Goal: Task Accomplishment & Management: Manage account settings

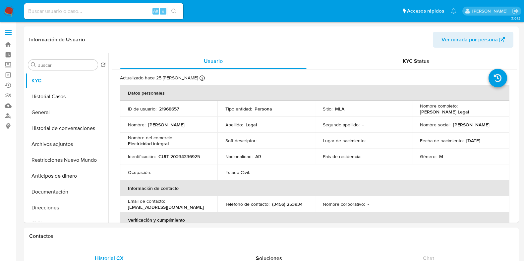
select select "10"
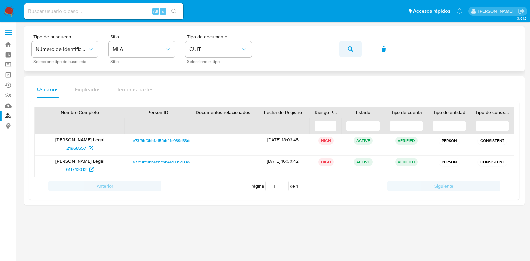
click at [349, 48] on icon "button" at bounding box center [350, 48] width 5 height 5
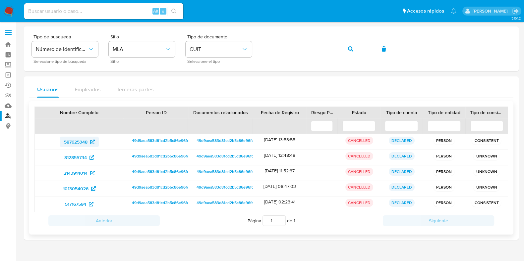
click at [70, 140] on span "587625348" at bounding box center [76, 142] width 24 height 11
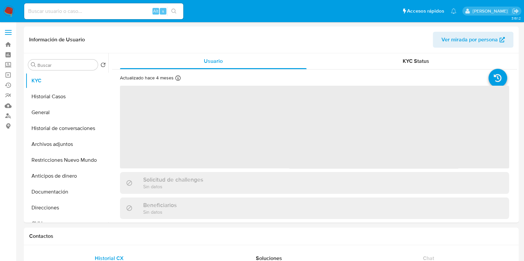
select select "10"
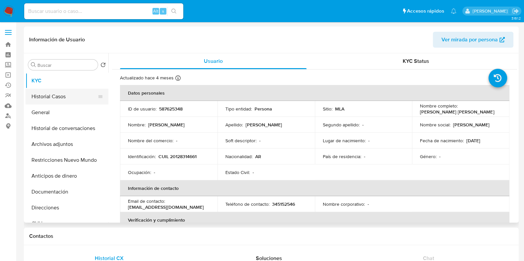
click at [53, 94] on button "Historial Casos" at bounding box center [64, 97] width 77 height 16
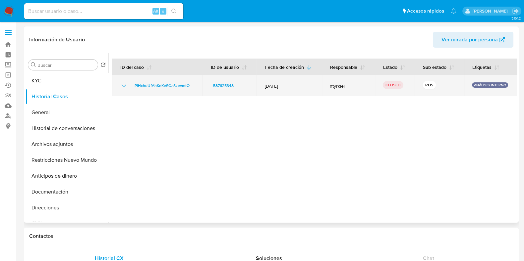
click at [126, 85] on icon "Mostrar/Ocultar" at bounding box center [124, 86] width 8 height 8
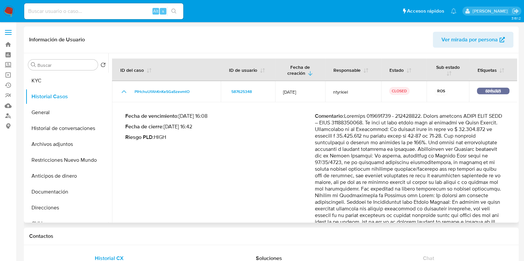
click at [383, 116] on p "Comentario :" at bounding box center [409, 196] width 189 height 166
click at [414, 117] on p "Comentario :" at bounding box center [409, 196] width 189 height 166
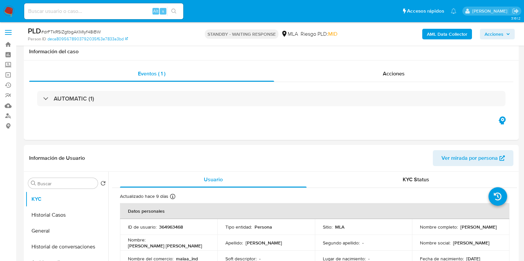
select select "10"
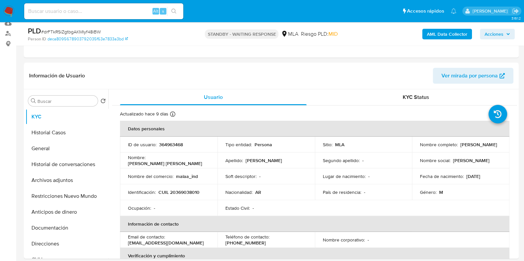
click at [76, 12] on input at bounding box center [103, 11] width 159 height 9
paste input "nsddN9LdiATCkuw6QZkjI7LW"
type input "nsddN9LdiATCkuw6QZkjI7LW"
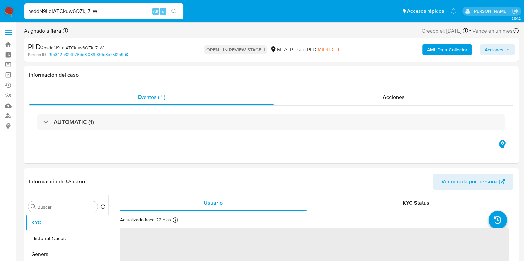
select select "10"
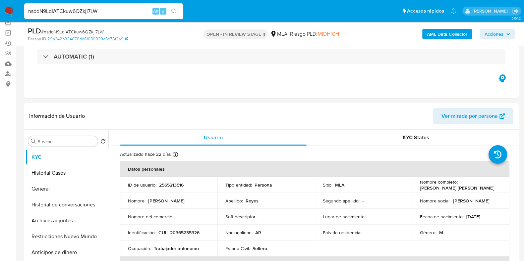
scroll to position [124, 0]
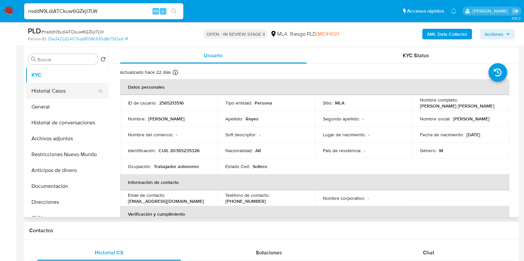
click at [48, 92] on button "Historial Casos" at bounding box center [64, 91] width 77 height 16
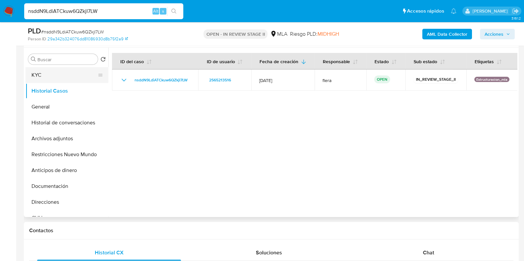
click at [44, 77] on button "KYC" at bounding box center [64, 75] width 77 height 16
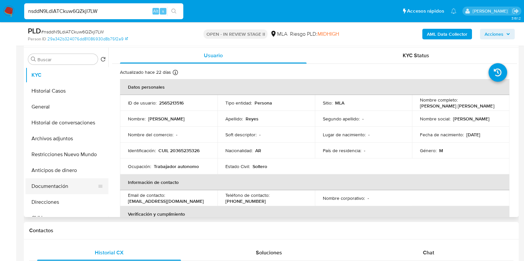
click at [51, 184] on button "Documentación" at bounding box center [64, 187] width 77 height 16
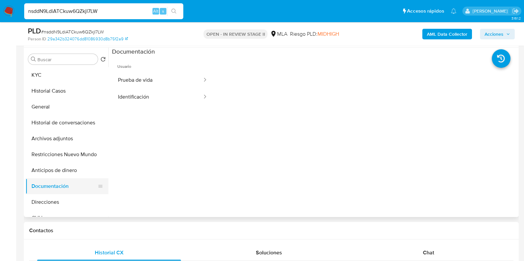
scroll to position [41, 0]
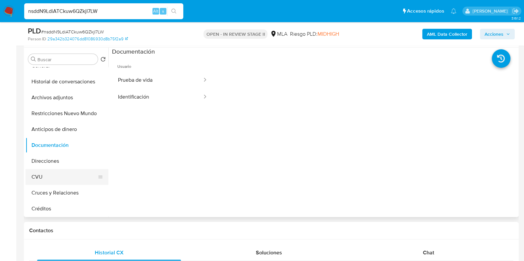
click at [46, 180] on button "CVU" at bounding box center [64, 177] width 77 height 16
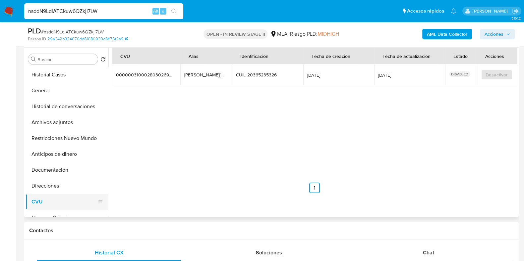
scroll to position [0, 0]
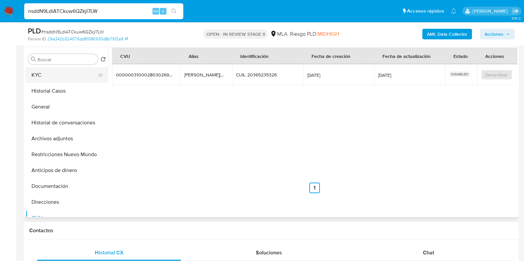
click at [38, 80] on button "KYC" at bounding box center [64, 75] width 77 height 16
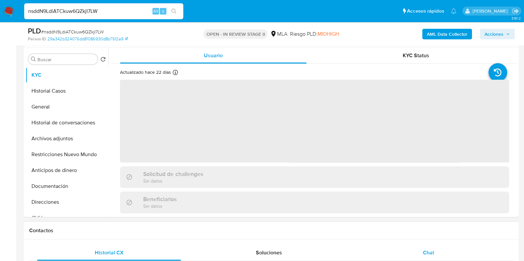
click at [432, 256] on span "Chat" at bounding box center [428, 253] width 11 height 8
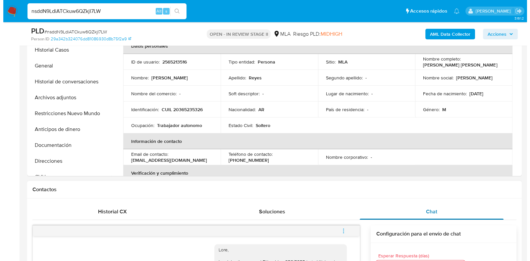
scroll to position [82, 0]
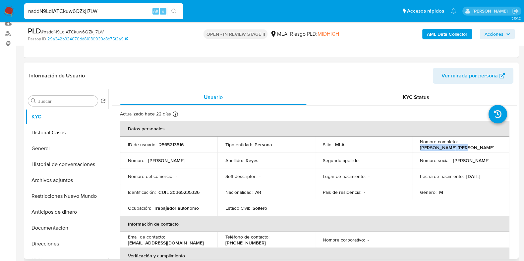
drag, startPoint x: 463, startPoint y: 150, endPoint x: 416, endPoint y: 150, distance: 47.0
click at [416, 150] on td "Nombre completo : Lucas Damian Reyes" at bounding box center [460, 145] width 97 height 16
copy p "Lucas Damian Reyes"
click at [179, 146] on p "2565213516" at bounding box center [171, 145] width 25 height 6
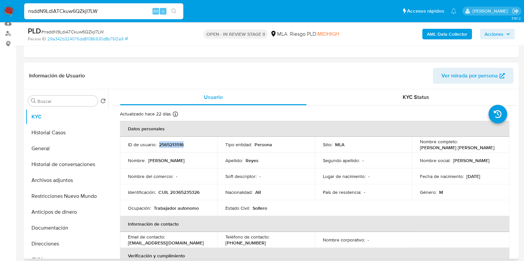
copy p "2565213516"
click at [449, 35] on b "AML Data Collector" at bounding box center [447, 34] width 40 height 11
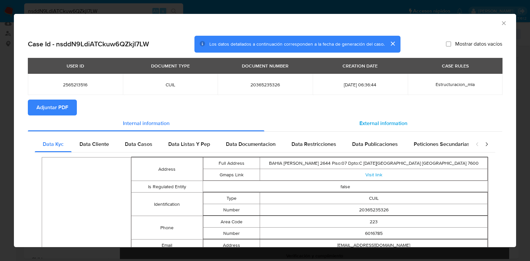
click at [371, 123] on span "External information" at bounding box center [383, 124] width 48 height 8
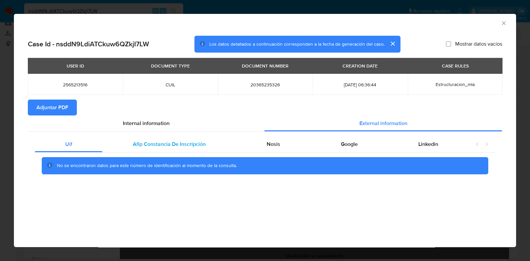
click at [176, 145] on span "Afip Constancia De Inscripción" at bounding box center [169, 144] width 73 height 8
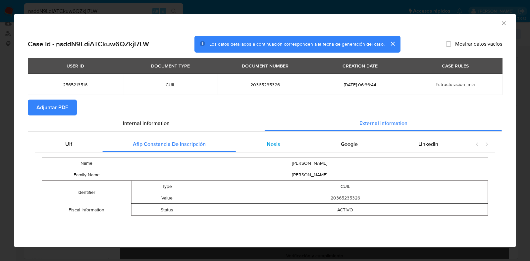
click at [269, 137] on div "Nosis" at bounding box center [273, 144] width 74 height 16
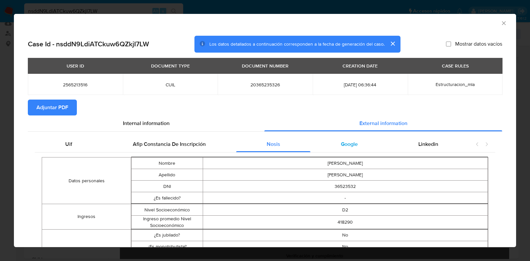
scroll to position [0, 0]
click at [346, 139] on div "Google" at bounding box center [348, 144] width 77 height 16
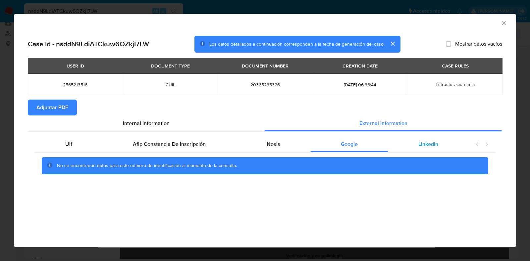
click at [417, 145] on div "Linkedin" at bounding box center [428, 144] width 80 height 16
click at [268, 147] on span "Nosis" at bounding box center [274, 144] width 14 height 8
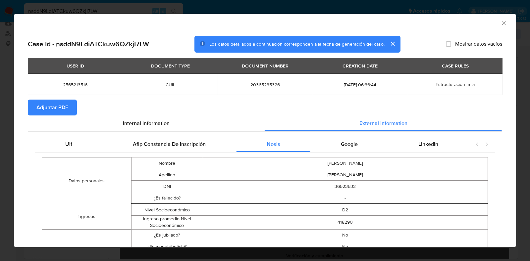
click at [50, 101] on span "Adjuntar PDF" at bounding box center [52, 107] width 32 height 15
click at [500, 22] on icon "Cerrar ventana" at bounding box center [503, 23] width 7 height 7
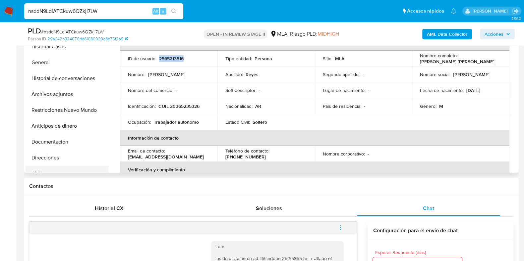
scroll to position [157, 0]
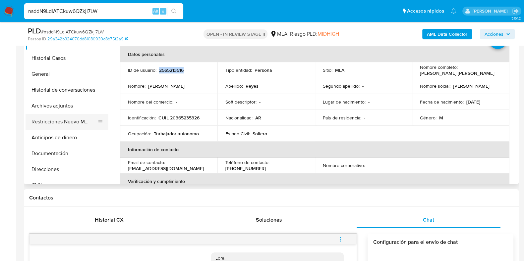
click at [61, 122] on button "Restricciones Nuevo Mundo" at bounding box center [64, 122] width 77 height 16
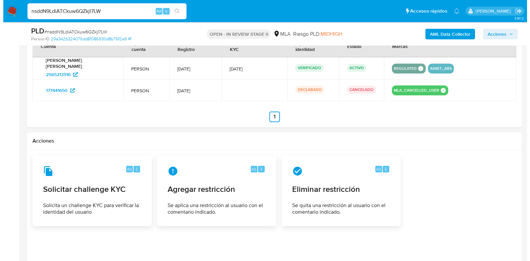
scroll to position [987, 0]
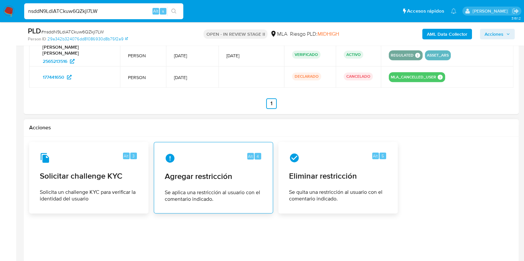
click at [213, 189] on span "Se aplica una restricción al usuario con el comentario indicado." at bounding box center [213, 195] width 97 height 13
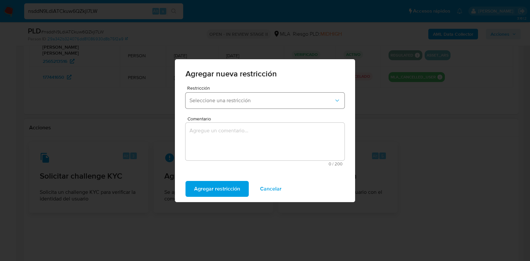
click at [210, 107] on button "Seleccione una restricción" at bounding box center [264, 101] width 159 height 16
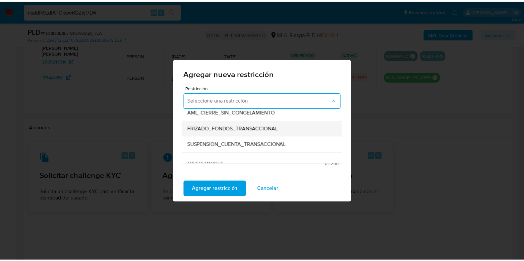
scroll to position [82, 0]
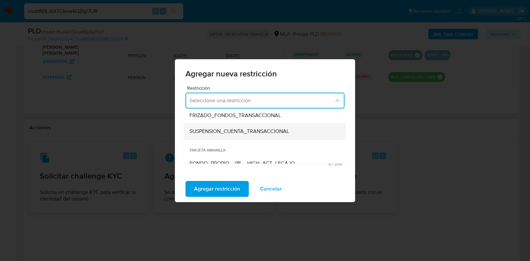
click at [252, 132] on span "SUSPENSION_CUENTA_TRANSACCIONAL" at bounding box center [239, 131] width 100 height 7
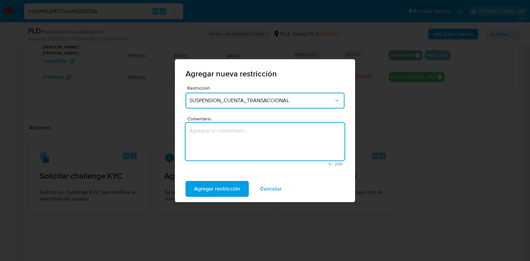
click at [239, 148] on textarea "Comentario" at bounding box center [264, 142] width 159 height 38
type textarea "AML"
click at [221, 189] on span "Agregar restricción" at bounding box center [217, 189] width 46 height 15
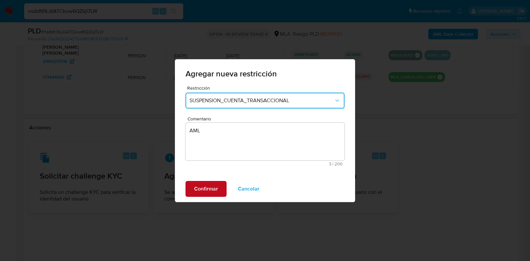
click at [195, 188] on span "Confirmar" at bounding box center [206, 189] width 24 height 15
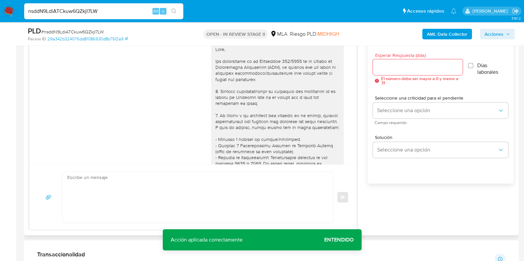
scroll to position [283, 0]
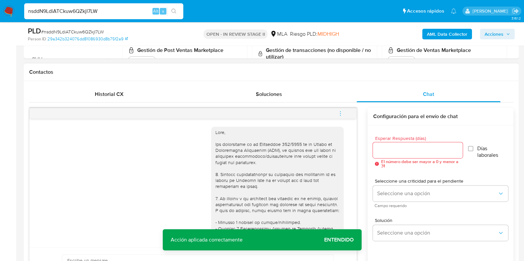
click at [339, 114] on icon "menu-action" at bounding box center [340, 114] width 6 height 6
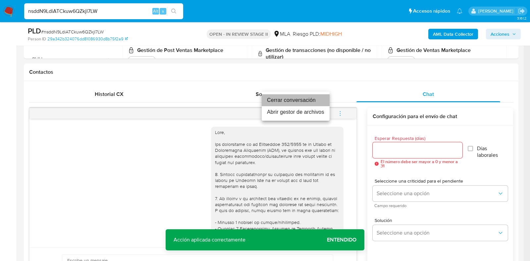
click at [277, 98] on li "Cerrar conversación" at bounding box center [296, 100] width 68 height 12
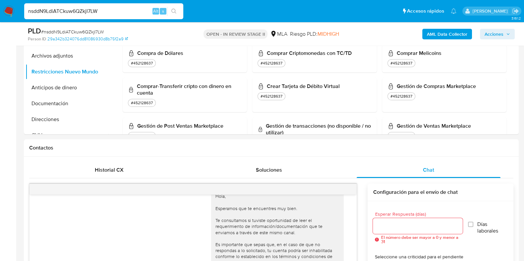
scroll to position [118, 0]
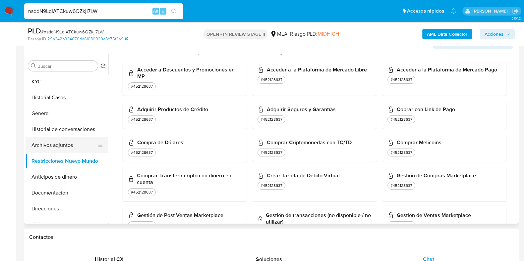
click at [43, 146] on button "Archivos adjuntos" at bounding box center [64, 145] width 77 height 16
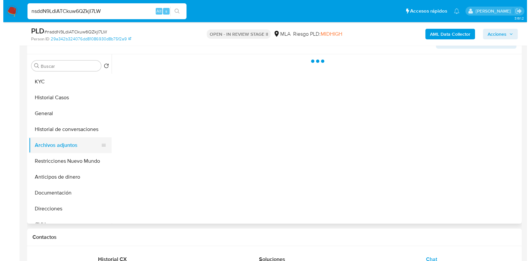
scroll to position [0, 0]
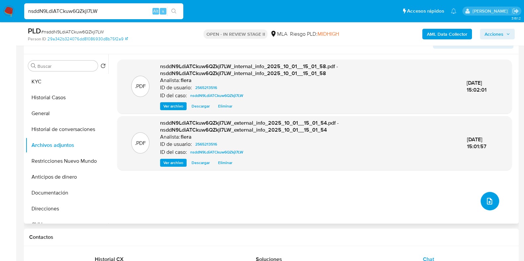
click at [484, 196] on button "upload-file" at bounding box center [489, 201] width 19 height 19
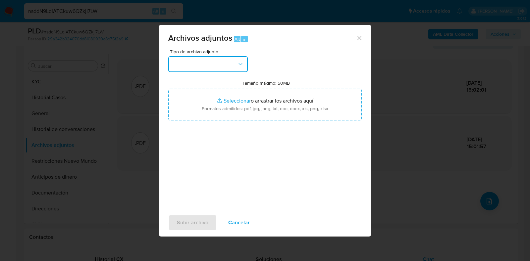
click at [227, 64] on button "button" at bounding box center [207, 64] width 79 height 16
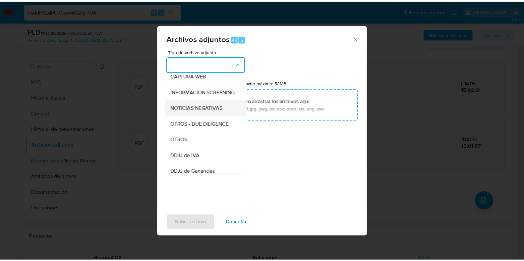
scroll to position [82, 0]
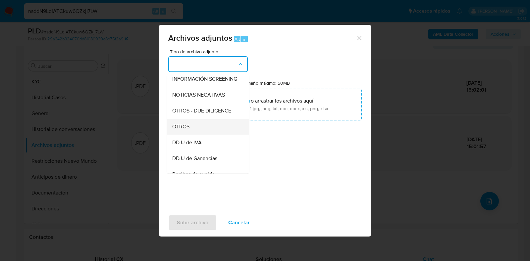
click at [202, 135] on div "OTROS" at bounding box center [206, 127] width 68 height 16
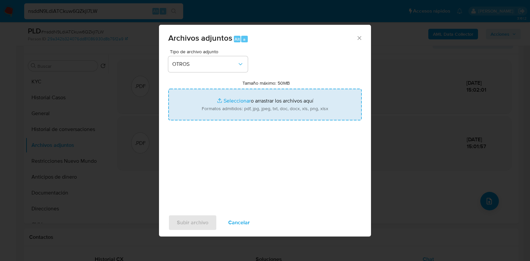
type input "C:\fakepath\Movimientos-Aladdin- Lucas Damian Reyes.xlsx"
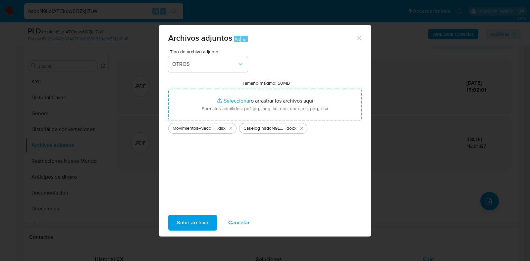
click at [199, 221] on span "Subir archivo" at bounding box center [192, 223] width 31 height 15
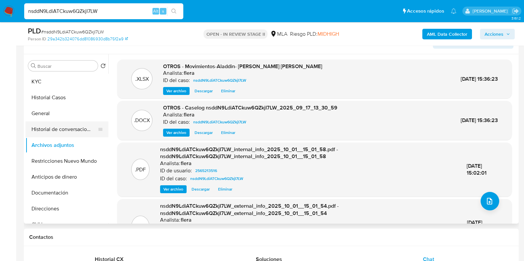
click at [53, 127] on button "Historial de conversaciones" at bounding box center [64, 130] width 77 height 16
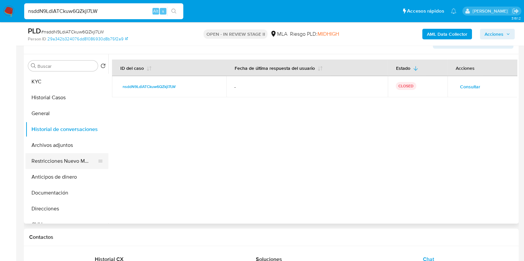
click at [57, 163] on button "Restricciones Nuevo Mundo" at bounding box center [64, 161] width 77 height 16
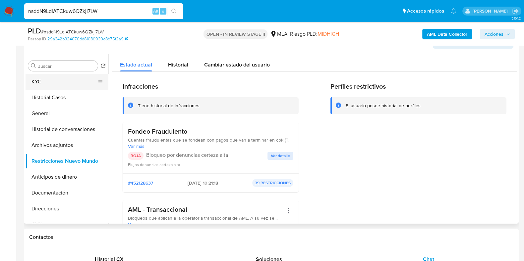
click at [63, 83] on button "KYC" at bounding box center [64, 82] width 77 height 16
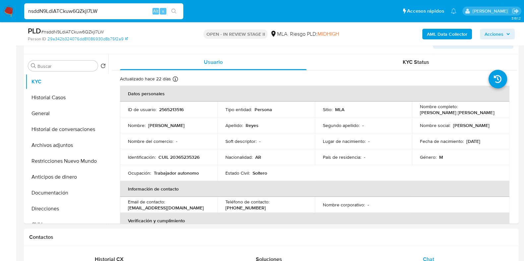
click at [500, 36] on span "Acciones" at bounding box center [493, 34] width 19 height 11
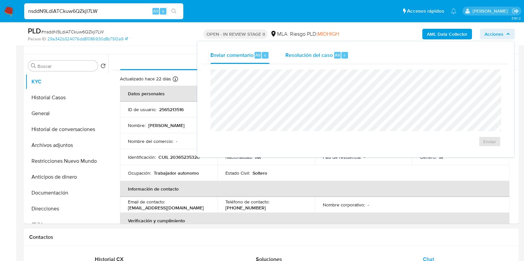
click at [331, 48] on div "Resolución del caso Alt r" at bounding box center [316, 55] width 63 height 17
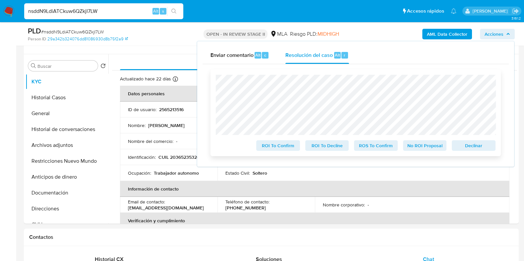
click at [469, 150] on span "Declinar" at bounding box center [473, 145] width 34 height 9
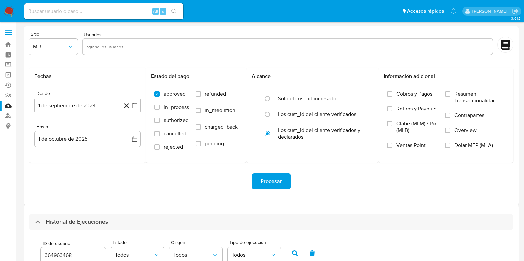
select select "10"
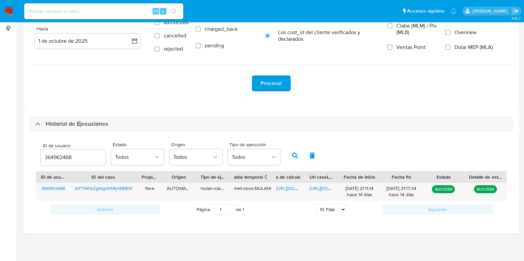
click at [58, 161] on input "364963468" at bounding box center [73, 157] width 65 height 9
paste input "2565213516"
type input "2565213516"
click at [291, 150] on button "button" at bounding box center [294, 156] width 17 height 16
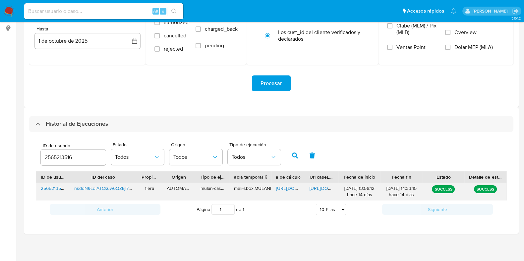
click at [291, 190] on span "https://docs.google.com/spreadsheets/d/1lR5yurRORIzH1QFj3XmpxTwQZqPhOY5xzZK5bfF…" at bounding box center [299, 188] width 46 height 7
click at [319, 186] on span "https://docs.google.com/document/d/1V5RNljrJLugQU0ycg0k1ypWZj1PDYy9PG1EA-xy_sdk…" at bounding box center [332, 188] width 46 height 7
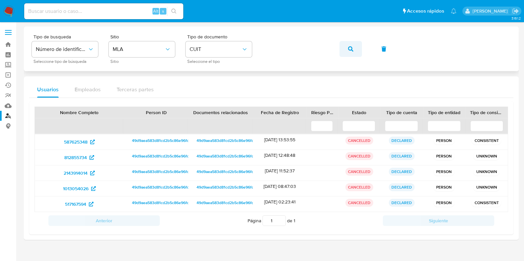
click at [351, 49] on icon "button" at bounding box center [350, 48] width 5 height 5
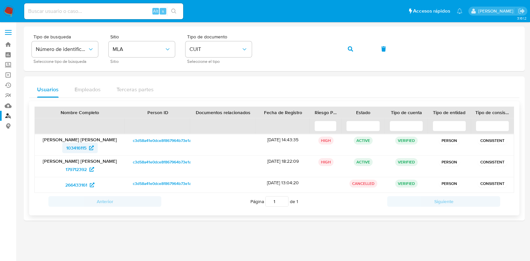
click at [78, 145] on span "103416115" at bounding box center [76, 148] width 20 height 11
click at [77, 169] on span "179712392" at bounding box center [76, 169] width 21 height 11
click at [79, 184] on span "266433161" at bounding box center [76, 185] width 22 height 11
click at [356, 49] on button "button" at bounding box center [350, 49] width 23 height 16
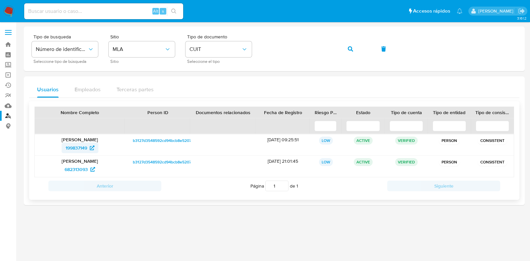
click at [77, 147] on span "199837149" at bounding box center [77, 148] width 22 height 11
click at [73, 167] on span "682313093" at bounding box center [76, 169] width 23 height 11
click at [348, 49] on icon "button" at bounding box center [350, 48] width 5 height 5
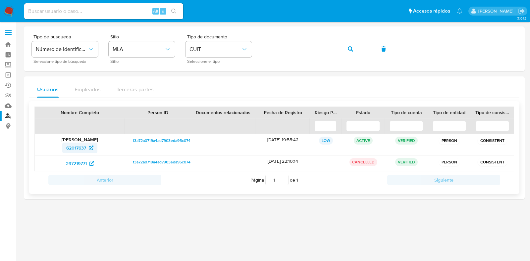
click at [77, 152] on span "62017637" at bounding box center [76, 148] width 20 height 11
click at [350, 46] on icon "button" at bounding box center [350, 48] width 5 height 5
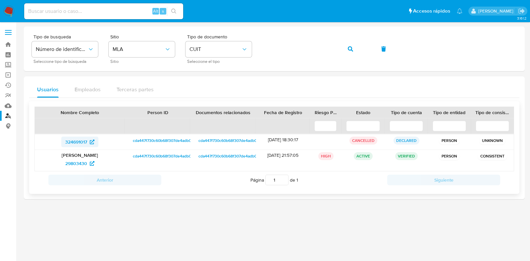
click at [78, 143] on span "324691017" at bounding box center [76, 142] width 22 height 11
click at [75, 164] on span "29803430" at bounding box center [76, 163] width 22 height 11
click at [347, 47] on button "button" at bounding box center [350, 49] width 23 height 16
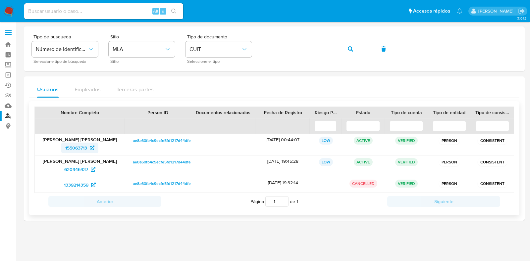
click at [78, 148] on span "155063713" at bounding box center [76, 148] width 22 height 11
click at [76, 170] on span "620946437" at bounding box center [76, 169] width 24 height 11
click at [77, 186] on span "1339214359" at bounding box center [76, 185] width 25 height 11
click at [352, 54] on span "button" at bounding box center [350, 49] width 5 height 15
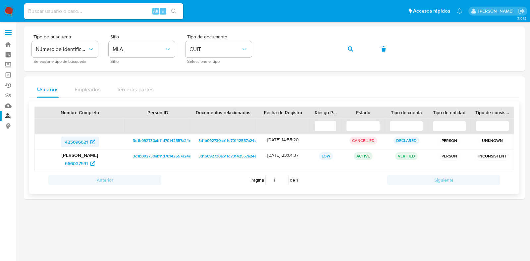
click at [83, 140] on span "425696621" at bounding box center [76, 142] width 23 height 11
click at [76, 164] on span "666037591" at bounding box center [76, 163] width 23 height 11
click at [354, 51] on button "button" at bounding box center [350, 49] width 23 height 16
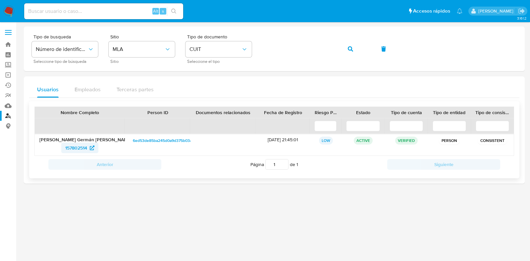
click at [76, 148] on span "157802514" at bounding box center [76, 148] width 22 height 11
click at [350, 47] on icon "button" at bounding box center [350, 48] width 5 height 5
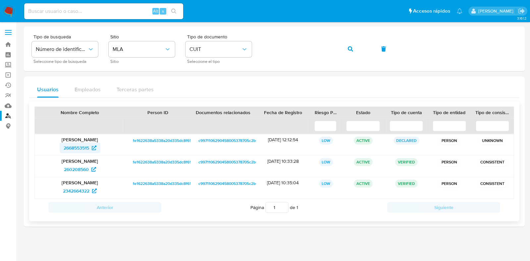
click at [73, 146] on span "2668553515" at bounding box center [77, 148] width 26 height 11
click at [77, 167] on span "260208560" at bounding box center [76, 169] width 25 height 11
click at [75, 189] on span "2342664322" at bounding box center [76, 191] width 26 height 11
click at [355, 44] on button "button" at bounding box center [350, 49] width 23 height 16
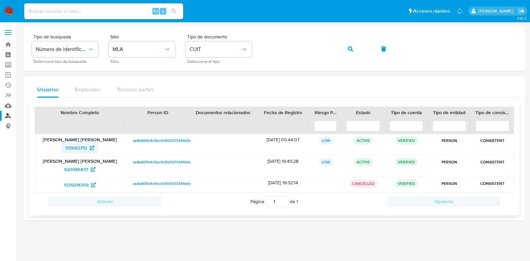
click at [77, 152] on span "155063713" at bounding box center [76, 148] width 22 height 11
click at [69, 172] on span "620946437" at bounding box center [76, 169] width 24 height 11
click at [79, 186] on span "1339214359" at bounding box center [76, 185] width 25 height 11
click at [351, 47] on icon "button" at bounding box center [350, 48] width 5 height 5
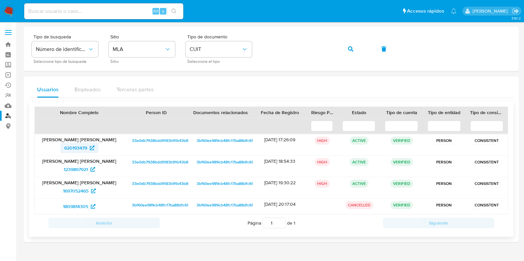
click at [75, 147] on span "620193479" at bounding box center [75, 148] width 23 height 11
click at [81, 169] on span "1239897921" at bounding box center [76, 169] width 24 height 11
click at [76, 189] on span "1697052465" at bounding box center [76, 191] width 26 height 11
click at [75, 203] on span "1809814305" at bounding box center [75, 206] width 25 height 11
click at [354, 49] on button "button" at bounding box center [350, 49] width 23 height 16
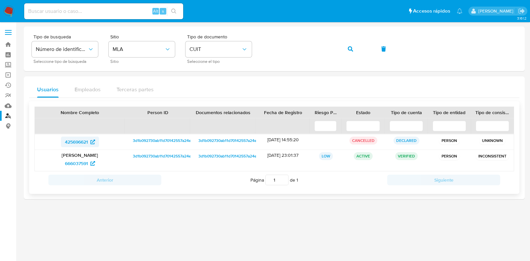
click at [83, 139] on span "425696621" at bounding box center [76, 142] width 23 height 11
click at [73, 160] on span "666037591" at bounding box center [76, 163] width 23 height 11
click at [354, 45] on button "button" at bounding box center [350, 49] width 23 height 16
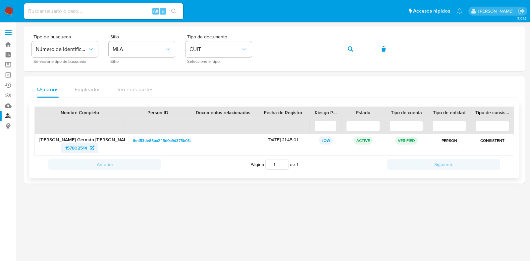
click at [82, 146] on span "157802514" at bounding box center [76, 148] width 22 height 11
click at [351, 52] on span "button" at bounding box center [350, 49] width 5 height 15
click at [73, 145] on span "2517277844" at bounding box center [76, 148] width 25 height 11
click at [354, 49] on button "button" at bounding box center [350, 49] width 23 height 16
click at [81, 148] on span "1112249651" at bounding box center [76, 148] width 23 height 11
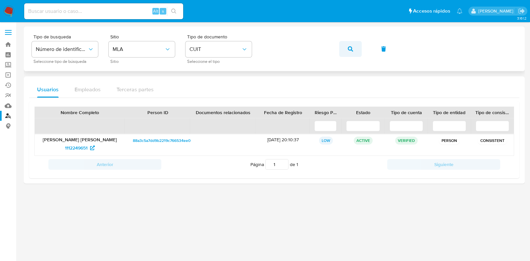
click at [352, 49] on icon "button" at bounding box center [350, 48] width 5 height 5
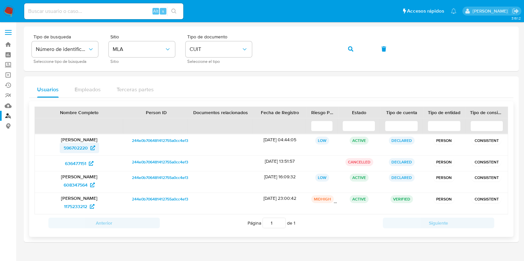
click at [73, 144] on span "596702220" at bounding box center [76, 148] width 24 height 11
click at [73, 162] on span "636477151" at bounding box center [75, 163] width 21 height 11
click at [74, 186] on span "608347564" at bounding box center [76, 185] width 24 height 11
click at [77, 208] on span "1175233212" at bounding box center [75, 206] width 23 height 11
click at [351, 45] on span "button" at bounding box center [350, 49] width 5 height 15
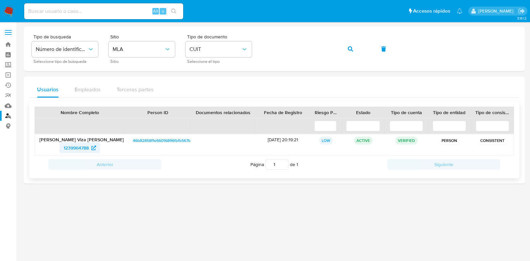
click at [76, 149] on span "1239964788" at bounding box center [76, 148] width 25 height 11
click at [347, 49] on button "button" at bounding box center [350, 49] width 23 height 16
click at [70, 145] on span "343470547" at bounding box center [77, 148] width 24 height 11
click at [347, 45] on button "button" at bounding box center [350, 49] width 23 height 16
click at [72, 145] on span "739326612" at bounding box center [76, 148] width 23 height 11
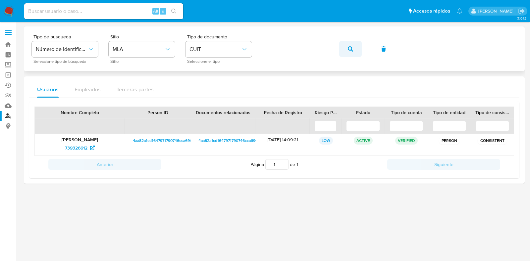
click at [353, 48] on button "button" at bounding box center [350, 49] width 23 height 16
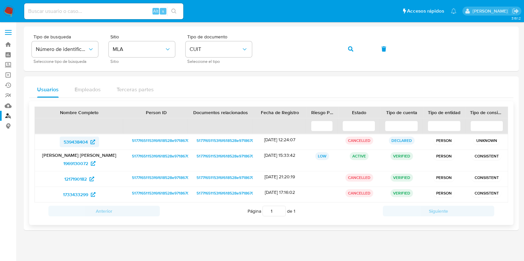
click at [82, 141] on span "539438404" at bounding box center [76, 142] width 24 height 11
click at [76, 162] on span "1969130072" at bounding box center [75, 163] width 25 height 11
click at [76, 175] on span "1217190182" at bounding box center [75, 179] width 23 height 11
click at [80, 197] on span "1733433299" at bounding box center [75, 194] width 25 height 11
click at [346, 49] on button "button" at bounding box center [350, 49] width 23 height 16
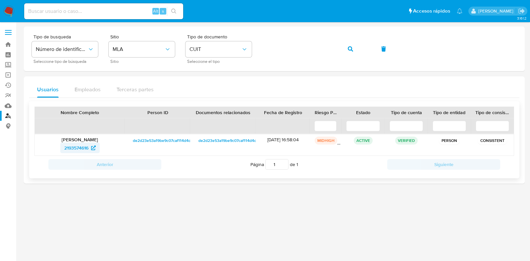
click at [76, 147] on span "2193574616" at bounding box center [76, 148] width 24 height 11
click at [352, 47] on icon "button" at bounding box center [350, 48] width 5 height 5
click at [72, 146] on span "66746133" at bounding box center [76, 148] width 20 height 11
click at [353, 47] on button "button" at bounding box center [350, 49] width 23 height 16
click at [72, 152] on span "238711249" at bounding box center [77, 148] width 22 height 11
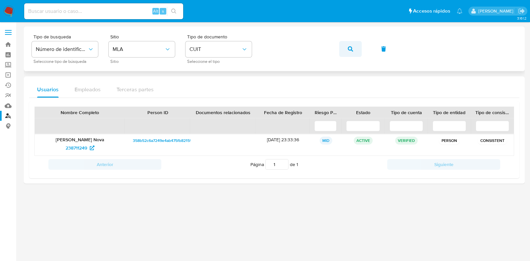
click at [355, 45] on button "button" at bounding box center [350, 49] width 23 height 16
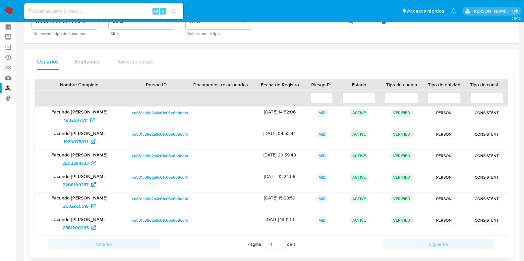
scroll to position [63, 0]
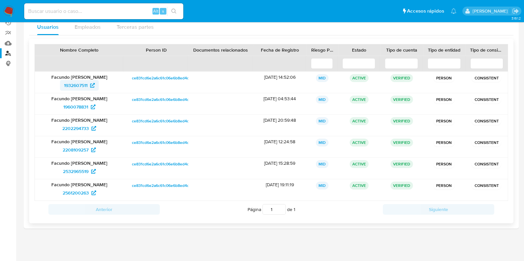
click at [72, 84] on span "1932607511" at bounding box center [76, 85] width 24 height 11
click at [80, 108] on span "1960078831" at bounding box center [75, 107] width 25 height 11
click at [77, 128] on span "2202294733" at bounding box center [75, 128] width 26 height 11
click at [73, 151] on span "2208109257" at bounding box center [76, 150] width 26 height 11
click at [78, 170] on span "2532965519" at bounding box center [76, 171] width 26 height 11
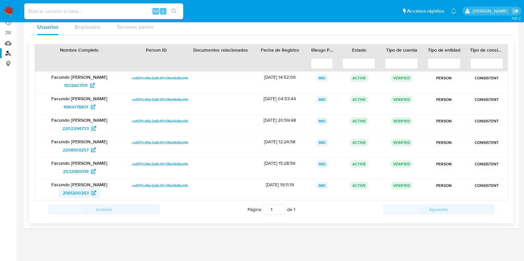
click at [81, 189] on span "2561200263" at bounding box center [76, 193] width 26 height 11
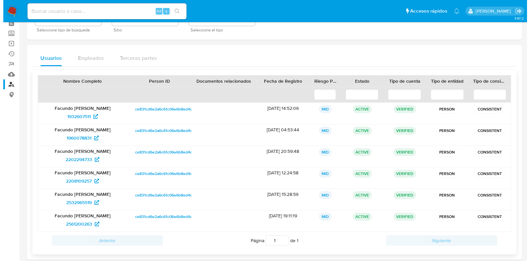
scroll to position [0, 0]
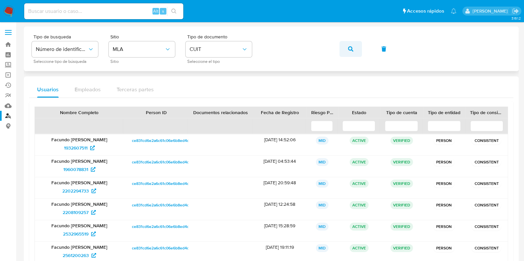
click at [351, 49] on icon "button" at bounding box center [350, 48] width 5 height 5
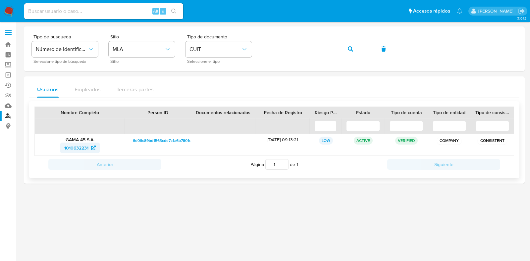
click at [83, 148] on span "1010632231" at bounding box center [76, 148] width 24 height 11
click at [351, 52] on span "button" at bounding box center [350, 49] width 5 height 15
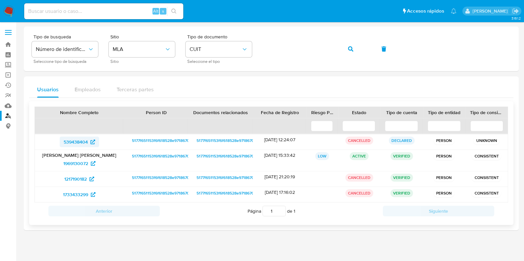
click at [76, 139] on span "539438404" at bounding box center [76, 142] width 24 height 11
click at [77, 161] on span "1969130072" at bounding box center [75, 163] width 25 height 11
click at [81, 174] on span "1217190182" at bounding box center [75, 179] width 23 height 11
click at [80, 196] on span "1733433299" at bounding box center [75, 194] width 25 height 11
click at [353, 43] on button "button" at bounding box center [350, 49] width 23 height 16
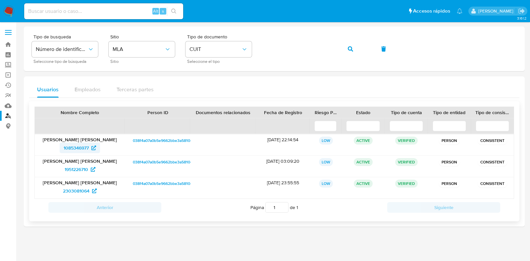
click at [76, 144] on span "1085346977" at bounding box center [76, 148] width 25 height 11
click at [78, 171] on span "1951226710" at bounding box center [77, 169] width 24 height 11
click at [78, 192] on span "2303081064" at bounding box center [76, 191] width 26 height 11
click at [348, 51] on icon "button" at bounding box center [350, 48] width 5 height 5
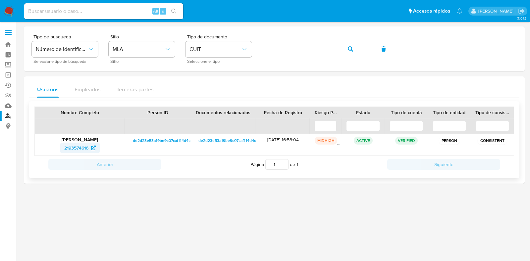
click at [75, 149] on span "2193574616" at bounding box center [76, 148] width 24 height 11
click at [351, 51] on icon "button" at bounding box center [350, 48] width 5 height 5
click at [68, 149] on span "435336648" at bounding box center [76, 148] width 24 height 11
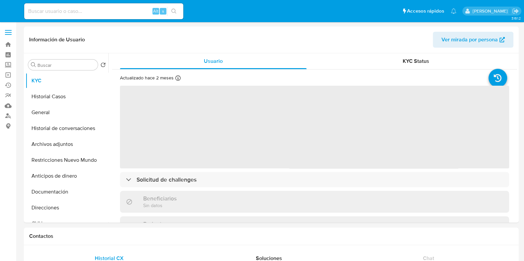
select select "10"
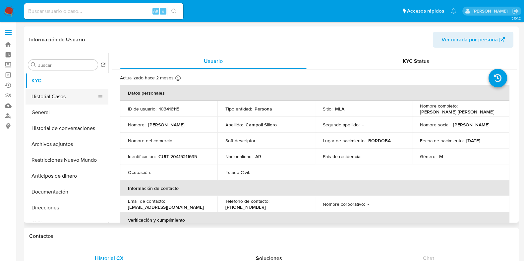
click at [51, 97] on button "Historial Casos" at bounding box center [64, 97] width 77 height 16
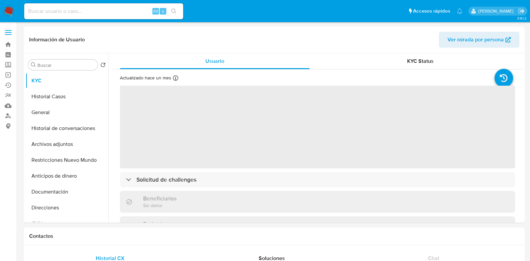
select select "10"
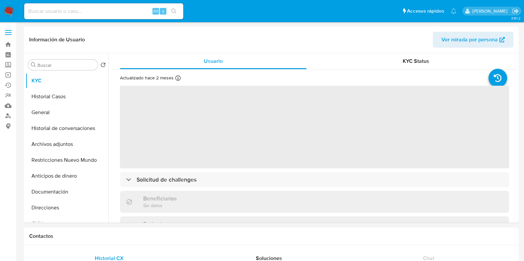
select select "10"
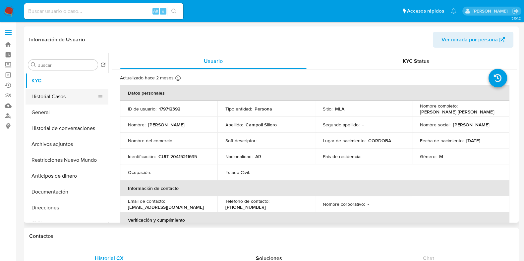
click at [68, 96] on button "Historial Casos" at bounding box center [64, 97] width 77 height 16
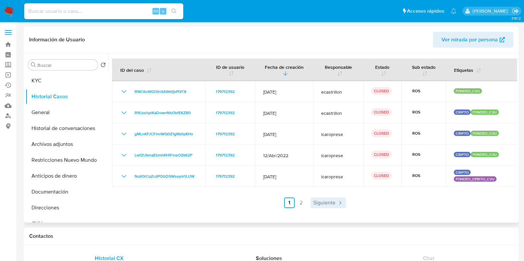
click at [327, 204] on span "Siguiente" at bounding box center [324, 202] width 22 height 5
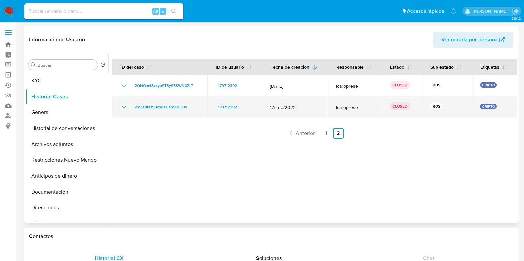
click at [121, 107] on icon "Mostrar/Ocultar" at bounding box center [124, 107] width 8 height 8
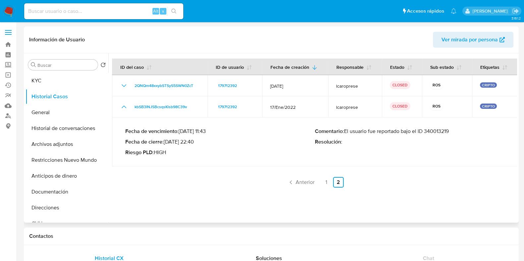
drag, startPoint x: 377, startPoint y: 133, endPoint x: 451, endPoint y: 136, distance: 73.6
click at [451, 136] on div "Comentario : El usuario fue reportado bajo el ID 340013219 Resolución :" at bounding box center [409, 142] width 189 height 28
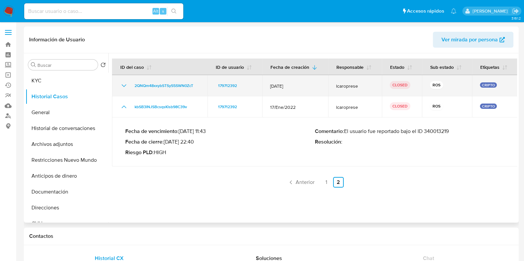
click at [123, 85] on icon "Mostrar/Ocultar" at bounding box center [124, 86] width 8 height 8
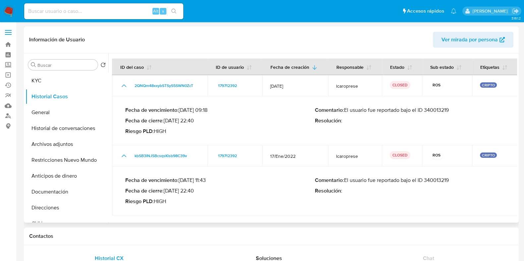
scroll to position [17, 0]
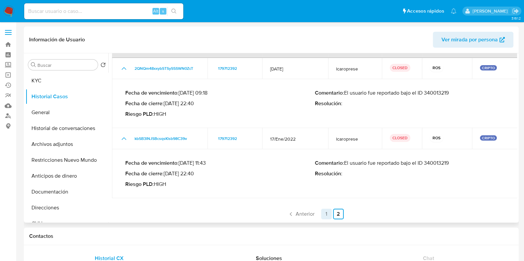
click at [325, 214] on link "1" at bounding box center [326, 214] width 11 height 11
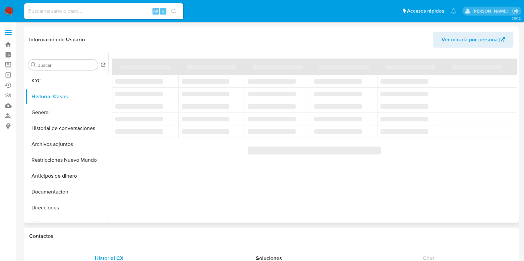
scroll to position [0, 0]
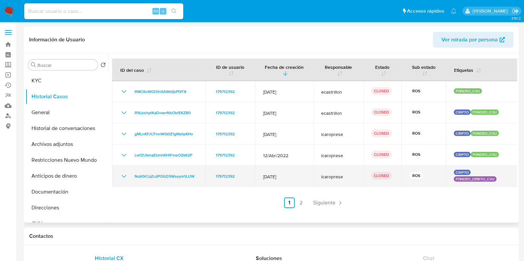
click at [124, 175] on icon "Mostrar/Ocultar" at bounding box center [124, 177] width 8 height 8
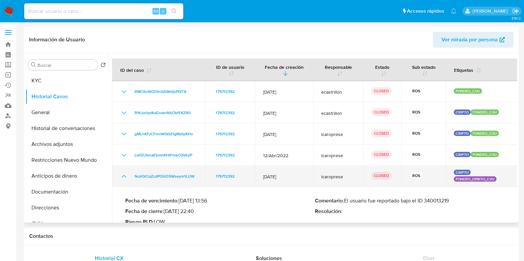
click at [124, 175] on icon "Mostrar/Ocultar" at bounding box center [124, 176] width 5 height 3
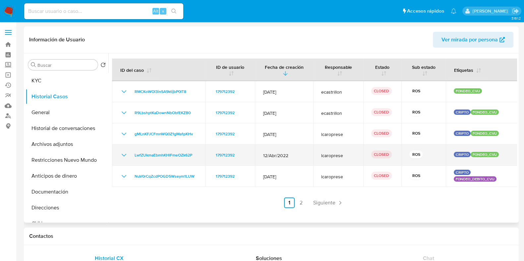
click at [121, 155] on icon "Mostrar/Ocultar" at bounding box center [124, 155] width 8 height 8
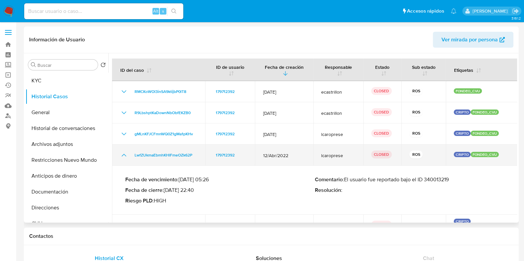
click at [121, 155] on icon "Mostrar/Ocultar" at bounding box center [124, 155] width 8 height 8
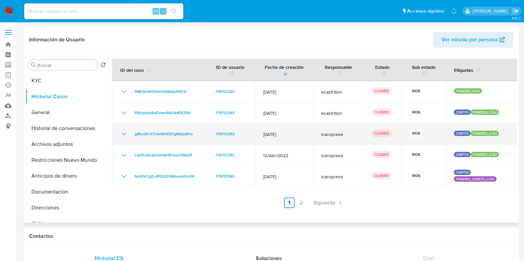
click at [125, 135] on icon "Mostrar/Ocultar" at bounding box center [124, 134] width 8 height 8
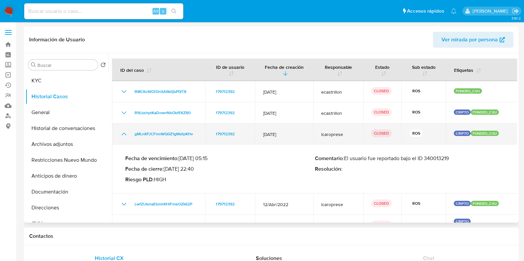
click at [125, 135] on icon "Mostrar/Ocultar" at bounding box center [124, 134] width 5 height 3
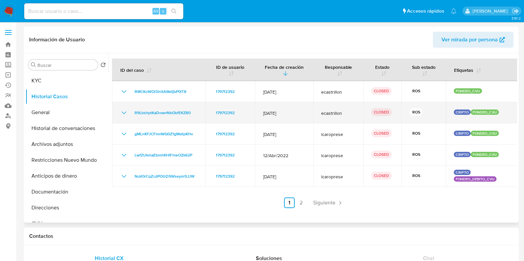
click at [124, 115] on icon "Mostrar/Ocultar" at bounding box center [124, 113] width 8 height 8
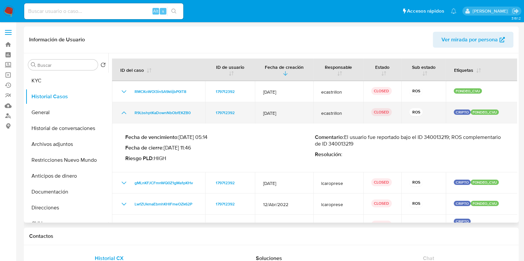
click at [124, 115] on icon "Mostrar/Ocultar" at bounding box center [124, 113] width 8 height 8
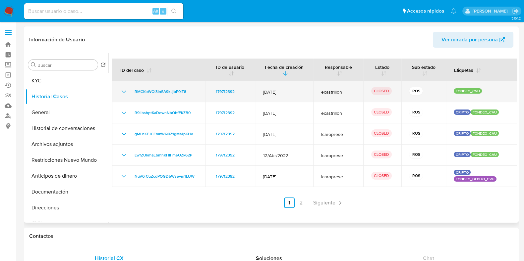
click at [126, 91] on icon "Mostrar/Ocultar" at bounding box center [124, 91] width 5 height 3
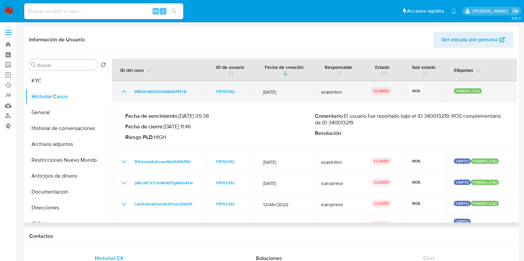
click at [126, 91] on icon "Mostrar/Ocultar" at bounding box center [124, 92] width 8 height 8
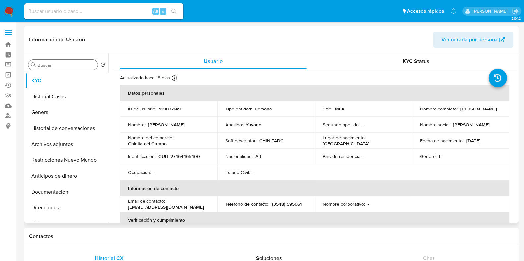
select select "10"
click at [52, 96] on button "Historial Casos" at bounding box center [64, 97] width 77 height 16
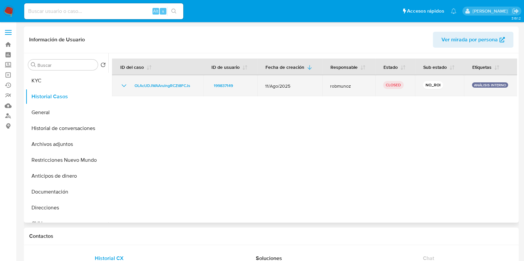
click at [126, 85] on icon "Mostrar/Ocultar" at bounding box center [124, 85] width 5 height 3
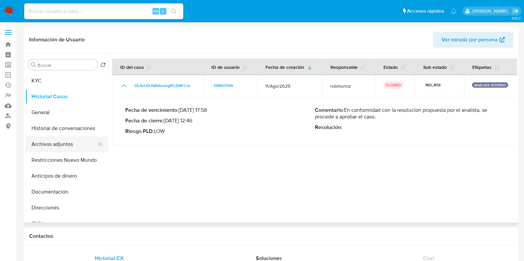
click at [52, 143] on button "Archivos adjuntos" at bounding box center [64, 144] width 77 height 16
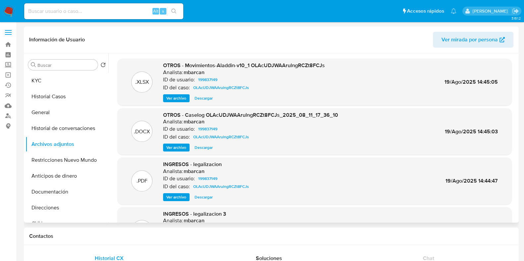
click at [174, 148] on span "Ver archivo" at bounding box center [176, 147] width 20 height 7
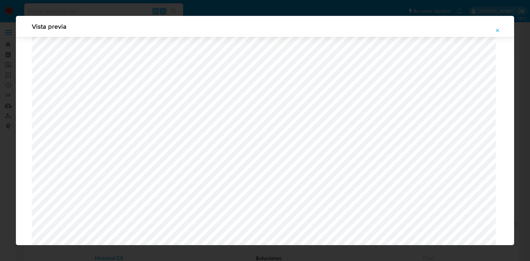
scroll to position [691, 0]
click at [495, 30] on icon "Attachment preview" at bounding box center [497, 30] width 5 height 5
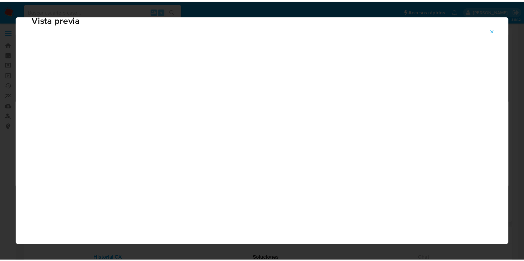
scroll to position [17, 0]
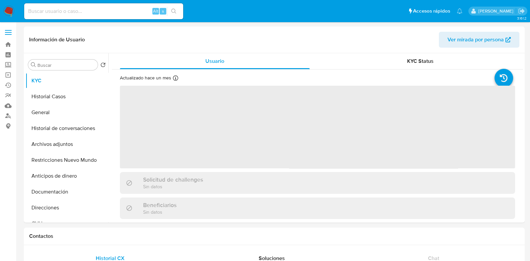
select select "10"
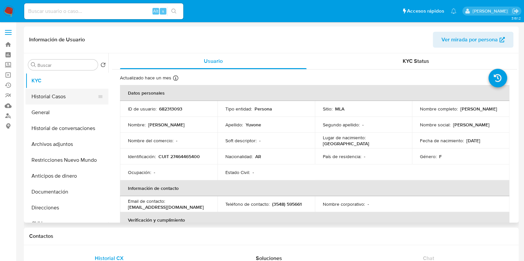
click at [60, 96] on button "Historial Casos" at bounding box center [64, 97] width 77 height 16
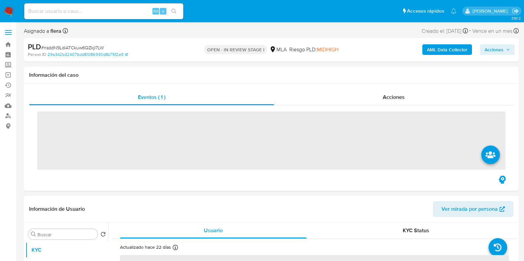
click at [502, 45] on span "Acciones" at bounding box center [493, 49] width 19 height 11
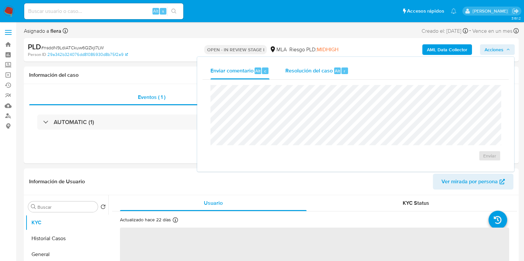
click at [335, 70] on span "Alt" at bounding box center [337, 71] width 5 height 6
select select "10"
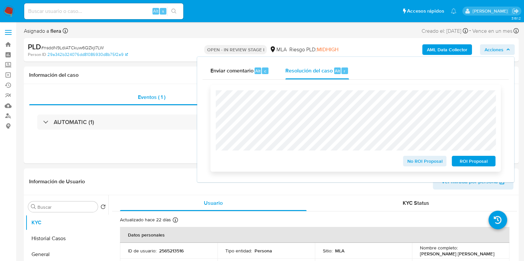
click at [477, 160] on span "ROI Proposal" at bounding box center [473, 161] width 34 height 9
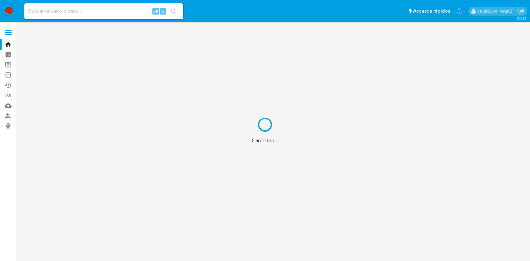
click at [6, 45] on div "Cargando..." at bounding box center [265, 130] width 530 height 261
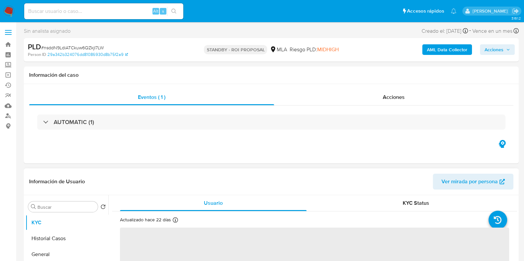
select select "10"
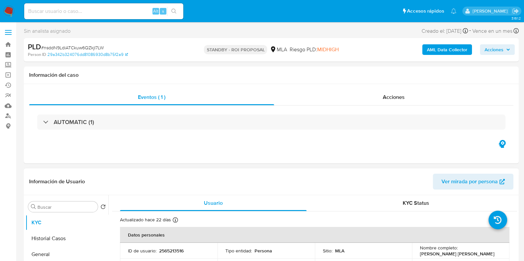
click at [105, 12] on input at bounding box center [103, 11] width 159 height 9
paste input "EbymyFZqTcDHBbwY2IqO4ptI"
type input "EbymyFZqTcDHBbwY2IqO4ptI"
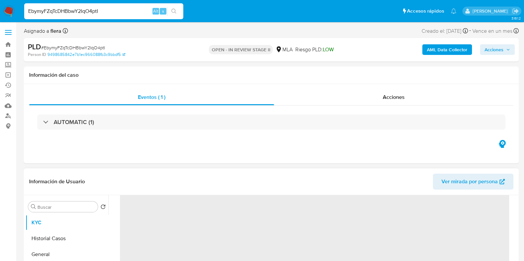
scroll to position [124, 0]
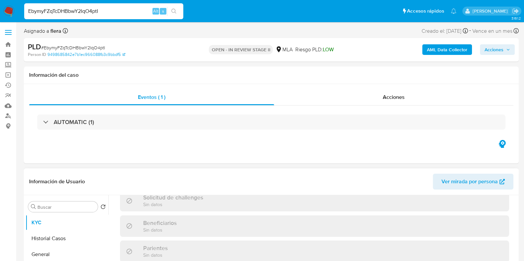
select select "10"
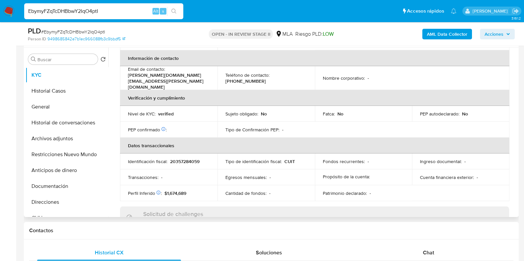
scroll to position [280, 0]
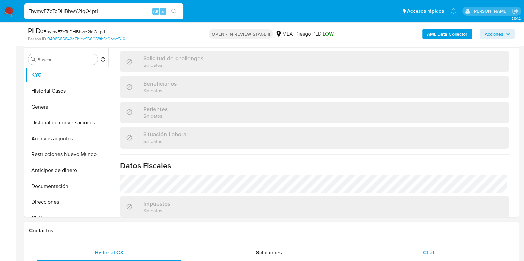
click at [436, 250] on div "Chat" at bounding box center [428, 253] width 144 height 16
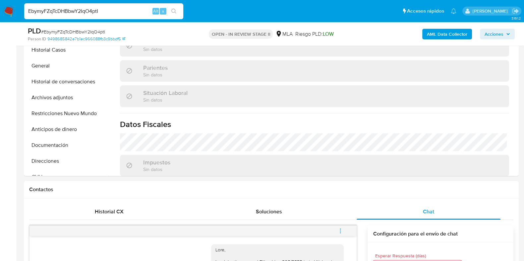
scroll to position [41, 0]
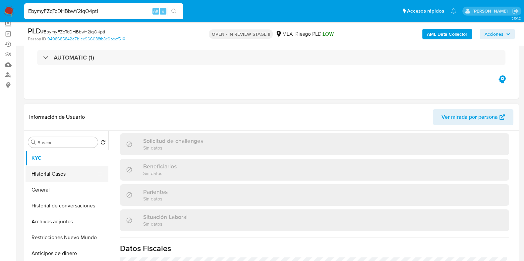
click at [56, 180] on button "Historial Casos" at bounding box center [64, 174] width 77 height 16
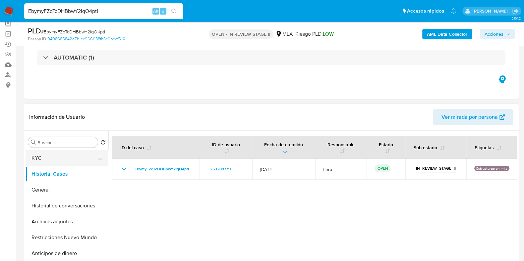
click at [38, 156] on button "KYC" at bounding box center [64, 158] width 77 height 16
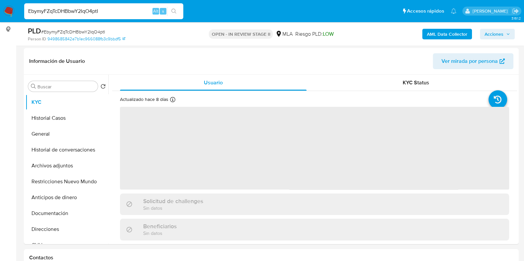
scroll to position [124, 0]
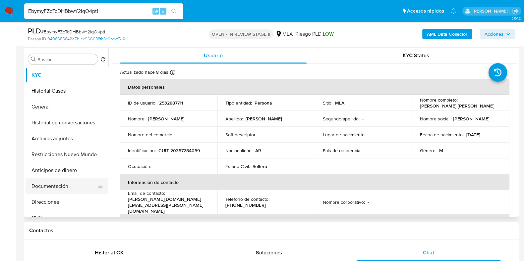
click at [50, 189] on button "Documentación" at bounding box center [64, 187] width 77 height 16
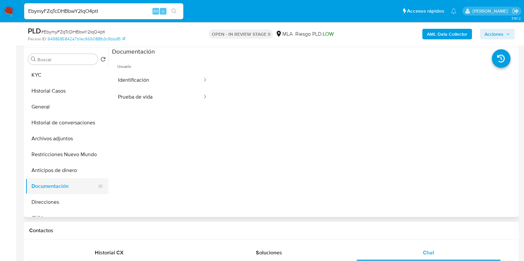
scroll to position [41, 0]
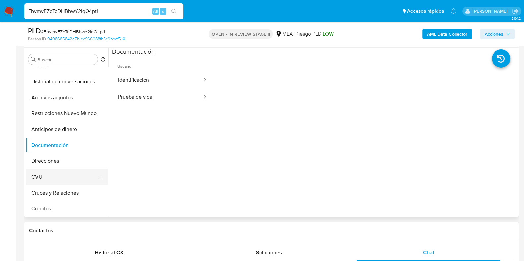
click at [53, 180] on button "CVU" at bounding box center [64, 177] width 77 height 16
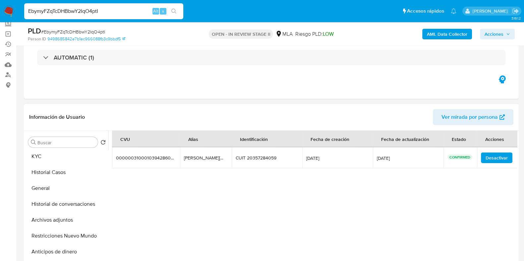
scroll to position [0, 0]
click at [54, 163] on button "KYC" at bounding box center [64, 158] width 77 height 16
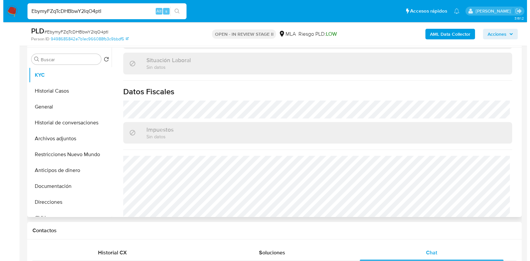
scroll to position [356, 0]
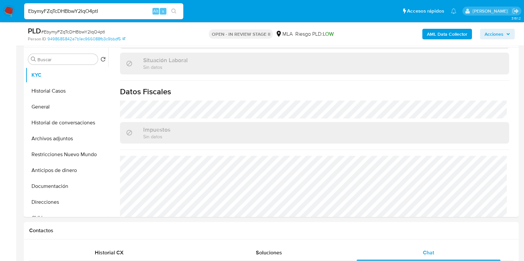
click at [450, 37] on b "AML Data Collector" at bounding box center [447, 34] width 40 height 11
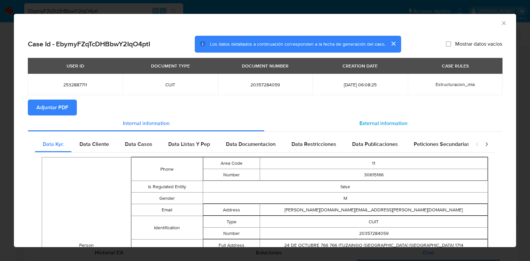
click at [393, 121] on span "External information" at bounding box center [383, 124] width 48 height 8
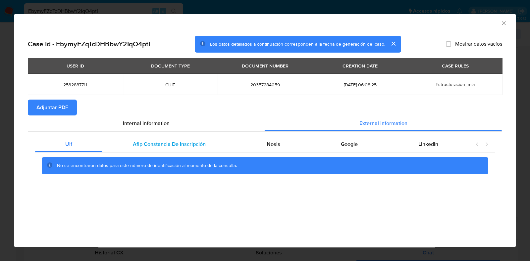
click at [169, 140] on div "Afip Constancia De Inscripción" at bounding box center [168, 144] width 133 height 16
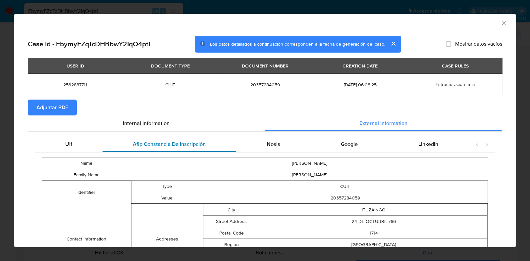
scroll to position [40, 0]
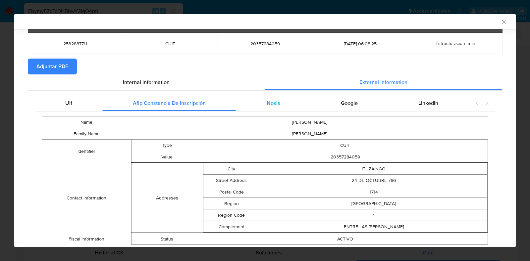
click at [279, 103] on div "Nosis" at bounding box center [273, 103] width 74 height 16
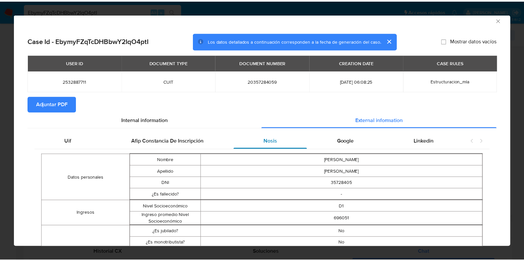
scroll to position [0, 0]
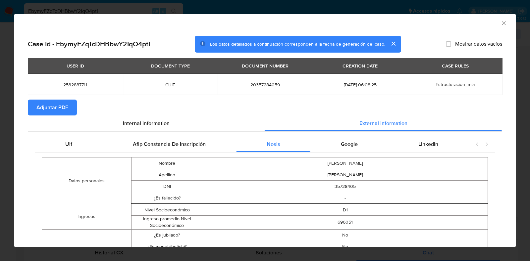
click at [36, 108] on span "Adjuntar PDF" at bounding box center [52, 107] width 32 height 15
click at [500, 26] on icon "Cerrar ventana" at bounding box center [503, 23] width 7 height 7
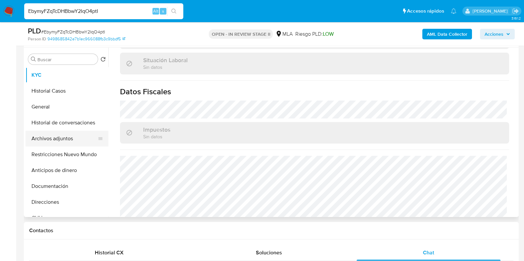
click at [48, 138] on button "Archivos adjuntos" at bounding box center [64, 139] width 77 height 16
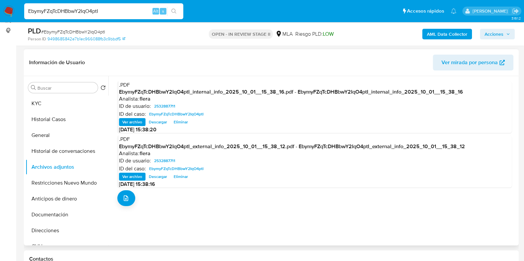
scroll to position [82, 0]
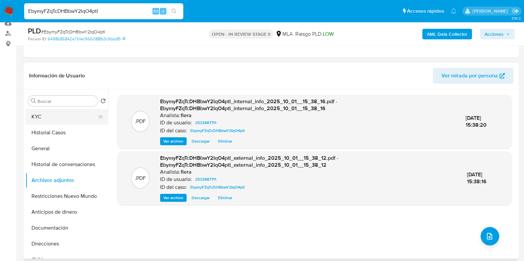
click at [41, 112] on button "KYC" at bounding box center [64, 117] width 77 height 16
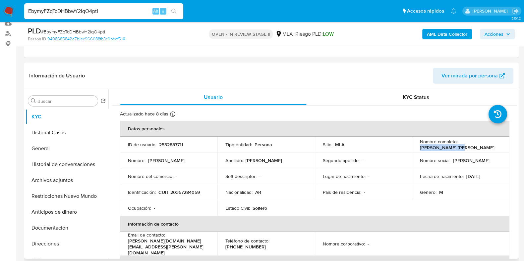
drag, startPoint x: 465, startPoint y: 150, endPoint x: 418, endPoint y: 150, distance: 46.7
click at [420, 150] on div "Nombre completo : Lucas David Gomez" at bounding box center [460, 145] width 81 height 12
copy p "Lucas David Gomez"
click at [176, 144] on p "2532887711" at bounding box center [171, 145] width 24 height 6
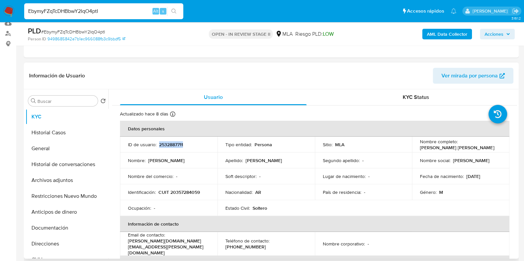
copy p "2532887711"
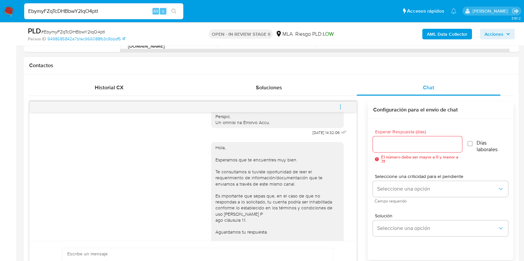
scroll to position [392, 0]
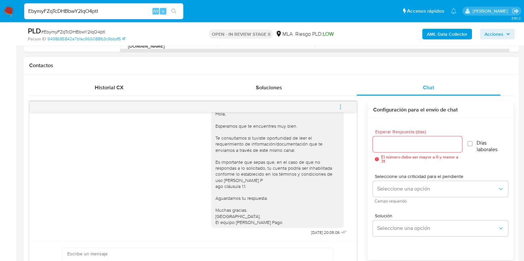
click at [339, 109] on icon "menu-action" at bounding box center [340, 107] width 6 height 6
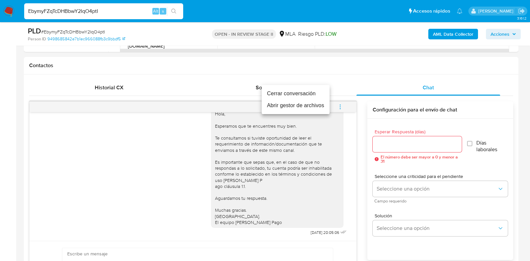
click at [295, 94] on li "Cerrar conversación" at bounding box center [296, 94] width 68 height 12
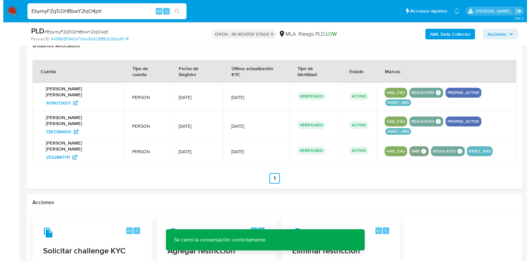
scroll to position [972, 0]
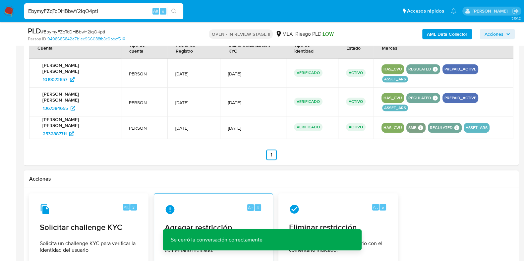
click at [213, 223] on span "Agregar restricción" at bounding box center [213, 228] width 97 height 10
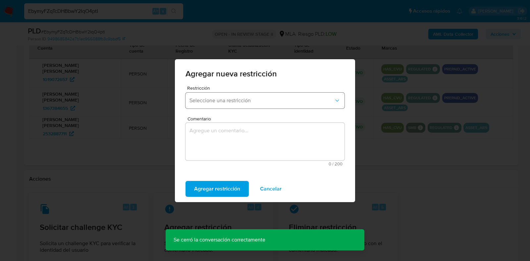
click at [214, 97] on span "Seleccione una restricción" at bounding box center [261, 100] width 144 height 7
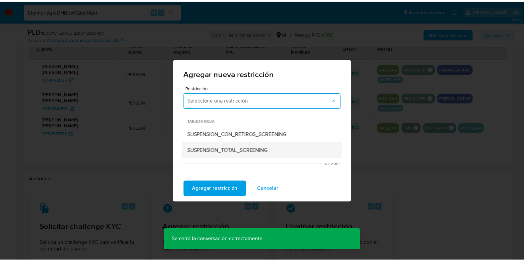
scroll to position [82, 0]
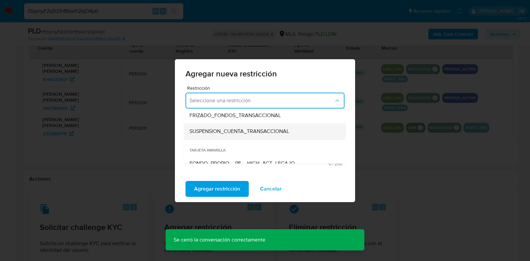
click at [236, 132] on span "SUSPENSION_CUENTA_TRANSACCIONAL" at bounding box center [239, 131] width 100 height 7
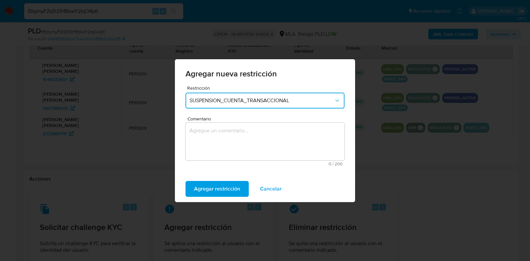
click at [232, 145] on textarea "Comentario" at bounding box center [264, 142] width 159 height 38
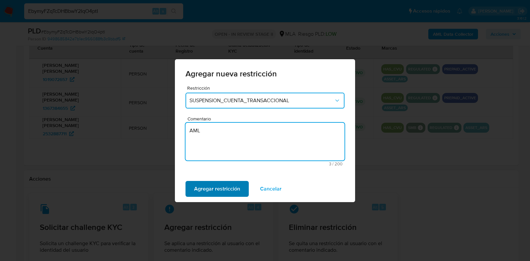
type textarea "AML"
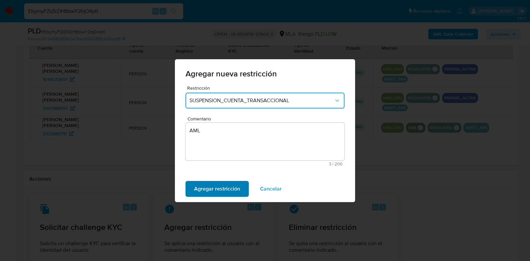
click at [224, 185] on span "Agregar restricción" at bounding box center [217, 189] width 46 height 15
click at [213, 190] on span "Confirmar" at bounding box center [206, 189] width 24 height 15
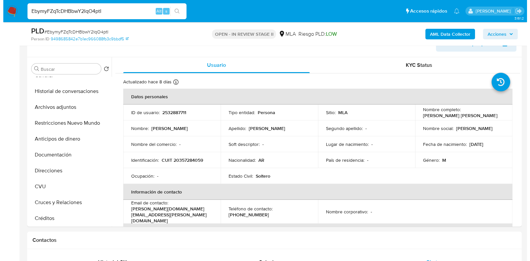
scroll to position [103, 0]
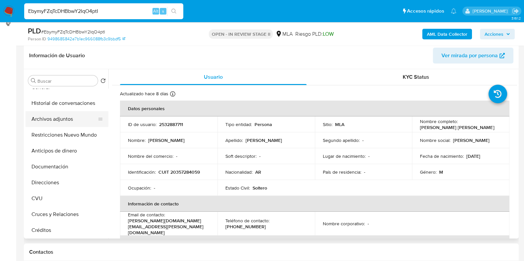
click at [56, 123] on button "Archivos adjuntos" at bounding box center [64, 119] width 77 height 16
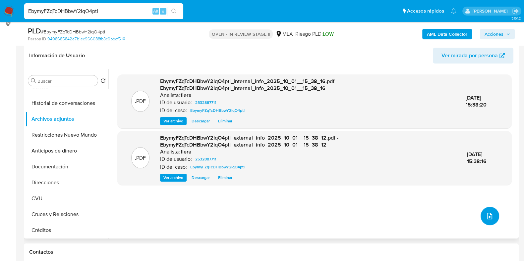
click at [493, 215] on button "upload-file" at bounding box center [489, 216] width 19 height 19
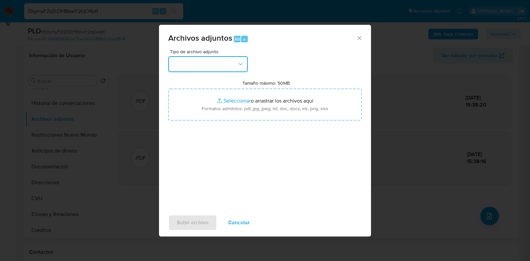
click at [188, 58] on button "button" at bounding box center [207, 64] width 79 height 16
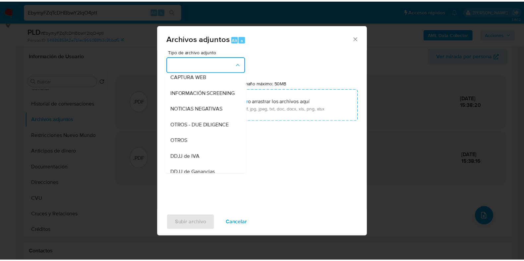
scroll to position [82, 0]
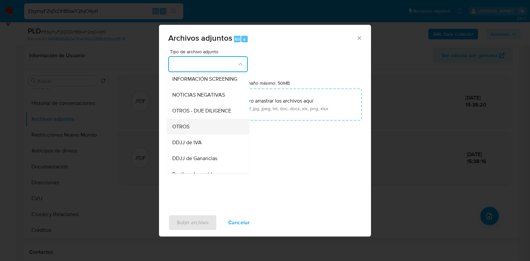
click at [190, 135] on div "OTROS" at bounding box center [206, 127] width 68 height 16
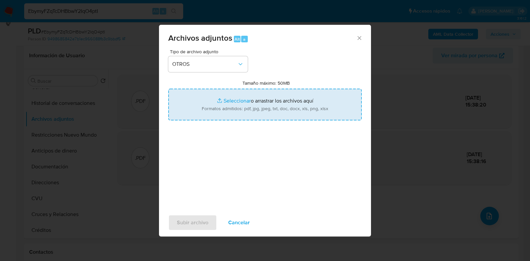
type input "C:\fakepath\Movimientos-Aladdin- Lucas David Gomez.xlsx"
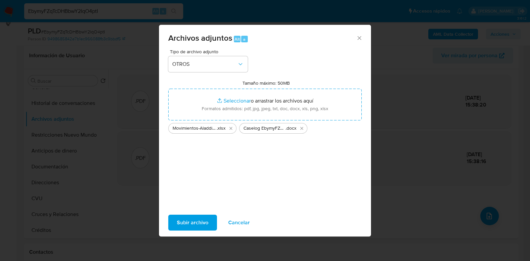
click at [174, 223] on button "Subir archivo" at bounding box center [192, 223] width 49 height 16
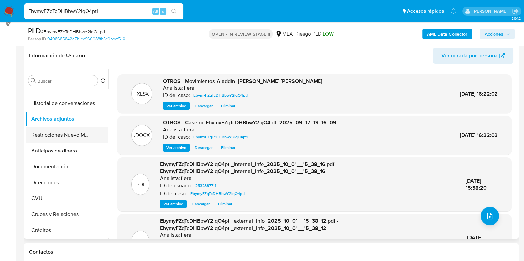
click at [64, 131] on button "Restricciones Nuevo Mundo" at bounding box center [64, 135] width 77 height 16
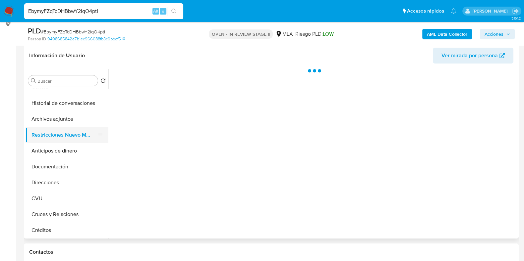
scroll to position [0, 0]
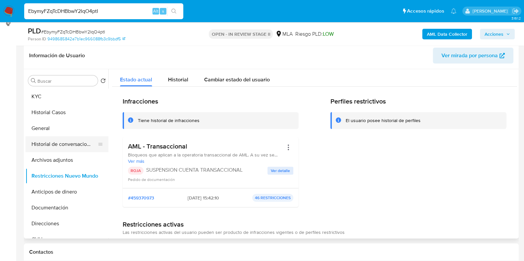
click at [69, 143] on button "Historial de conversaciones" at bounding box center [64, 144] width 77 height 16
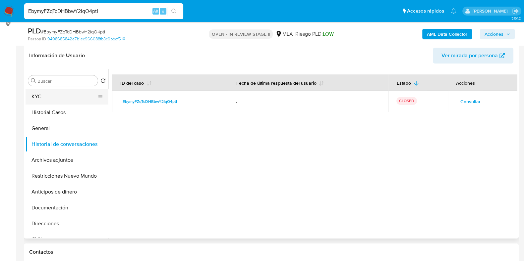
click at [74, 98] on button "KYC" at bounding box center [64, 97] width 77 height 16
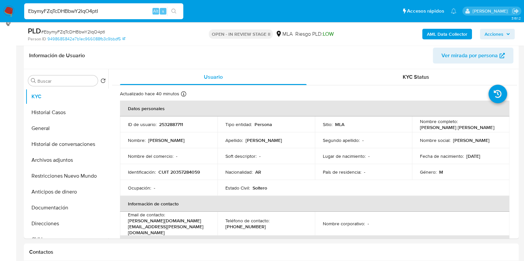
click at [493, 31] on span "Acciones" at bounding box center [493, 34] width 19 height 11
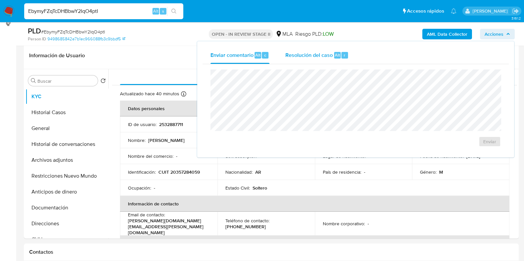
click at [331, 54] on span "Resolución del caso" at bounding box center [308, 55] width 47 height 8
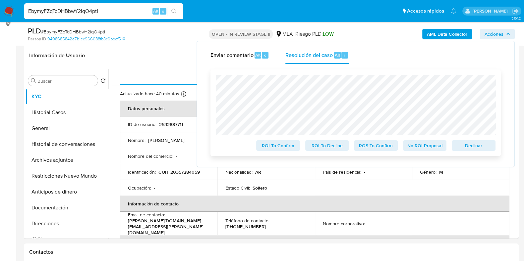
click at [468, 146] on span "Declinar" at bounding box center [473, 145] width 34 height 9
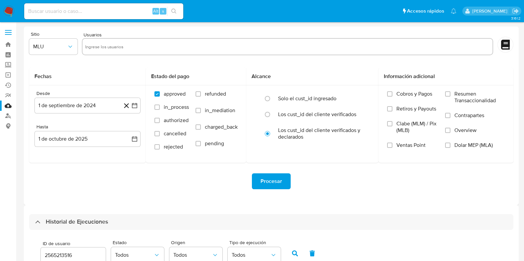
select select "10"
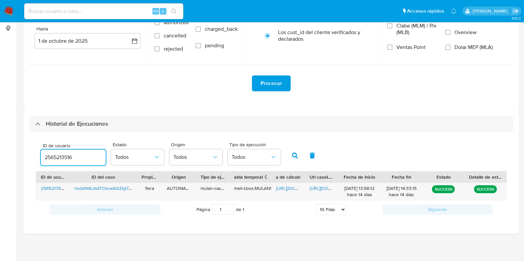
click at [70, 159] on input "2565213516" at bounding box center [73, 157] width 65 height 9
type input "2532887711"
click at [293, 156] on icon "button" at bounding box center [295, 156] width 6 height 6
click at [283, 186] on span "https://docs.google.com/spreadsheets/d/1LdPv6idkif3YGCeb5oCJG6rJqJXztLwtU8jf-kF…" at bounding box center [299, 188] width 46 height 7
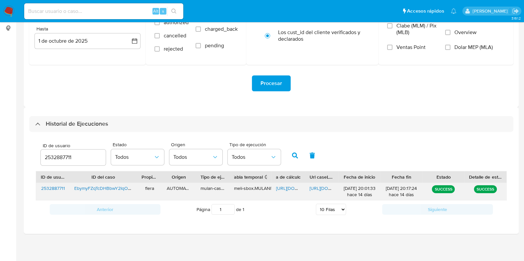
click at [323, 185] on span "https://docs.google.com/document/d/1CjJjCYA_HLG79KIdJC1zUcgiktNocr9d1r-WMWrEwK0…" at bounding box center [332, 188] width 46 height 7
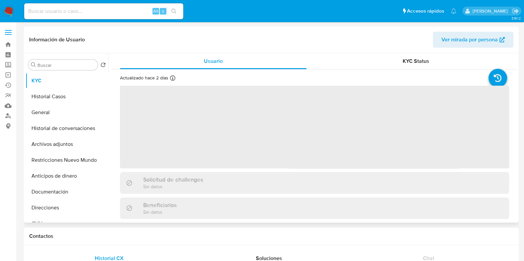
select select "10"
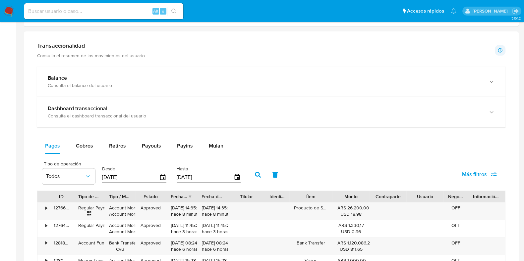
scroll to position [414, 0]
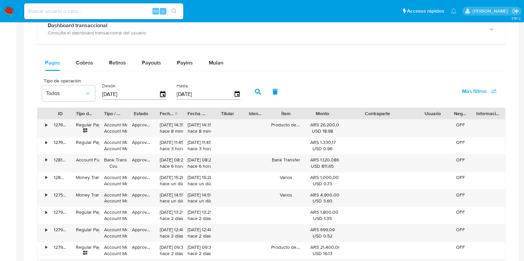
drag, startPoint x: 407, startPoint y: 112, endPoint x: 447, endPoint y: 112, distance: 39.7
click at [447, 112] on div "ID Tipo de operación Tipo / Método Estado Fecha de creación Fecha de aprobación…" at bounding box center [270, 113] width 467 height 11
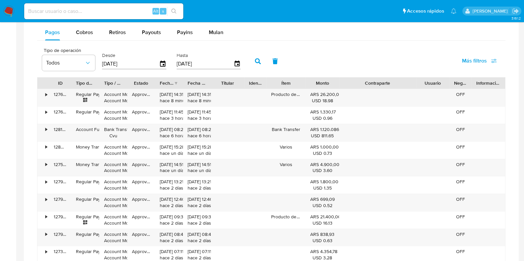
scroll to position [455, 0]
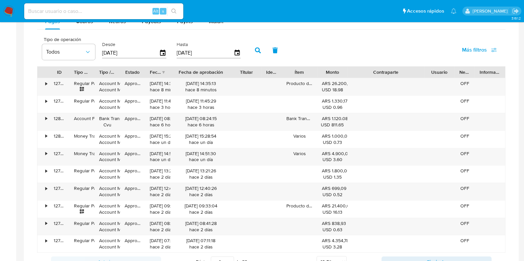
drag, startPoint x: 208, startPoint y: 69, endPoint x: 241, endPoint y: 72, distance: 33.0
click at [241, 72] on div "ID Tipo de operación Tipo / Método Estado Fecha de creación Fecha de aprobación…" at bounding box center [270, 72] width 467 height 11
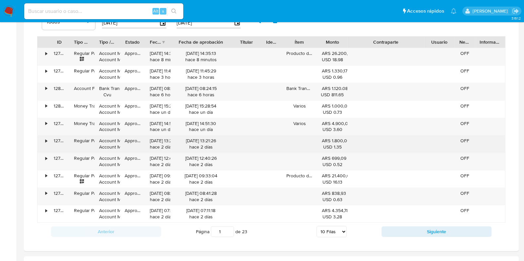
scroll to position [497, 0]
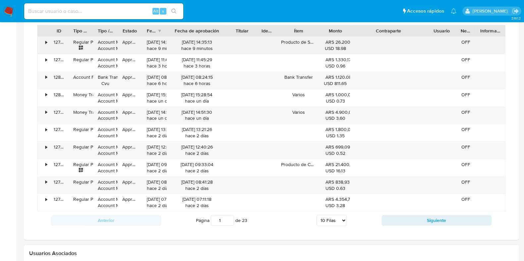
drag, startPoint x: 315, startPoint y: 29, endPoint x: 324, endPoint y: 49, distance: 21.5
click at [324, 49] on div "ID Tipo de operación Tipo / Método Estado Fecha de creación Fecha de aprobación…" at bounding box center [271, 118] width 468 height 187
click at [390, 219] on button "Siguiente" at bounding box center [436, 220] width 110 height 11
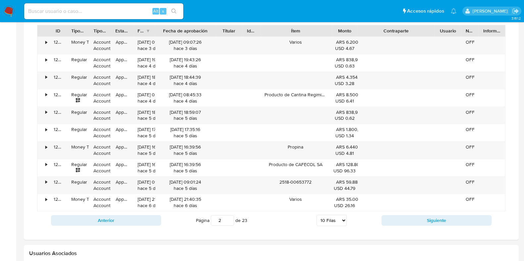
drag, startPoint x: 316, startPoint y: 31, endPoint x: 343, endPoint y: 31, distance: 27.2
click at [343, 31] on div "ID Tipo de operación Tipo / Método Estado Fecha de creación Fecha de aprobación…" at bounding box center [270, 30] width 467 height 11
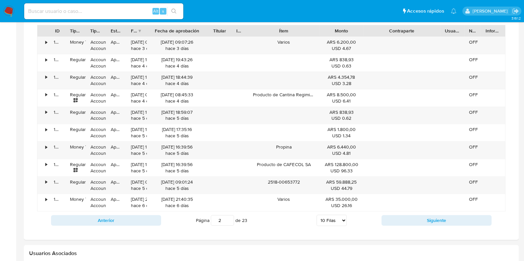
drag, startPoint x: 360, startPoint y: 28, endPoint x: 378, endPoint y: 32, distance: 17.8
click at [378, 32] on div "ID Tipo de operación Tipo / Método Estado Fecha de creación Fecha de aprobación…" at bounding box center [270, 30] width 467 height 11
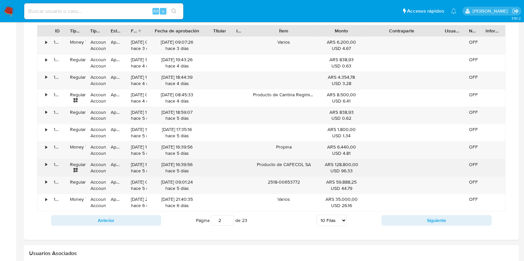
click at [253, 169] on div "Producto de CAFECOL SA" at bounding box center [284, 167] width 72 height 17
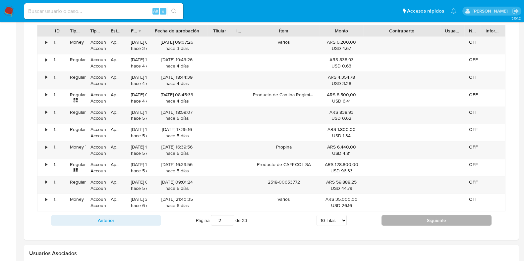
click at [412, 223] on button "Siguiente" at bounding box center [436, 220] width 110 height 11
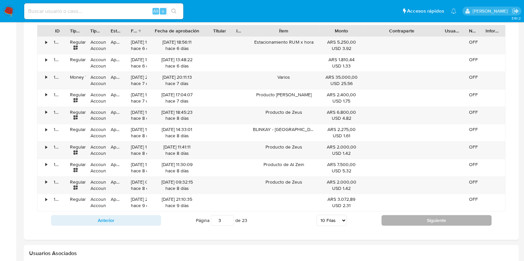
click at [423, 222] on button "Siguiente" at bounding box center [436, 220] width 110 height 11
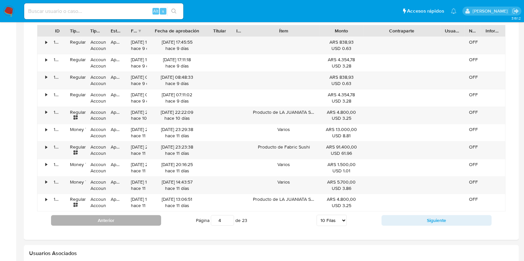
click at [127, 219] on button "Anterior" at bounding box center [106, 220] width 110 height 11
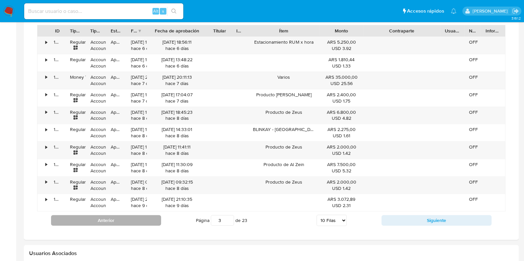
click at [126, 215] on button "Anterior" at bounding box center [106, 220] width 110 height 11
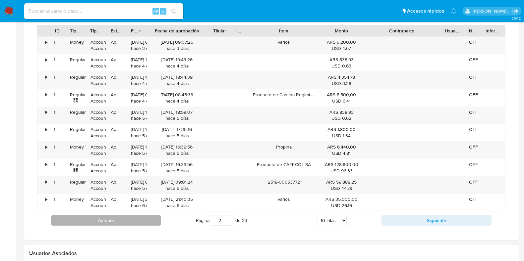
click at [125, 221] on button "Anterior" at bounding box center [106, 220] width 110 height 11
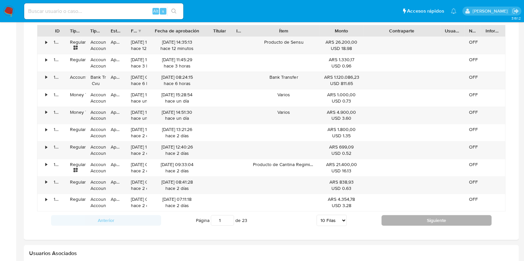
click at [419, 217] on button "Siguiente" at bounding box center [436, 220] width 110 height 11
type input "2"
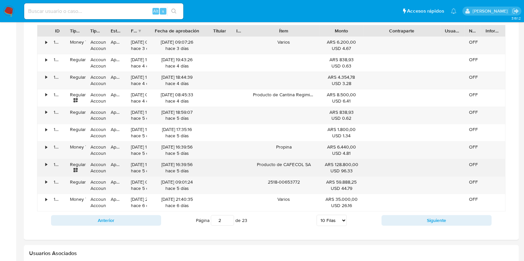
drag, startPoint x: 152, startPoint y: 163, endPoint x: 164, endPoint y: 164, distance: 11.6
click at [164, 164] on div "26/09/2025 16:39:56 hace 5 días" at bounding box center [176, 168] width 51 height 13
click at [299, 162] on div "Producto de CAFECOL SA" at bounding box center [284, 167] width 72 height 17
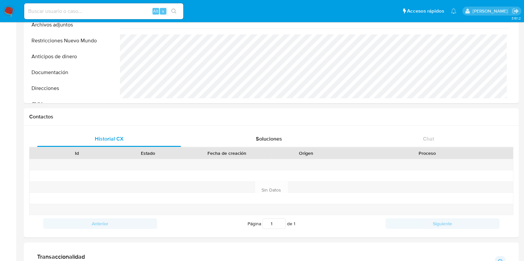
scroll to position [41, 0]
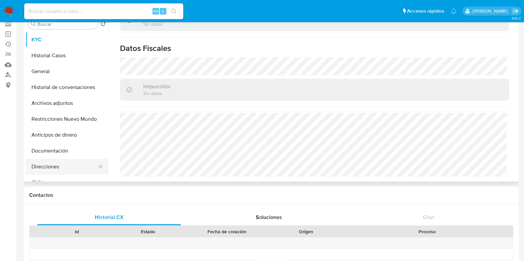
click at [43, 165] on button "Direcciones" at bounding box center [64, 167] width 77 height 16
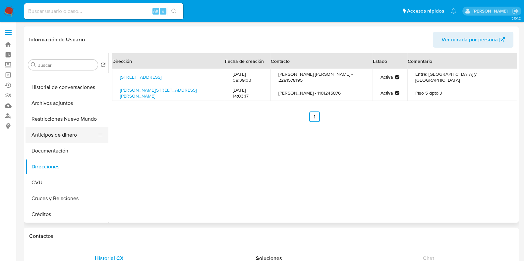
scroll to position [82, 0]
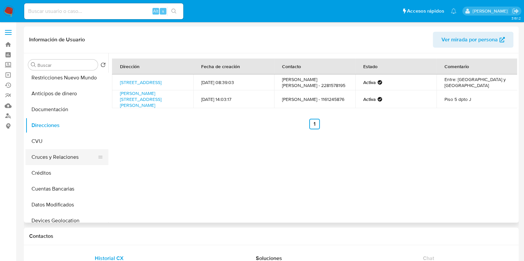
click at [65, 159] on button "Cruces y Relaciones" at bounding box center [64, 157] width 77 height 16
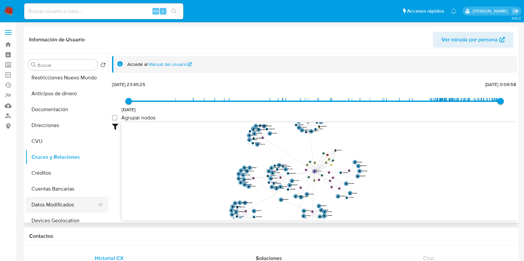
click at [57, 204] on button "Datos Modificados" at bounding box center [64, 205] width 77 height 16
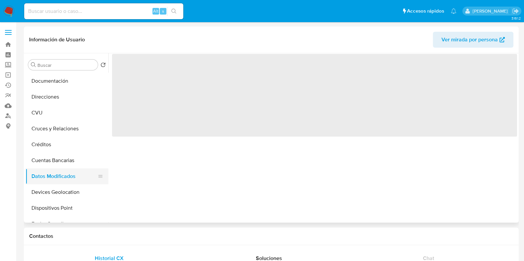
scroll to position [124, 0]
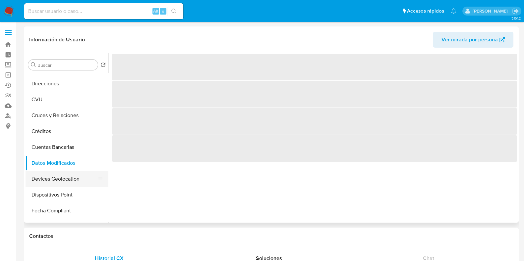
click at [66, 176] on button "Devices Geolocation" at bounding box center [64, 179] width 77 height 16
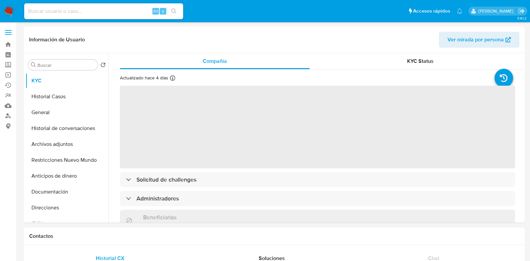
select select "10"
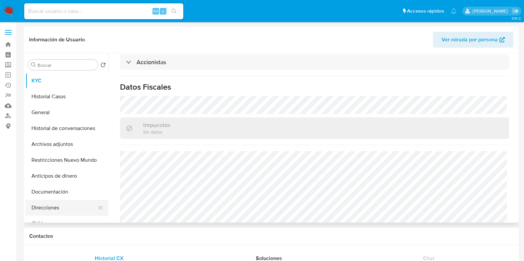
click at [64, 211] on button "Direcciones" at bounding box center [64, 208] width 77 height 16
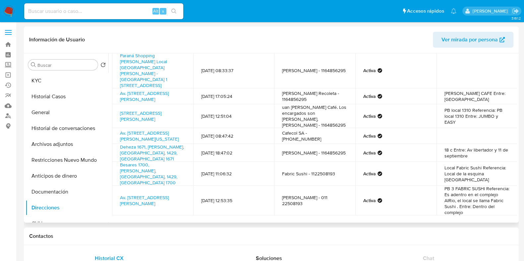
scroll to position [80, 0]
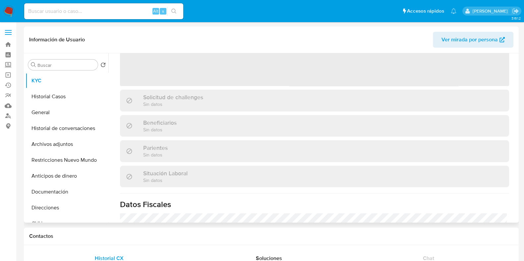
select select "10"
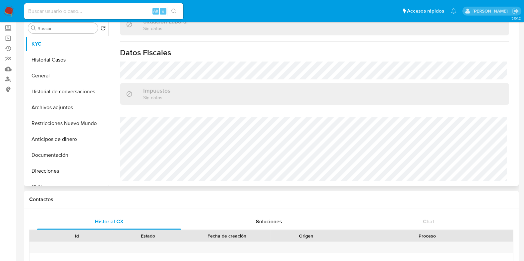
scroll to position [82, 0]
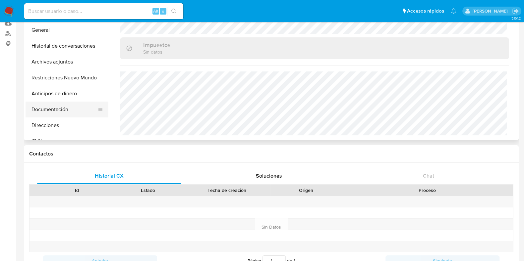
click at [50, 110] on button "Documentación" at bounding box center [64, 110] width 77 height 16
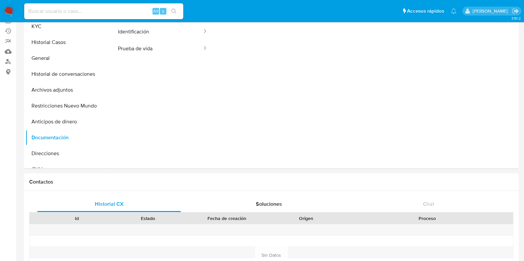
scroll to position [0, 0]
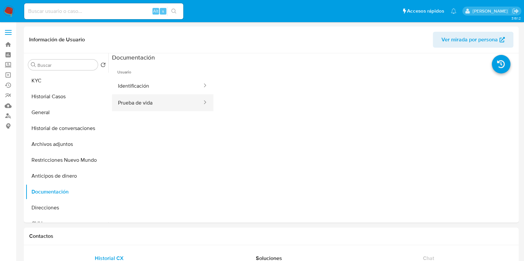
click at [137, 105] on button "Prueba de vida" at bounding box center [157, 102] width 91 height 17
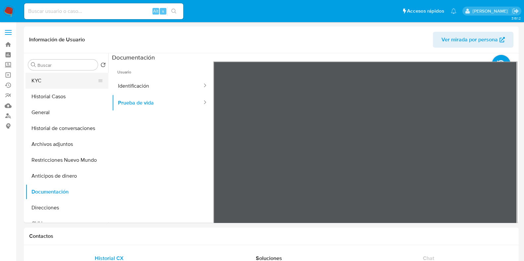
click at [54, 85] on button "KYC" at bounding box center [64, 81] width 77 height 16
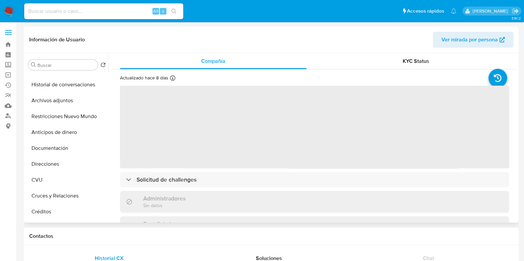
scroll to position [82, 0]
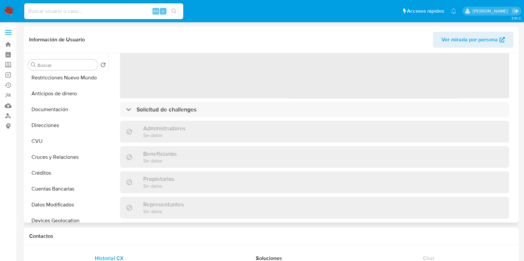
select select "10"
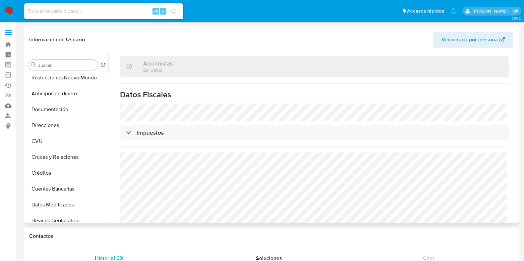
scroll to position [475, 0]
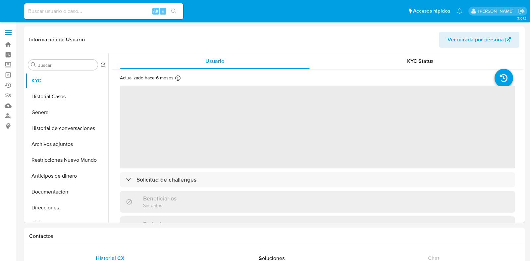
select select "10"
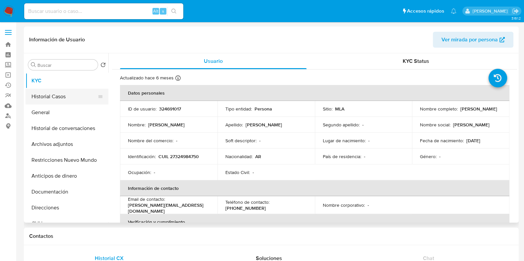
click at [60, 91] on button "Historial Casos" at bounding box center [64, 97] width 77 height 16
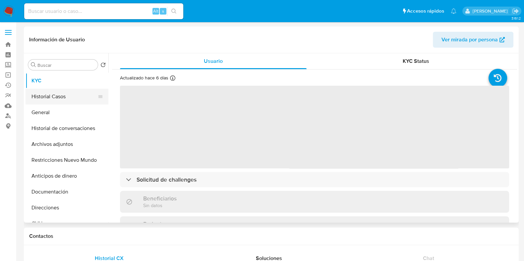
click at [51, 100] on button "Historial Casos" at bounding box center [64, 97] width 77 height 16
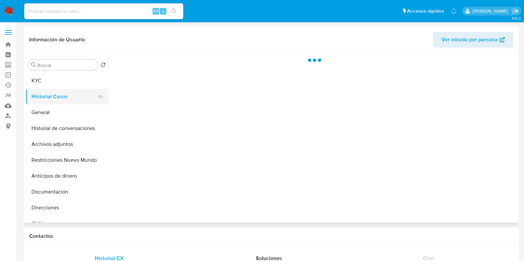
select select "10"
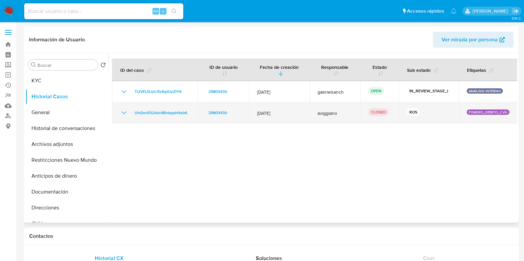
click at [124, 113] on icon "Mostrar/Ocultar" at bounding box center [124, 113] width 8 height 8
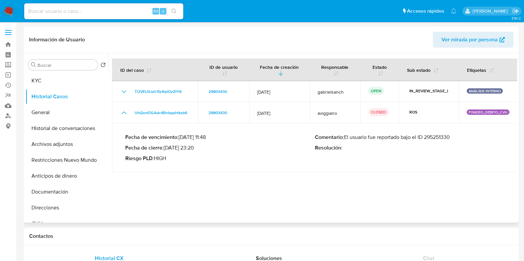
drag, startPoint x: 344, startPoint y: 138, endPoint x: 451, endPoint y: 138, distance: 106.3
click at [451, 138] on p "Comentario : El usuario fue reportado bajo el ID 295251330" at bounding box center [409, 137] width 189 height 7
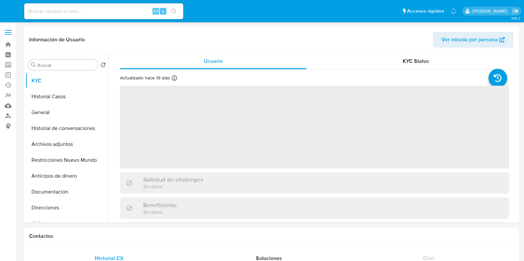
select select "10"
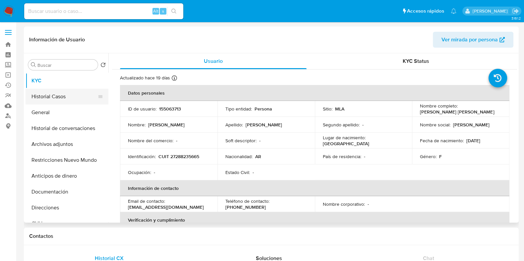
click at [46, 102] on button "Historial Casos" at bounding box center [64, 97] width 77 height 16
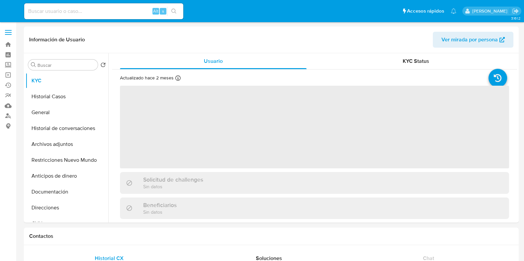
select select "10"
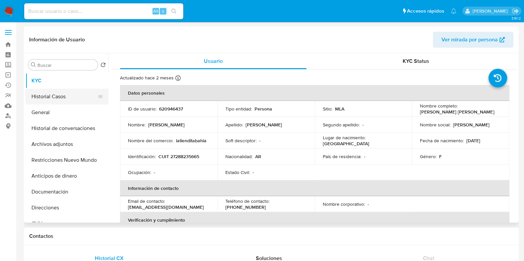
click at [58, 94] on button "Historial Casos" at bounding box center [64, 97] width 77 height 16
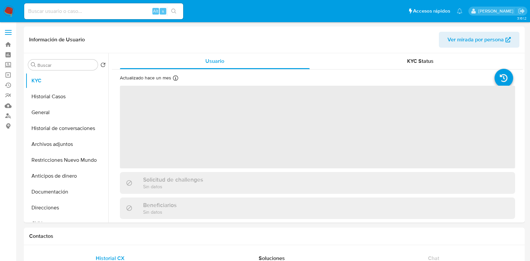
select select "10"
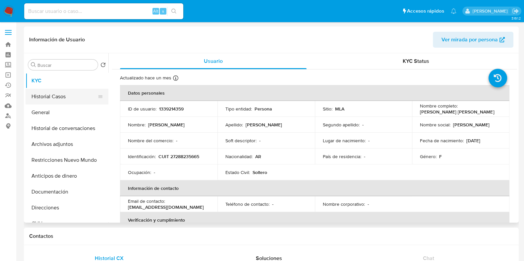
click at [69, 102] on button "Historial Casos" at bounding box center [64, 97] width 77 height 16
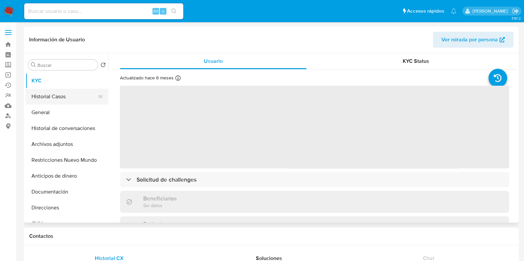
click at [51, 90] on button "Historial Casos" at bounding box center [64, 97] width 77 height 16
select select "10"
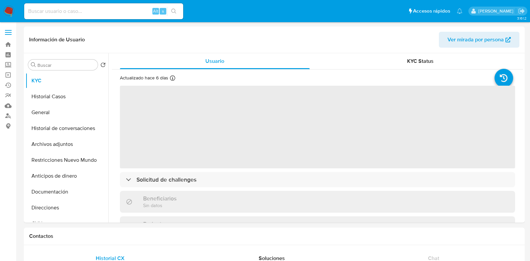
select select "10"
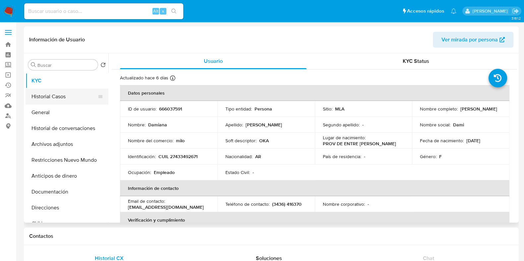
click at [58, 98] on button "Historial Casos" at bounding box center [64, 97] width 77 height 16
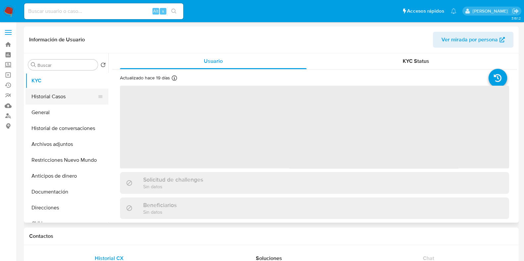
click at [64, 97] on button "Historial Casos" at bounding box center [64, 97] width 77 height 16
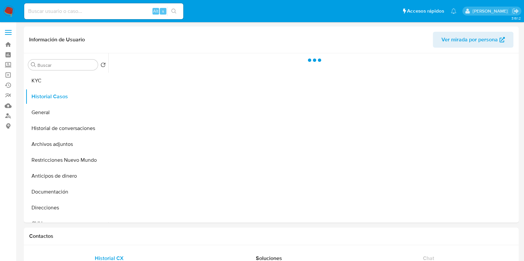
select select "10"
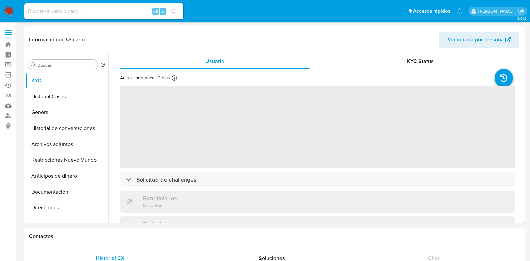
select select "10"
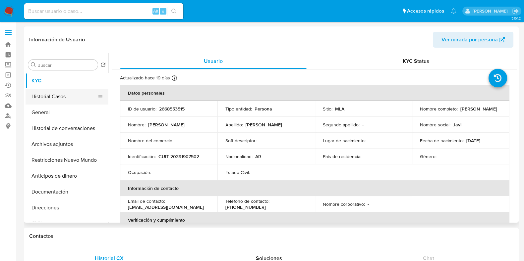
click at [50, 103] on button "Historial Casos" at bounding box center [64, 97] width 77 height 16
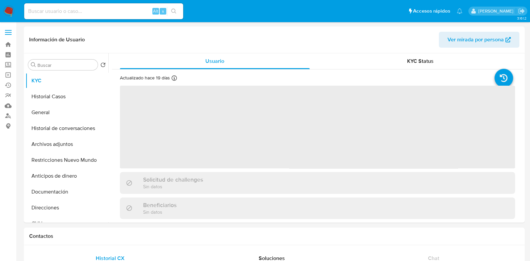
select select "10"
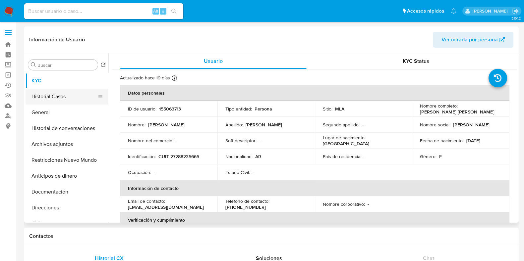
click at [63, 102] on button "Historial Casos" at bounding box center [64, 97] width 77 height 16
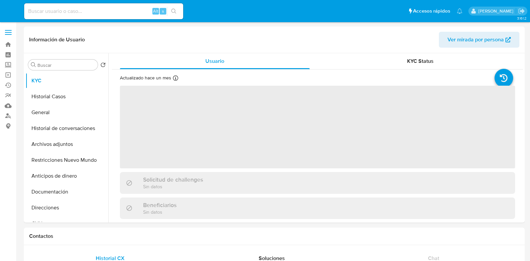
select select "10"
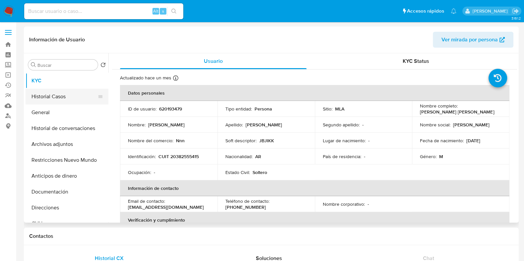
click at [40, 97] on button "Historial Casos" at bounding box center [64, 97] width 77 height 16
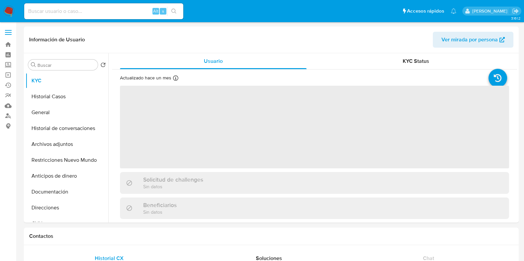
select select "10"
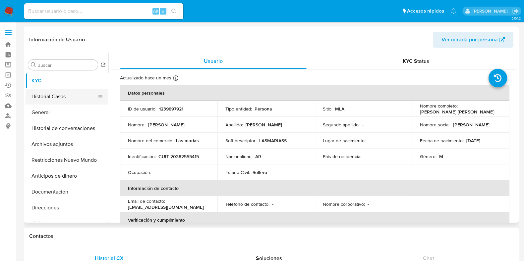
click at [64, 94] on button "Historial Casos" at bounding box center [64, 97] width 77 height 16
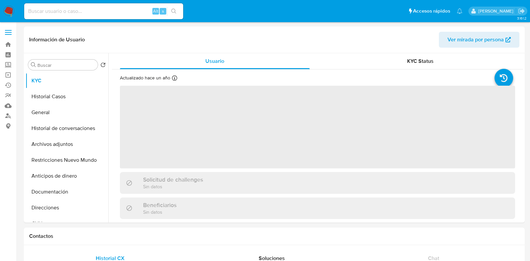
select select "10"
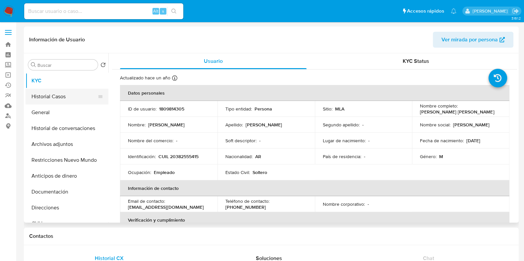
click at [58, 95] on button "Historial Casos" at bounding box center [64, 97] width 77 height 16
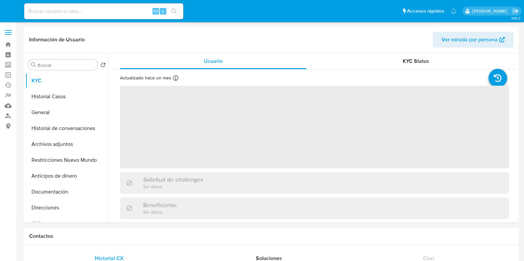
select select "10"
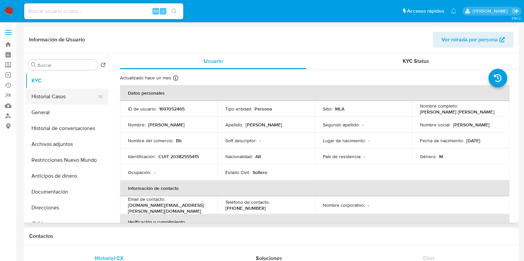
click at [58, 94] on button "Historial Casos" at bounding box center [64, 97] width 77 height 16
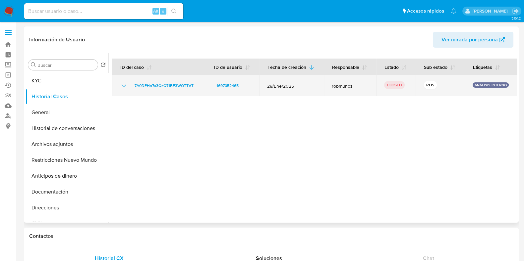
click at [125, 85] on icon "Mostrar/Ocultar" at bounding box center [124, 85] width 5 height 3
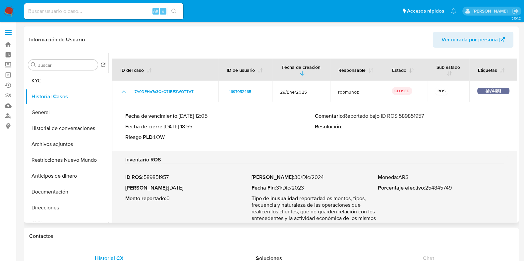
drag, startPoint x: 427, startPoint y: 117, endPoint x: 344, endPoint y: 117, distance: 82.1
click at [344, 117] on p "Comentario : Reportado bajo ID ROS 589851957" at bounding box center [409, 116] width 189 height 7
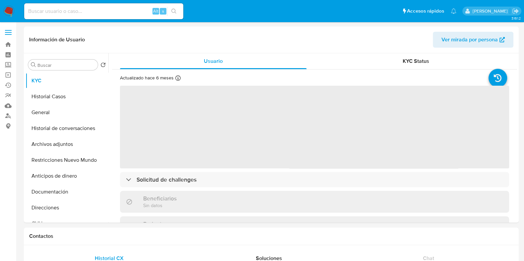
select select "10"
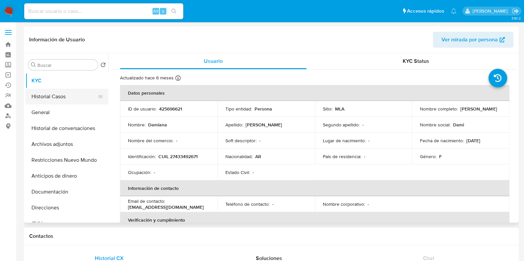
click at [60, 102] on button "Historial Casos" at bounding box center [64, 97] width 77 height 16
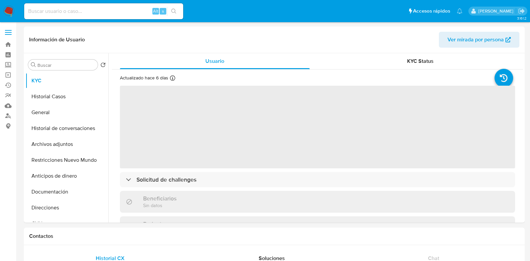
select select "10"
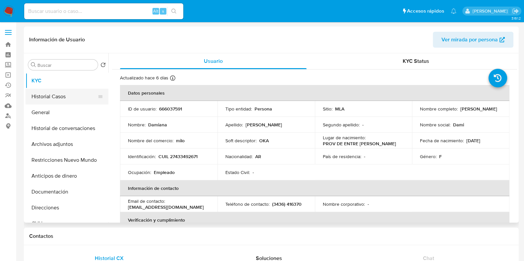
click at [61, 93] on button "Historial Casos" at bounding box center [64, 97] width 77 height 16
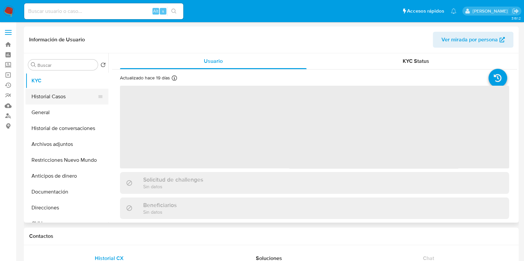
click at [44, 100] on button "Historial Casos" at bounding box center [64, 97] width 77 height 16
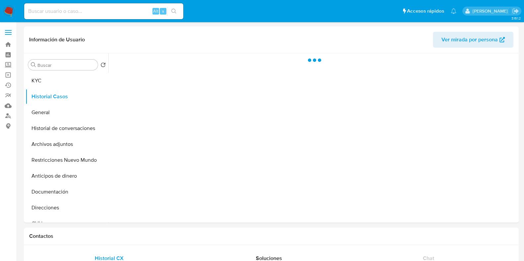
select select "10"
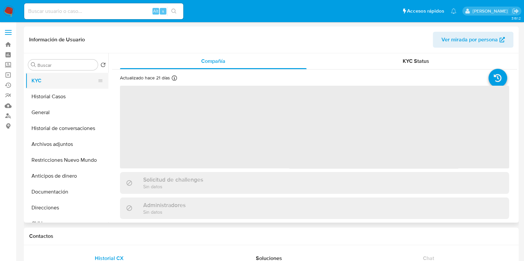
click at [68, 88] on button "KYC" at bounding box center [64, 81] width 77 height 16
click at [65, 97] on button "Historial Casos" at bounding box center [64, 97] width 77 height 16
select select "10"
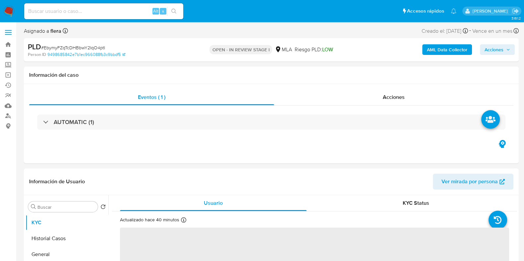
click at [508, 49] on icon "button" at bounding box center [508, 50] width 4 height 4
select select "10"
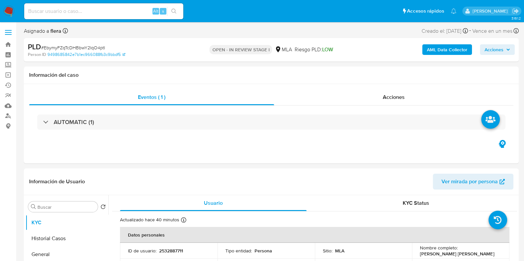
click at [490, 52] on span "Acciones" at bounding box center [493, 49] width 19 height 11
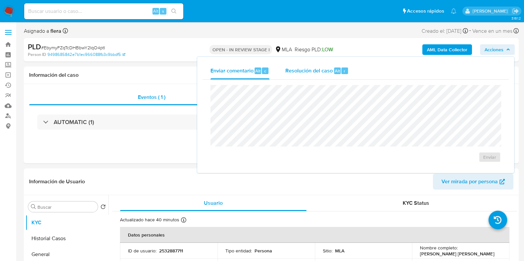
click at [305, 69] on span "Resolución del caso" at bounding box center [308, 71] width 47 height 8
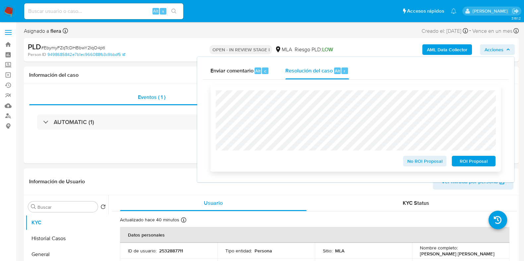
click at [483, 163] on span "ROI Proposal" at bounding box center [473, 161] width 34 height 9
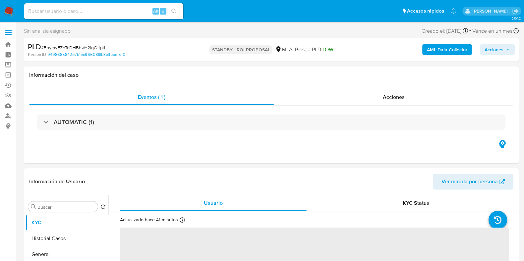
select select "10"
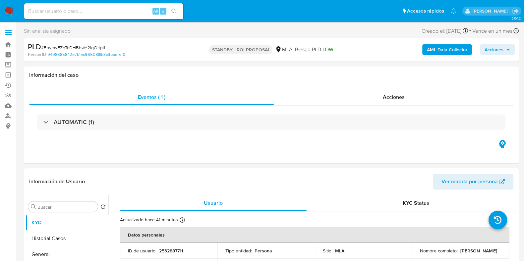
click at [91, 9] on input at bounding box center [103, 11] width 159 height 9
paste input "KBLxMoMDkfjWhT54lrX9i8rG"
type input "KBLxMoMDkfjWhT54lrX9i8rG"
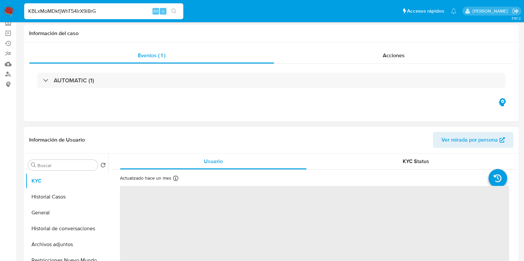
select select "10"
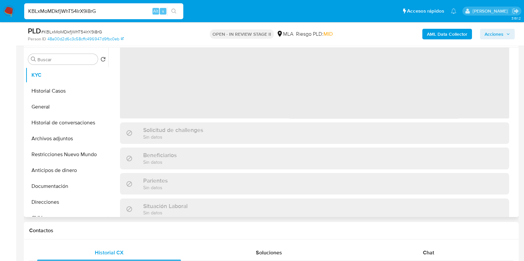
scroll to position [280, 0]
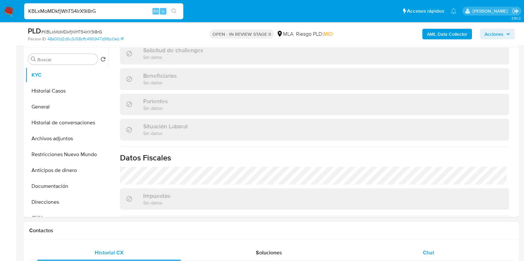
click at [420, 252] on div "Chat" at bounding box center [428, 253] width 144 height 16
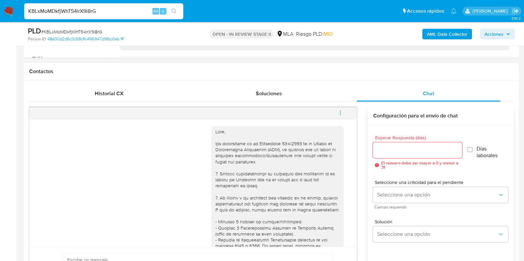
scroll to position [165, 0]
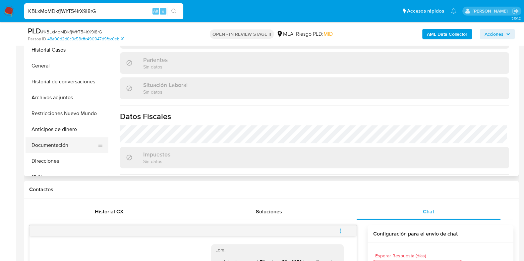
click at [58, 141] on button "Documentación" at bounding box center [64, 145] width 77 height 16
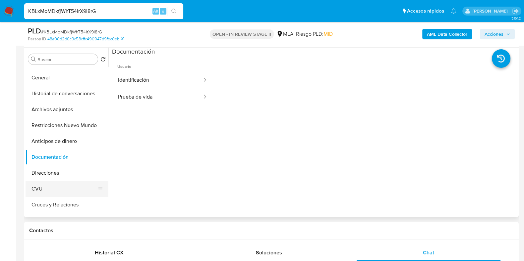
scroll to position [41, 0]
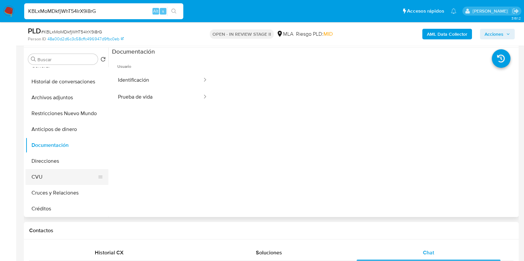
click at [52, 173] on button "CVU" at bounding box center [64, 177] width 77 height 16
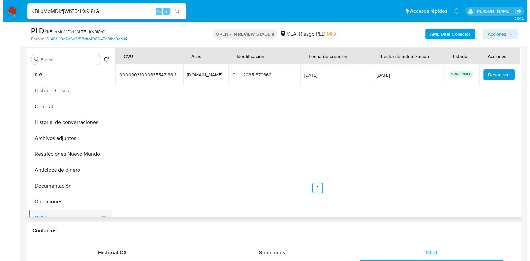
scroll to position [0, 0]
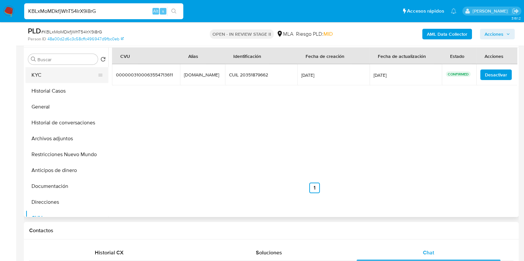
click at [55, 72] on button "KYC" at bounding box center [64, 75] width 77 height 16
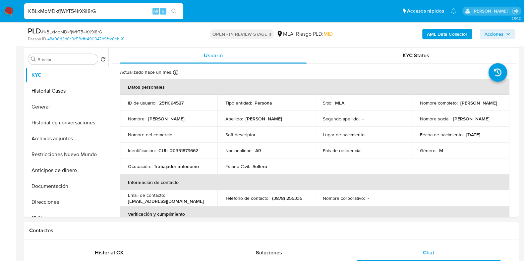
click at [438, 37] on b "AML Data Collector" at bounding box center [447, 34] width 40 height 11
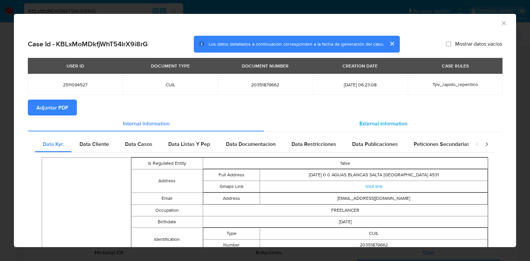
click at [370, 123] on span "External information" at bounding box center [383, 124] width 48 height 8
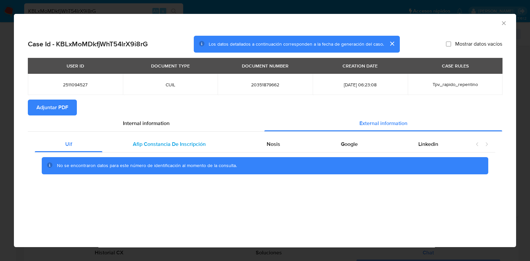
click at [168, 140] on div "Afip Constancia De Inscripción" at bounding box center [168, 144] width 133 height 16
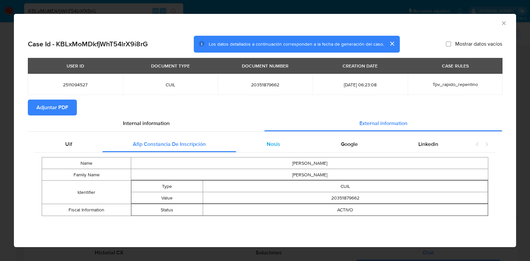
click at [280, 144] on div "Nosis" at bounding box center [273, 144] width 74 height 16
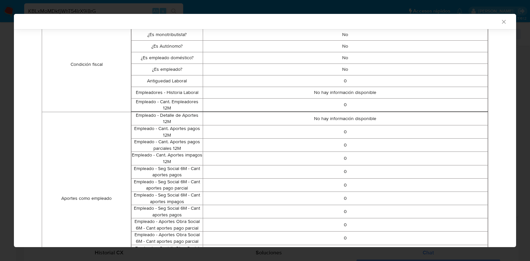
scroll to position [45, 0]
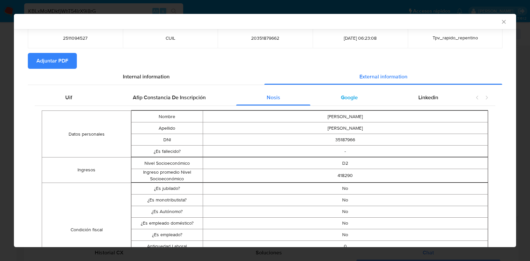
click at [348, 105] on div "Google" at bounding box center [348, 98] width 77 height 16
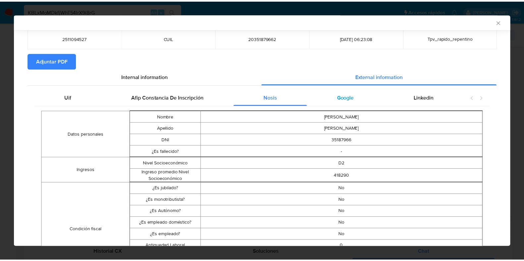
scroll to position [0, 0]
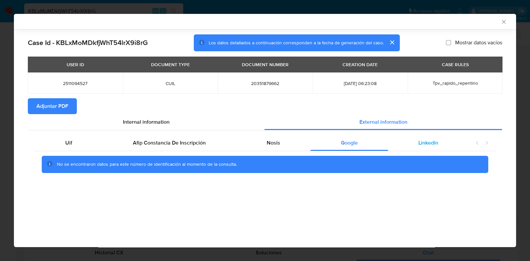
click at [425, 144] on span "Linkedin" at bounding box center [428, 143] width 20 height 8
click at [42, 111] on span "Adjuntar PDF" at bounding box center [52, 106] width 32 height 15
click at [502, 22] on icon "Cerrar ventana" at bounding box center [503, 22] width 7 height 7
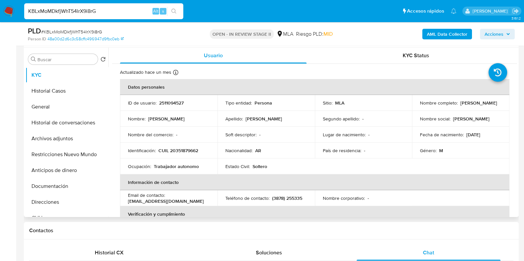
click at [169, 103] on p "2511094527" at bounding box center [171, 103] width 25 height 6
click at [174, 102] on p "2511094527" at bounding box center [171, 103] width 25 height 6
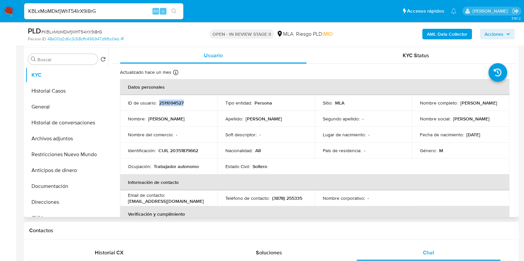
drag, startPoint x: 461, startPoint y: 106, endPoint x: 416, endPoint y: 106, distance: 45.4
click at [416, 106] on td "Nombre completo : Jose Luis Arce Perez" at bounding box center [460, 103] width 97 height 16
copy p "Jose Luis Arce Perez"
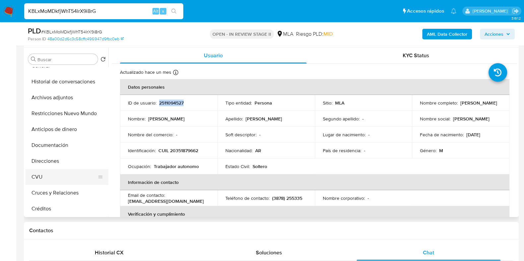
click at [43, 172] on button "CVU" at bounding box center [64, 177] width 77 height 16
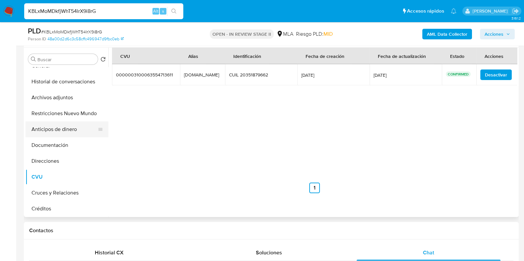
scroll to position [0, 0]
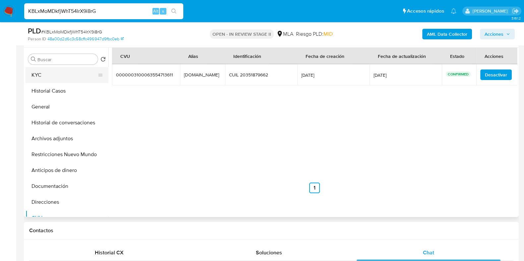
click at [49, 71] on button "KYC" at bounding box center [64, 75] width 77 height 16
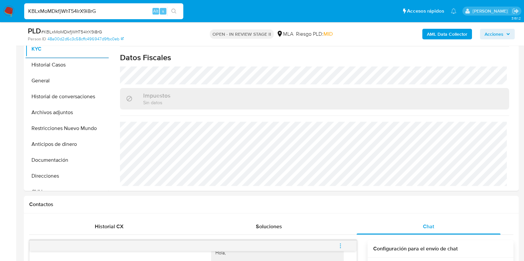
scroll to position [138, 0]
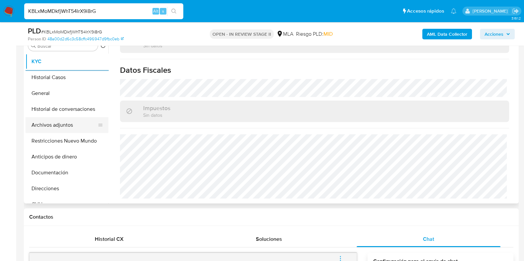
click at [46, 127] on button "Archivos adjuntos" at bounding box center [64, 125] width 77 height 16
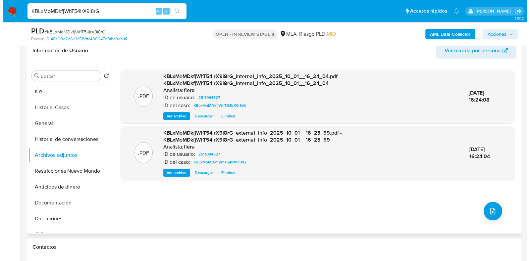
scroll to position [96, 0]
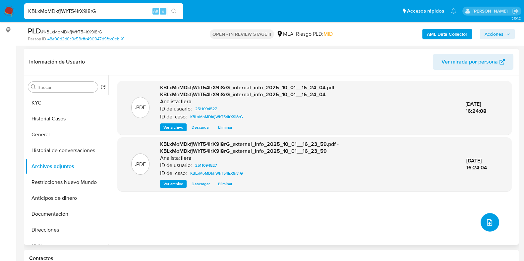
click at [485, 219] on span "upload-file" at bounding box center [489, 223] width 8 height 8
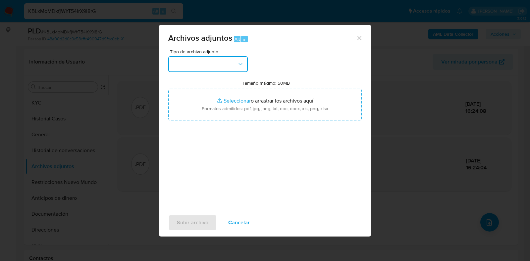
click at [196, 59] on button "button" at bounding box center [207, 64] width 79 height 16
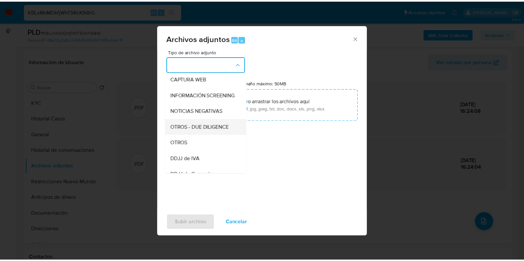
scroll to position [82, 0]
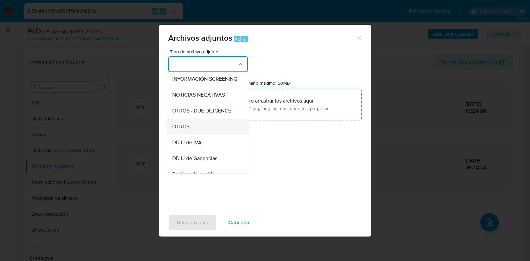
click at [200, 130] on div "OTROS" at bounding box center [206, 127] width 68 height 16
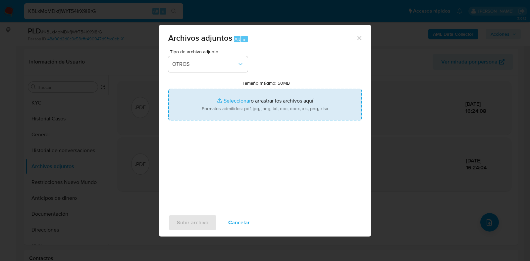
type input "C:\fakepath\Movimientos-Aladdin- Jose Luis Arce Perez.xlsx"
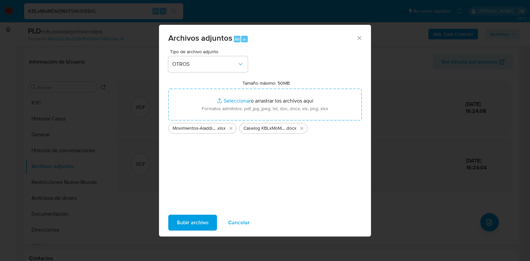
click at [195, 224] on span "Subir archivo" at bounding box center [192, 223] width 31 height 15
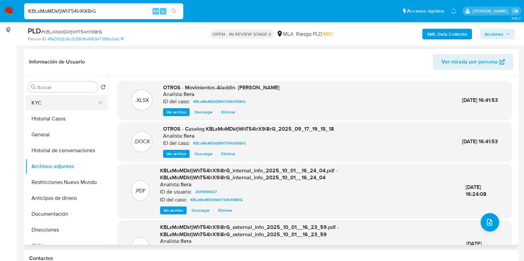
click at [63, 101] on button "KYC" at bounding box center [64, 103] width 77 height 16
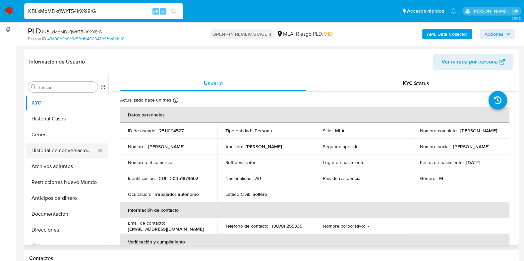
click at [69, 152] on button "Historial de conversaciones" at bounding box center [64, 151] width 77 height 16
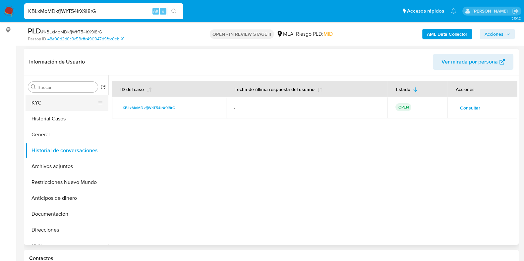
click at [48, 107] on button "KYC" at bounding box center [64, 103] width 77 height 16
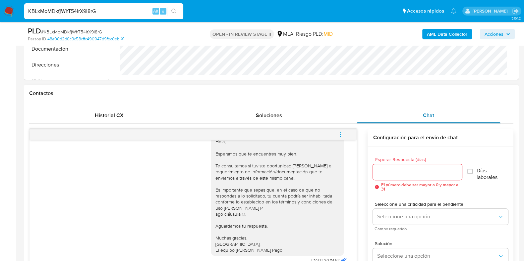
scroll to position [262, 0]
click at [342, 135] on icon "menu-action" at bounding box center [340, 134] width 6 height 6
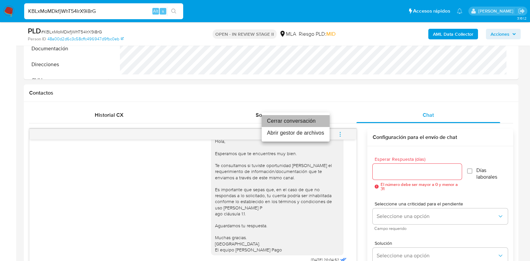
click at [294, 122] on li "Cerrar conversación" at bounding box center [296, 121] width 68 height 12
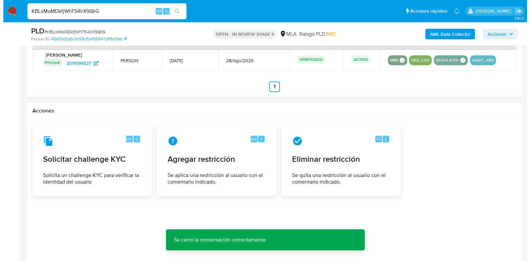
scroll to position [1012, 0]
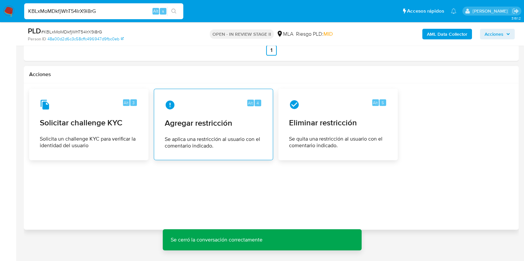
click at [229, 132] on div "Alt 4 Agregar restricción Se aplica una restricción al usuario con el comentari…" at bounding box center [213, 124] width 108 height 60
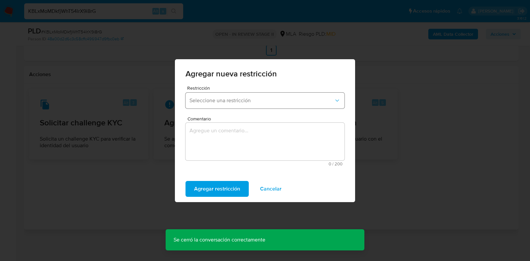
click at [224, 103] on span "Seleccione una restricción" at bounding box center [261, 100] width 144 height 7
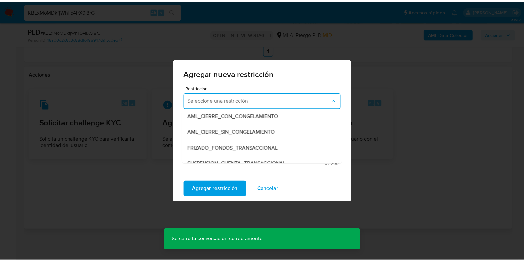
scroll to position [82, 0]
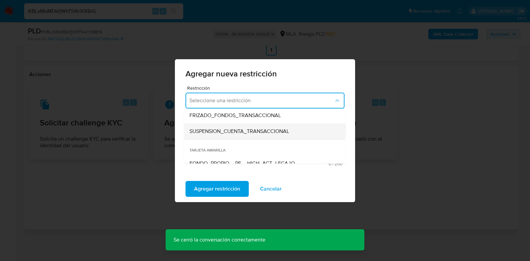
click at [236, 133] on span "SUSPENSION_CUENTA_TRANSACCIONAL" at bounding box center [239, 131] width 100 height 7
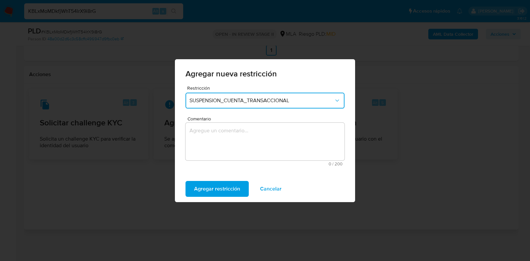
click at [235, 135] on textarea "Comentario" at bounding box center [264, 142] width 159 height 38
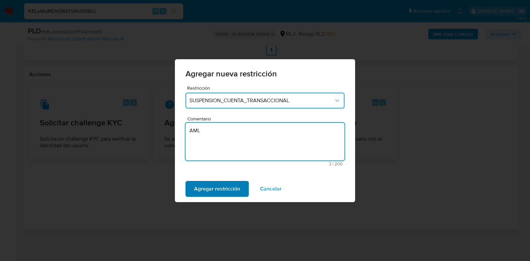
type textarea "AML"
click at [232, 189] on span "Agregar restricción" at bounding box center [217, 189] width 46 height 15
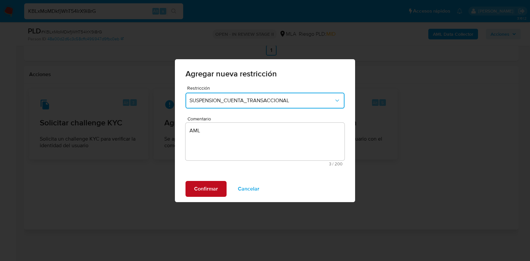
click at [215, 189] on span "Confirmar" at bounding box center [206, 189] width 24 height 15
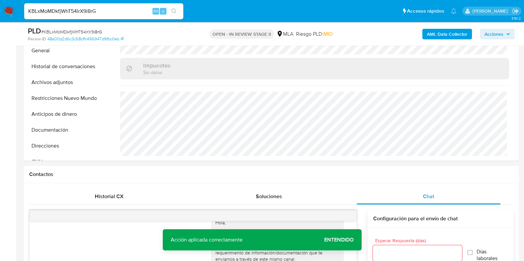
scroll to position [101, 0]
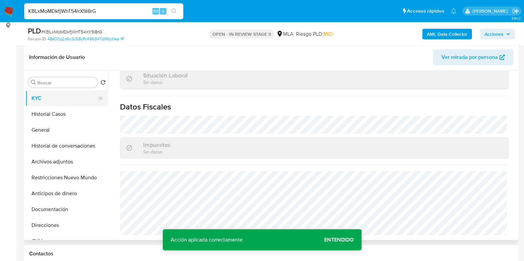
click at [60, 103] on button "KYC" at bounding box center [64, 98] width 77 height 16
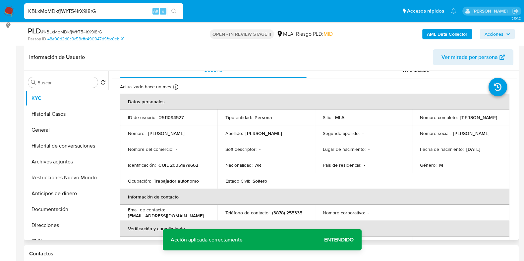
scroll to position [0, 0]
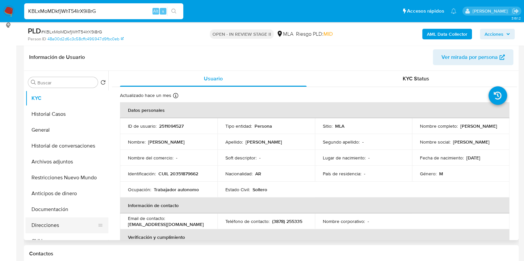
click at [55, 229] on button "Direcciones" at bounding box center [64, 226] width 77 height 16
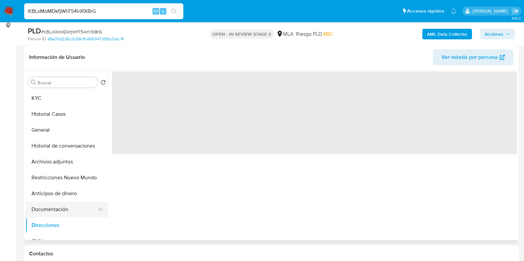
click at [54, 207] on button "Documentación" at bounding box center [64, 210] width 77 height 16
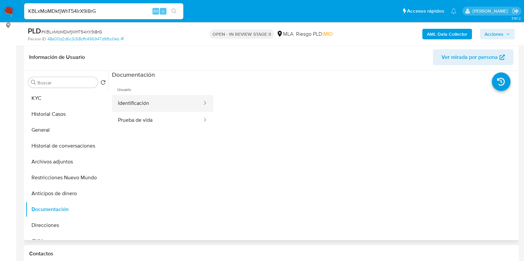
click at [162, 100] on button "Identificación" at bounding box center [157, 103] width 91 height 17
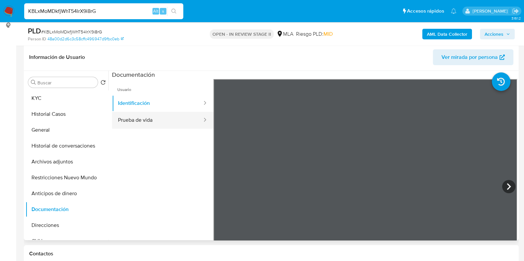
click at [175, 116] on button "Prueba de vida" at bounding box center [157, 120] width 91 height 17
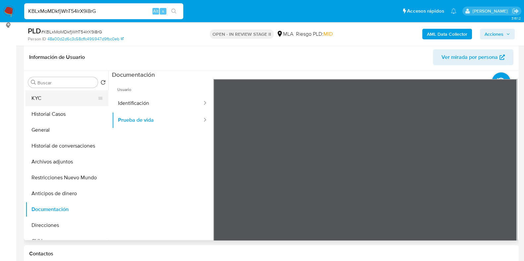
click at [59, 91] on button "KYC" at bounding box center [64, 98] width 77 height 16
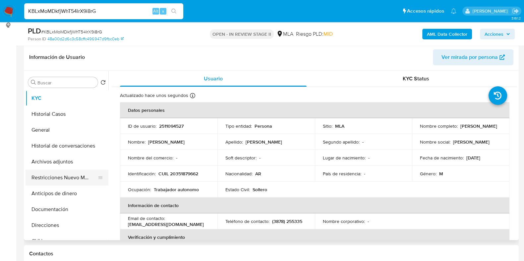
click at [52, 182] on button "Restricciones Nuevo Mundo" at bounding box center [64, 178] width 77 height 16
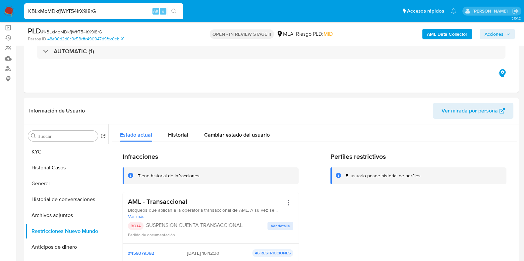
scroll to position [33, 0]
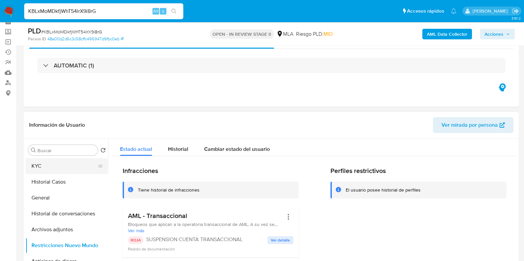
click at [64, 164] on button "KYC" at bounding box center [64, 166] width 77 height 16
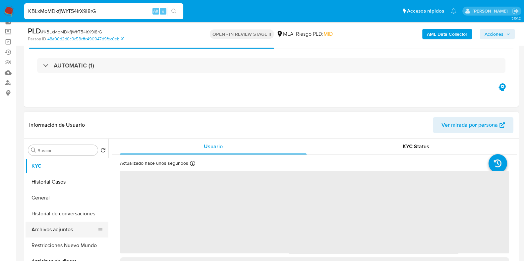
click at [48, 233] on button "Archivos adjuntos" at bounding box center [64, 230] width 77 height 16
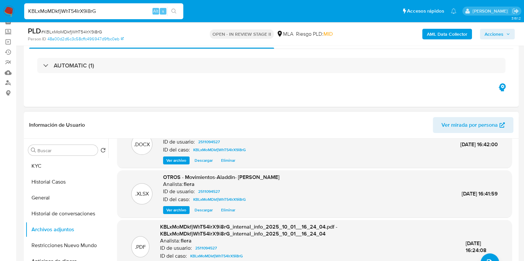
scroll to position [0, 0]
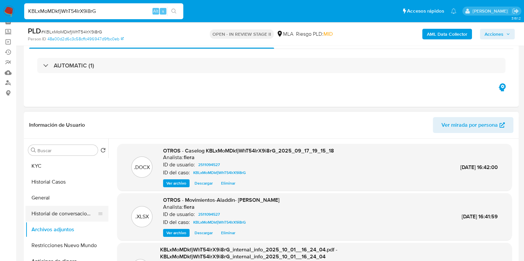
click at [57, 213] on button "Historial de conversaciones" at bounding box center [64, 214] width 77 height 16
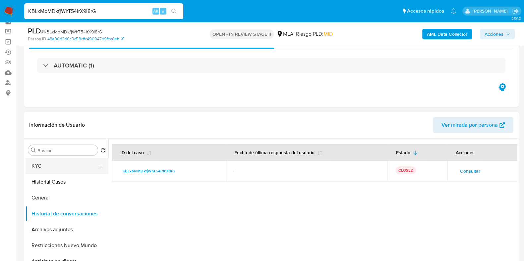
click at [48, 165] on button "KYC" at bounding box center [64, 166] width 77 height 16
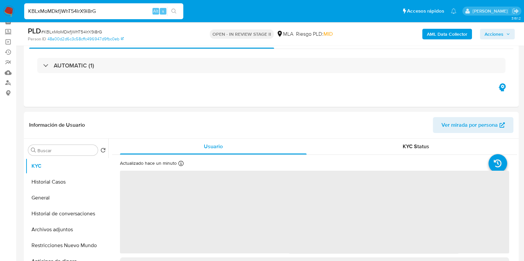
click at [502, 35] on span "Acciones" at bounding box center [493, 34] width 19 height 11
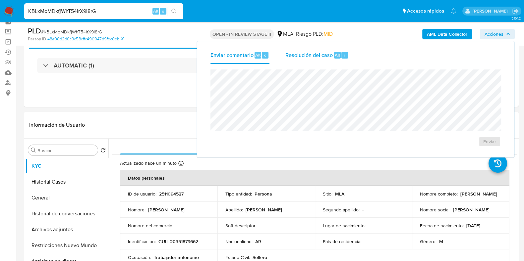
click at [328, 56] on span "Resolución del caso" at bounding box center [308, 55] width 47 height 8
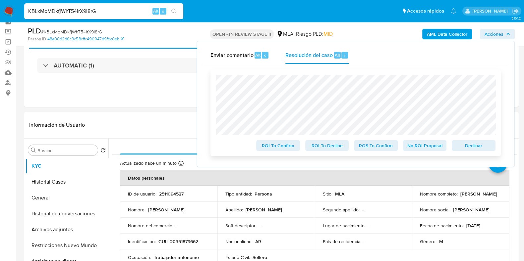
click at [469, 150] on span "Declinar" at bounding box center [473, 145] width 34 height 9
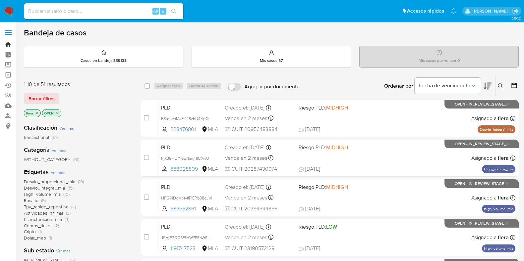
click at [9, 44] on link "Bandeja" at bounding box center [39, 44] width 79 height 10
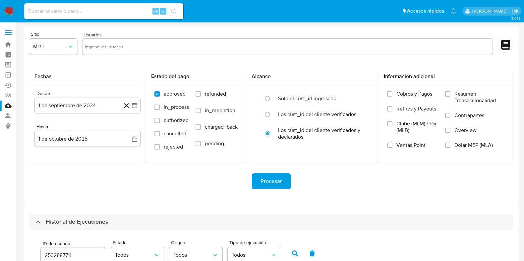
select select "10"
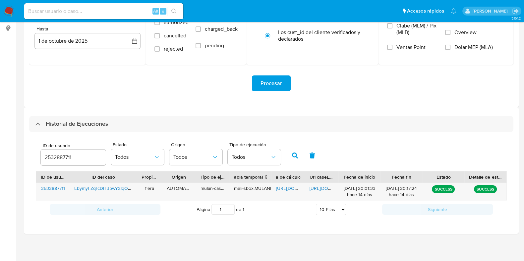
click at [68, 155] on input "2532887711" at bounding box center [73, 157] width 65 height 9
type input "2511094527"
click at [289, 155] on button "button" at bounding box center [294, 156] width 17 height 16
click at [289, 186] on span "https://docs.google.com/spreadsheets/d/1RIUp7J8wImSAccFn1U7uuNME8p7j1Ctz4UIOi97…" at bounding box center [299, 188] width 46 height 7
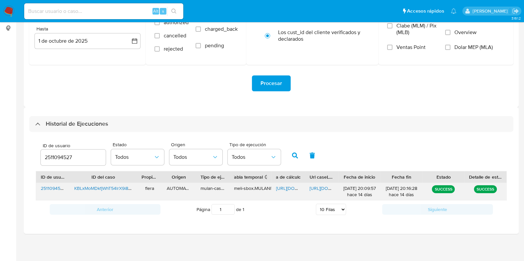
click at [319, 188] on span "https://docs.google.com/document/d/1Mo_-1xlHB-U0y7p7BBHYf7Uw_8Vysj_DqTZmuZT3nkE…" at bounding box center [332, 188] width 46 height 7
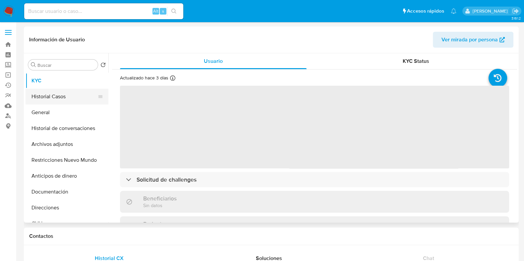
click at [63, 100] on button "Historial Casos" at bounding box center [64, 97] width 77 height 16
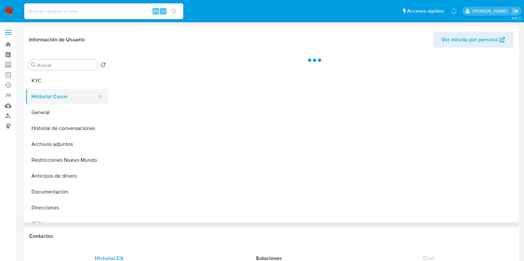
select select "10"
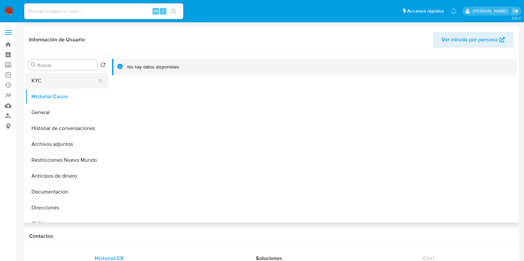
click at [62, 78] on button "KYC" at bounding box center [64, 81] width 77 height 16
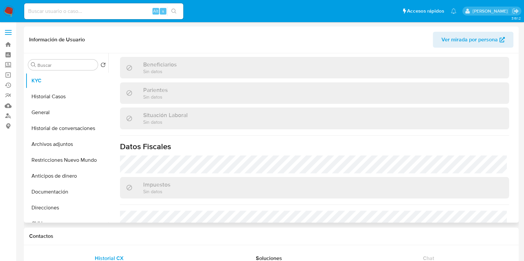
scroll to position [331, 0]
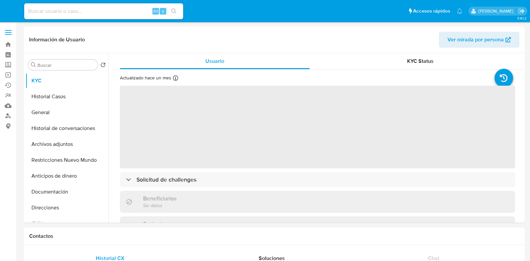
select select "10"
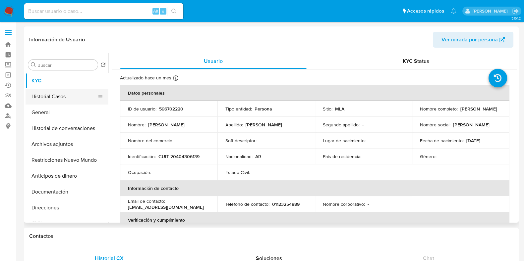
click at [52, 96] on button "Historial Casos" at bounding box center [64, 97] width 77 height 16
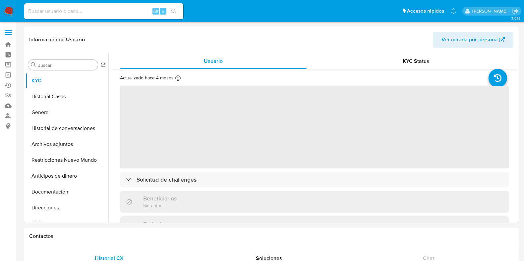
select select "10"
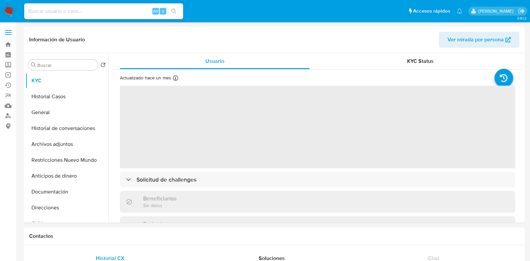
select select "10"
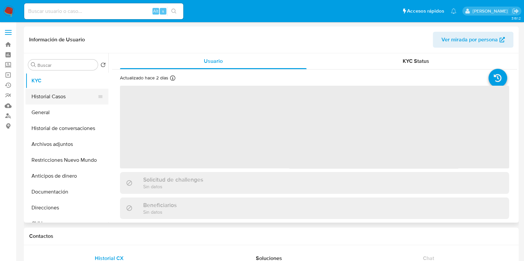
click at [61, 99] on button "Historial Casos" at bounding box center [64, 97] width 77 height 16
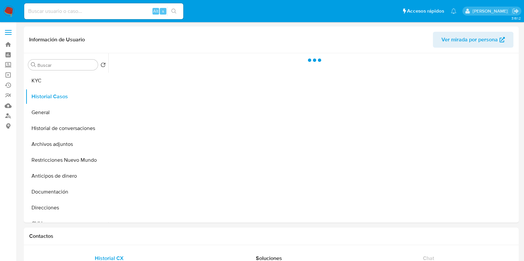
select select "10"
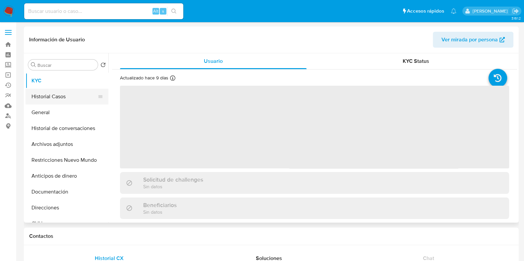
click at [66, 95] on button "Historial Casos" at bounding box center [64, 97] width 77 height 16
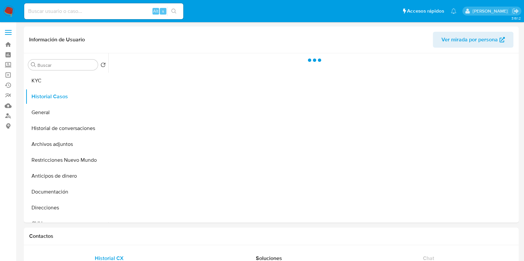
select select "10"
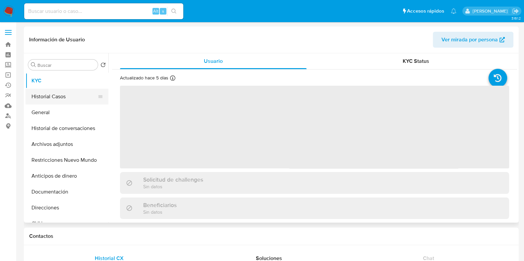
click at [61, 96] on button "Historial Casos" at bounding box center [64, 97] width 77 height 16
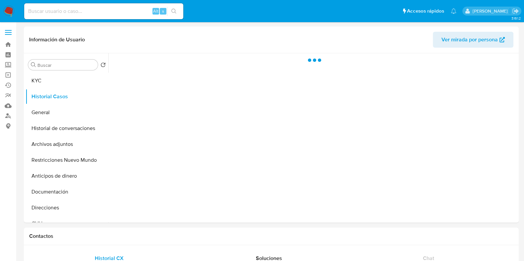
select select "10"
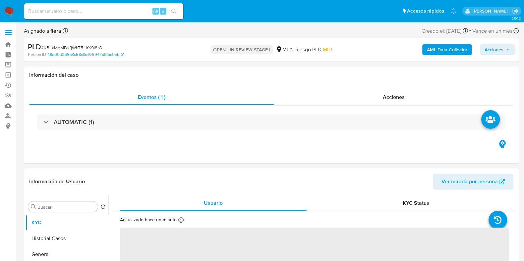
click at [490, 48] on span "Acciones" at bounding box center [493, 49] width 19 height 11
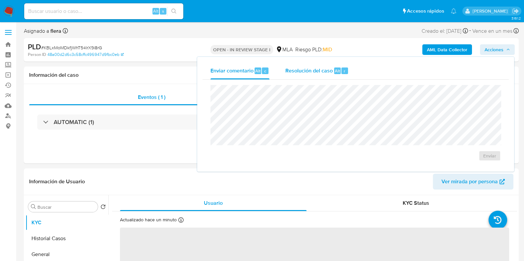
select select "10"
click at [315, 66] on div "Resolución del caso Alt r" at bounding box center [316, 70] width 63 height 17
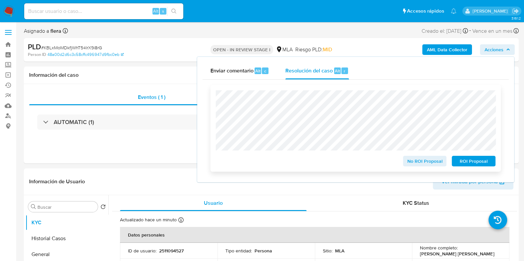
click at [483, 165] on span "ROI Proposal" at bounding box center [473, 161] width 34 height 9
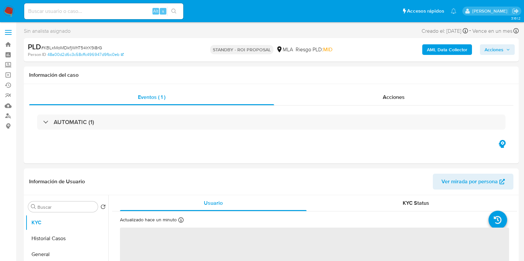
select select "10"
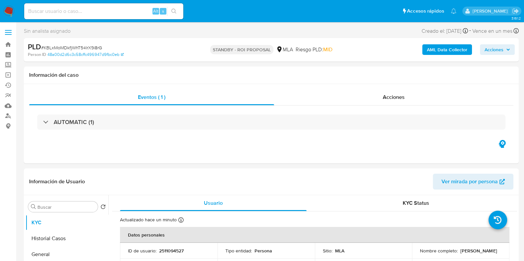
click at [77, 13] on input at bounding box center [103, 11] width 159 height 9
paste input "Z0orx07r7Aj6qMuycXSjbFcK"
type input "Z0orx07r7Aj6qMuycXSjbFcK"
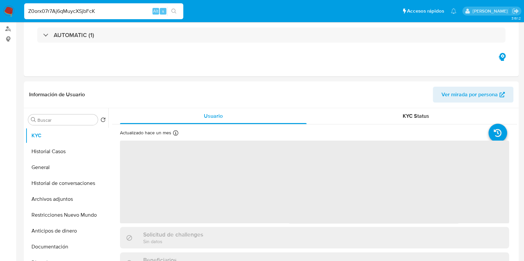
select select "10"
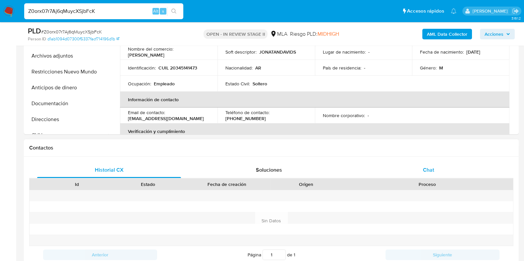
click at [432, 171] on span "Chat" at bounding box center [428, 170] width 11 height 8
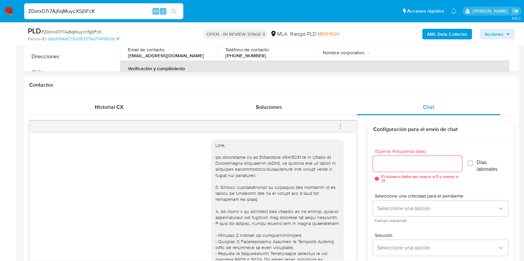
scroll to position [124, 0]
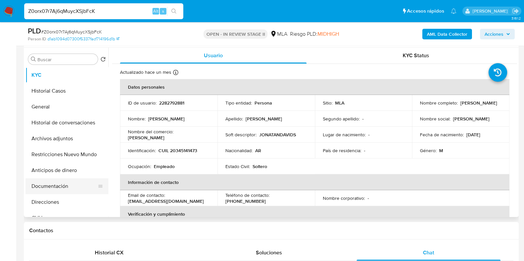
click at [61, 189] on button "Documentación" at bounding box center [64, 187] width 77 height 16
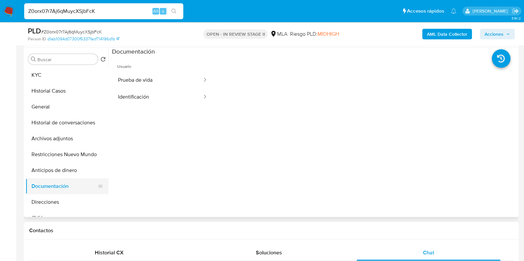
scroll to position [41, 0]
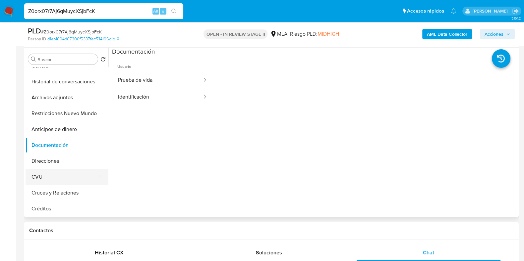
click at [47, 174] on button "CVU" at bounding box center [64, 177] width 77 height 16
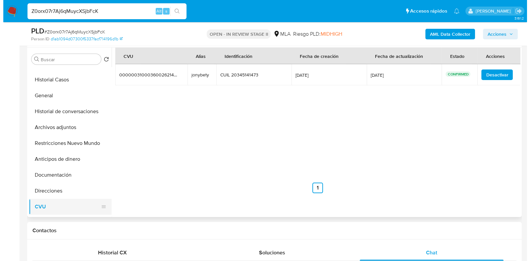
scroll to position [0, 0]
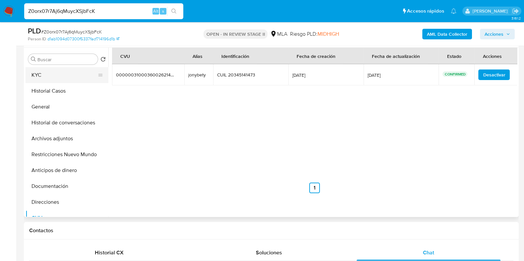
click at [44, 69] on button "KYC" at bounding box center [64, 75] width 77 height 16
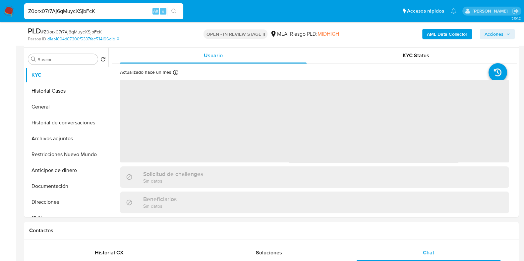
click at [436, 32] on b "AML Data Collector" at bounding box center [447, 34] width 40 height 11
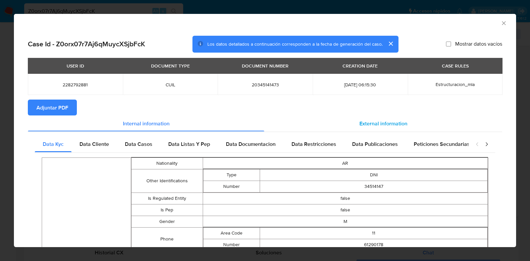
click at [374, 125] on span "External information" at bounding box center [383, 124] width 48 height 8
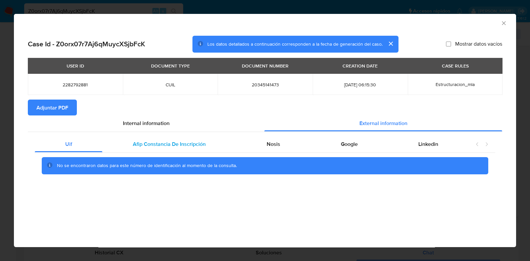
click at [178, 148] on span "Afip Constancia De Inscripción" at bounding box center [169, 144] width 73 height 8
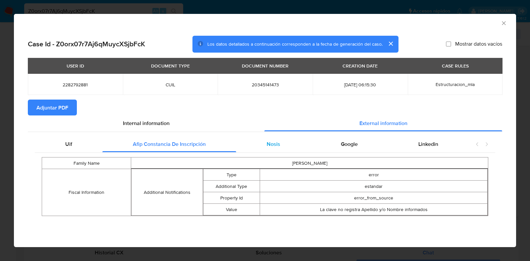
click at [291, 147] on div "Nosis" at bounding box center [273, 144] width 74 height 16
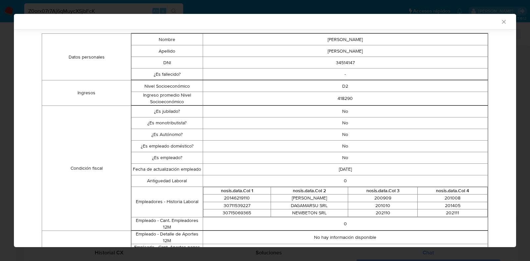
scroll to position [40, 0]
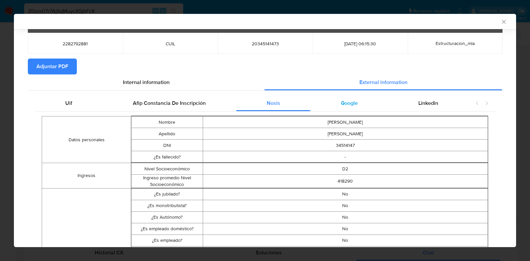
click at [342, 105] on span "Google" at bounding box center [349, 103] width 17 height 8
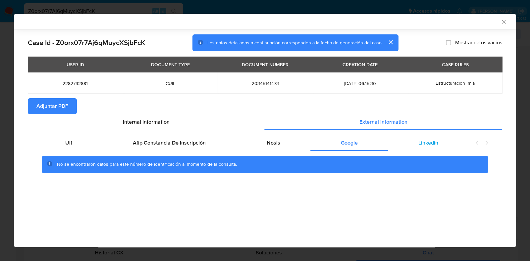
click at [440, 140] on div "Linkedin" at bounding box center [428, 143] width 80 height 16
click at [54, 108] on span "Adjuntar PDF" at bounding box center [52, 106] width 32 height 15
click at [501, 19] on icon "Cerrar ventana" at bounding box center [503, 22] width 7 height 7
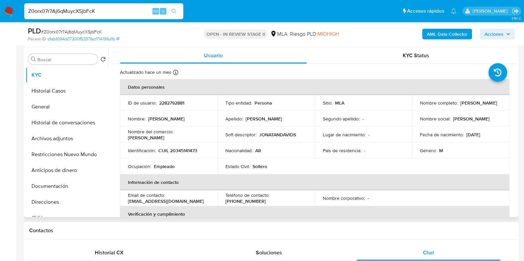
drag, startPoint x: 469, startPoint y: 105, endPoint x: 418, endPoint y: 106, distance: 50.4
click at [420, 106] on div "Nombre completo : Jonatan David Sanchez" at bounding box center [460, 103] width 81 height 6
copy p "Jonatan David Sanchez"
click at [172, 104] on p "2282792881" at bounding box center [171, 103] width 25 height 6
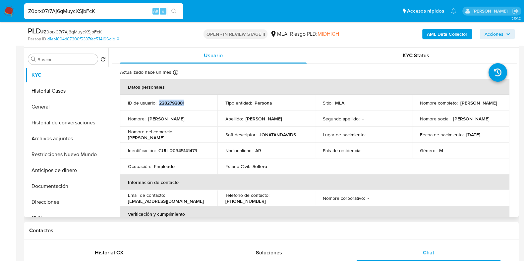
copy p "2282792881"
click at [60, 188] on button "Documentación" at bounding box center [64, 187] width 77 height 16
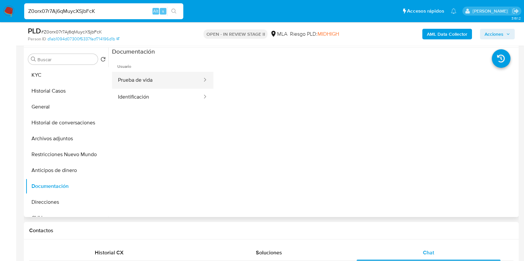
click at [143, 78] on button "Prueba de vida" at bounding box center [157, 80] width 91 height 17
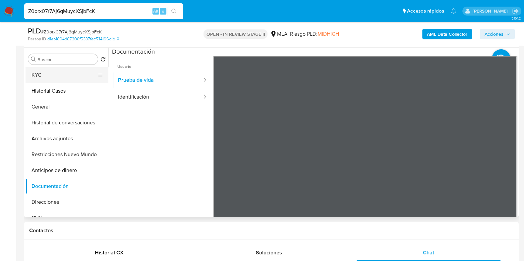
click at [60, 77] on button "KYC" at bounding box center [64, 75] width 77 height 16
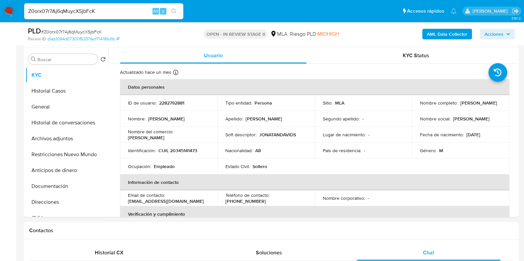
click at [447, 31] on b "AML Data Collector" at bounding box center [447, 34] width 40 height 11
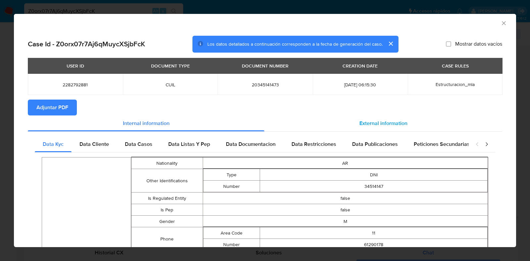
click at [372, 128] on div "External information" at bounding box center [383, 124] width 238 height 16
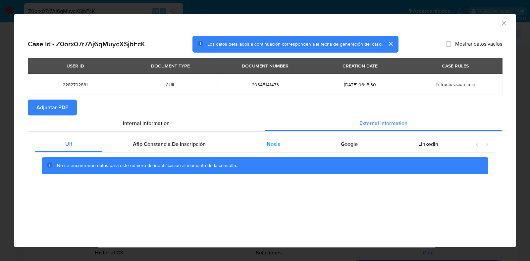
click at [264, 143] on div "Nosis" at bounding box center [273, 144] width 74 height 16
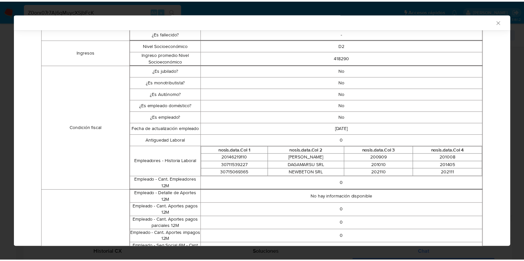
scroll to position [164, 0]
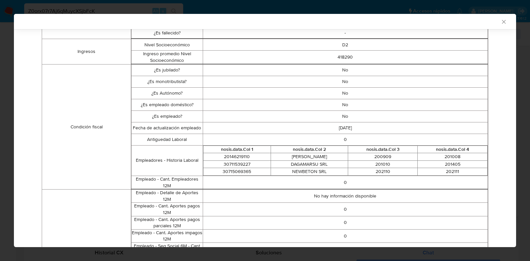
click at [500, 23] on icon "Cerrar ventana" at bounding box center [503, 22] width 7 height 7
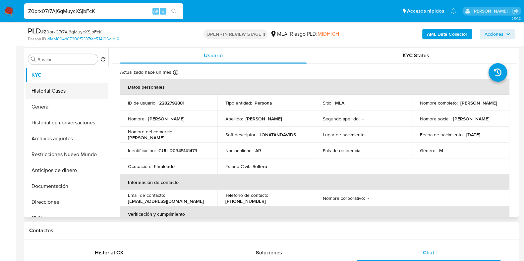
click at [56, 84] on button "Historial Casos" at bounding box center [64, 91] width 77 height 16
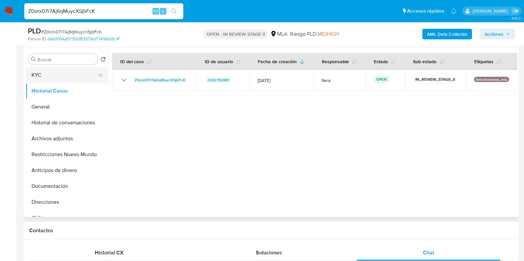
click at [54, 74] on button "KYC" at bounding box center [64, 75] width 77 height 16
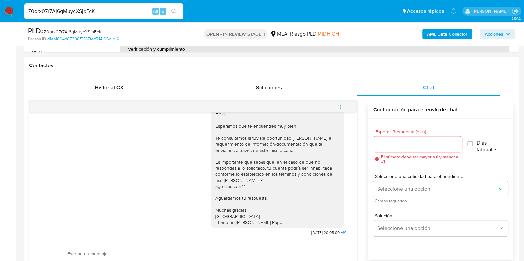
scroll to position [392, 0]
click at [340, 105] on icon "menu-action" at bounding box center [340, 105] width 1 height 1
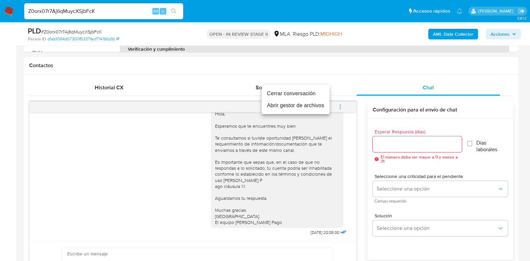
click at [299, 92] on li "Cerrar conversación" at bounding box center [296, 94] width 68 height 12
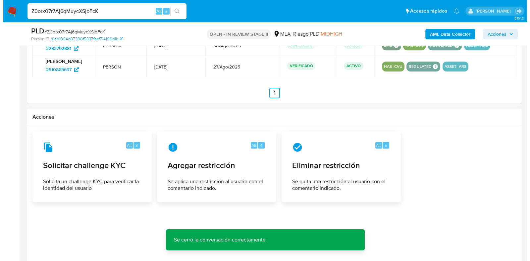
scroll to position [996, 0]
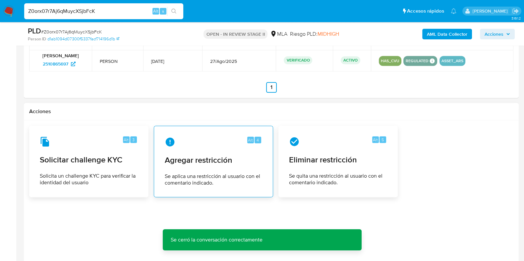
click at [222, 166] on div "Alt 4 Agregar restricción Se aplica una restricción al usuario con el comentari…" at bounding box center [213, 161] width 108 height 60
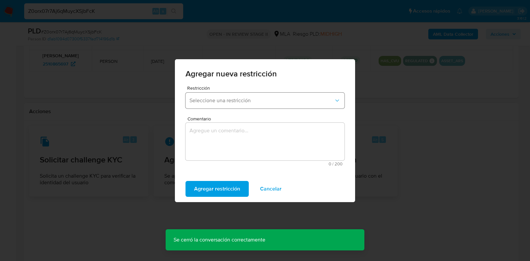
click at [210, 95] on button "Seleccione una restricción" at bounding box center [264, 101] width 159 height 16
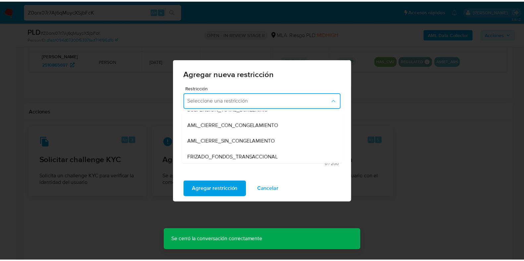
scroll to position [82, 0]
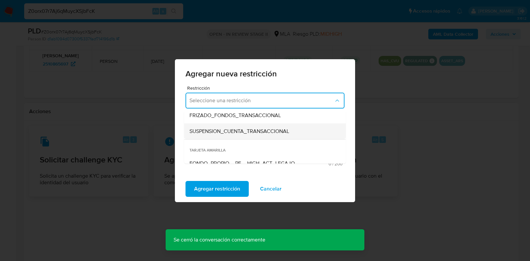
click at [223, 134] on span "SUSPENSION_CUENTA_TRANSACCIONAL" at bounding box center [239, 131] width 100 height 7
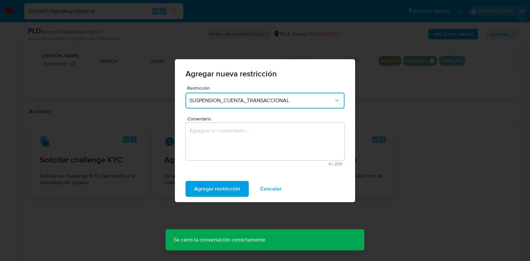
click at [225, 137] on textarea "Comentario" at bounding box center [264, 142] width 159 height 38
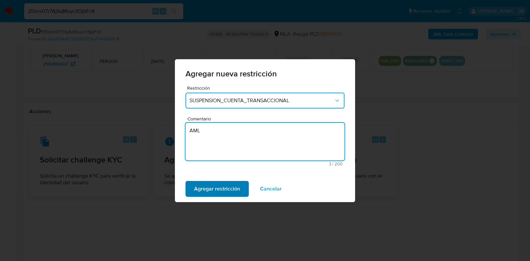
type textarea "AML"
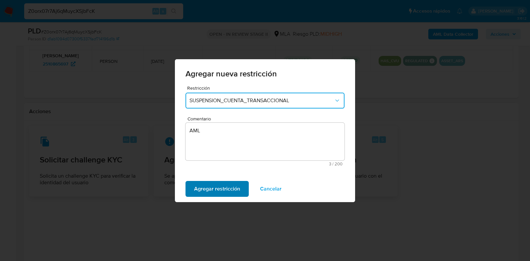
click at [219, 185] on span "Agregar restricción" at bounding box center [217, 189] width 46 height 15
click at [210, 184] on span "Confirmar" at bounding box center [206, 189] width 24 height 15
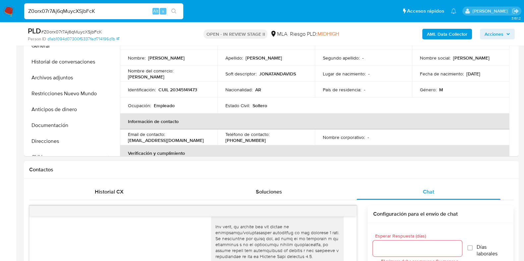
scroll to position [168, 0]
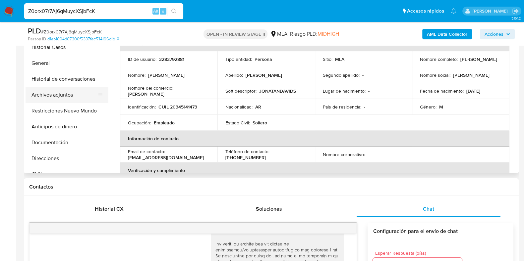
click at [56, 92] on button "Archivos adjuntos" at bounding box center [64, 95] width 77 height 16
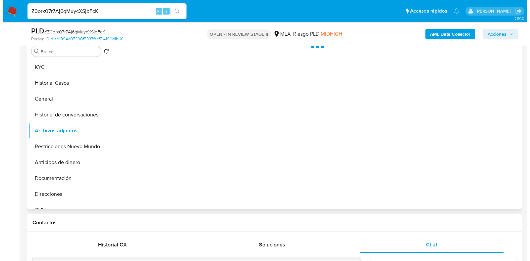
scroll to position [85, 0]
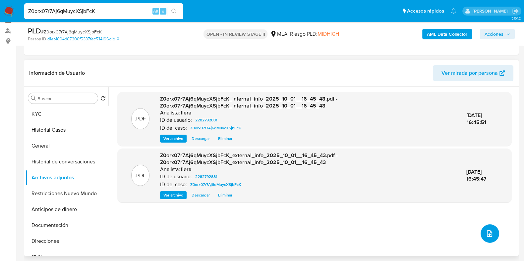
click at [492, 231] on button "upload-file" at bounding box center [489, 234] width 19 height 19
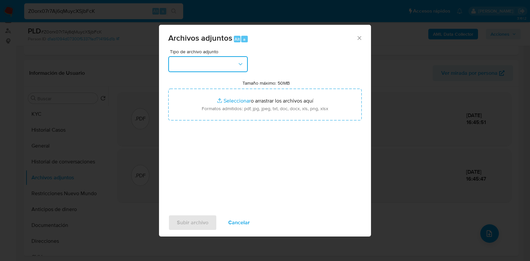
click at [211, 68] on button "button" at bounding box center [207, 64] width 79 height 16
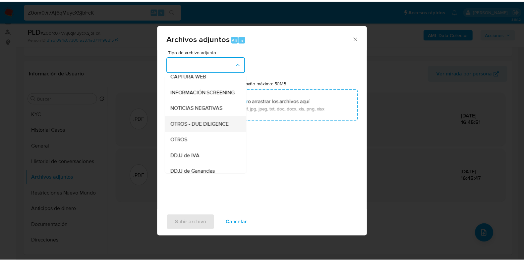
scroll to position [82, 0]
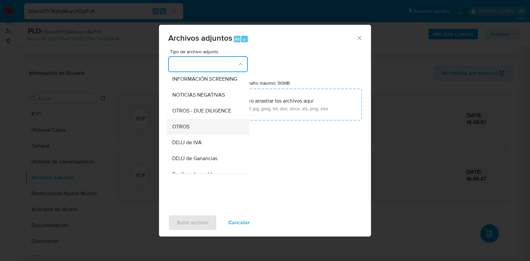
click at [195, 135] on div "OTROS" at bounding box center [206, 127] width 68 height 16
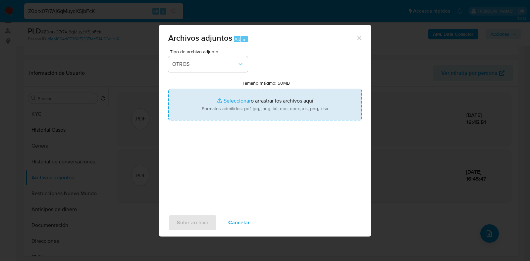
type input "C:\fakepath\Movimientos-Aladdin- Jonatan David Sanchez.xlsx"
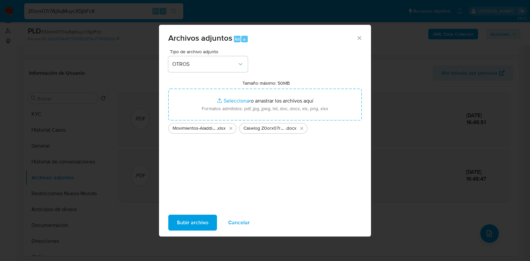
click at [198, 230] on span "Subir archivo" at bounding box center [192, 223] width 31 height 15
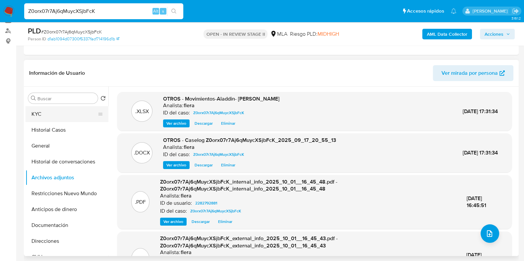
click at [41, 116] on button "KYC" at bounding box center [64, 114] width 77 height 16
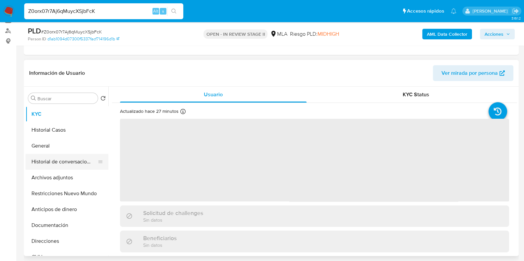
click at [52, 161] on button "Historial de conversaciones" at bounding box center [64, 162] width 77 height 16
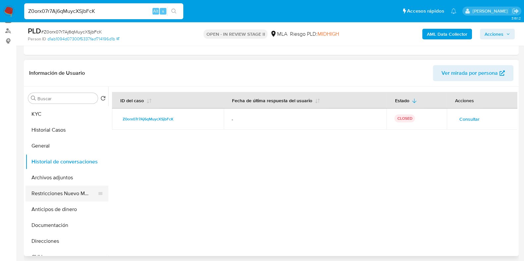
click at [62, 196] on button "Restricciones Nuevo Mundo" at bounding box center [64, 194] width 77 height 16
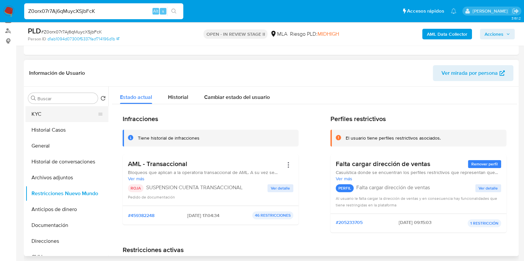
click at [31, 112] on button "KYC" at bounding box center [64, 114] width 77 height 16
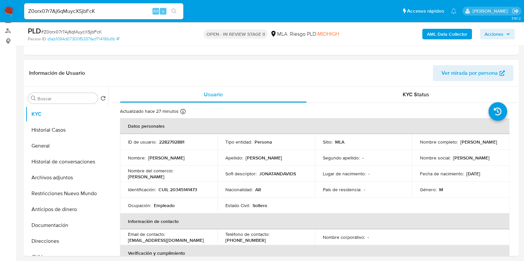
click at [512, 35] on button "Acciones" at bounding box center [497, 34] width 35 height 11
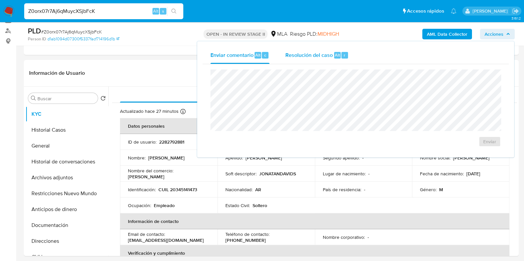
click at [312, 60] on div "Resolución del caso Alt r" at bounding box center [316, 55] width 63 height 17
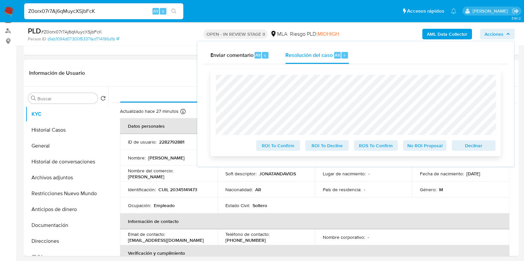
click at [485, 148] on span "Declinar" at bounding box center [473, 145] width 34 height 9
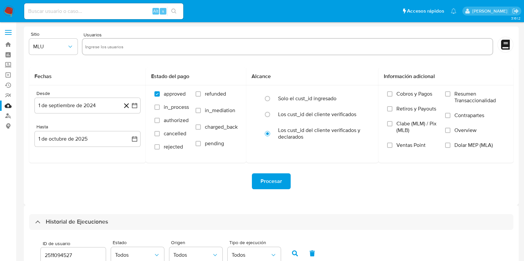
select select "10"
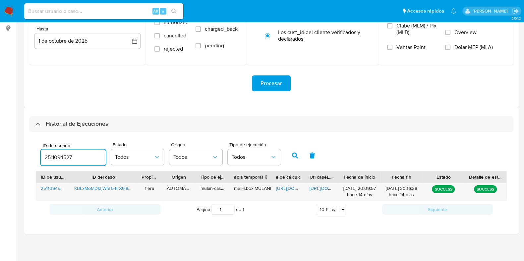
click at [63, 158] on input "2511094527" at bounding box center [73, 157] width 65 height 9
type input "2282792881"
click at [293, 153] on icon "button" at bounding box center [295, 156] width 6 height 6
click at [287, 188] on span "[URL][DOMAIN_NAME]" at bounding box center [299, 188] width 46 height 7
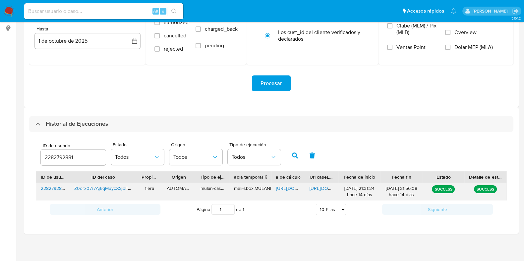
click at [316, 187] on span "[URL][DOMAIN_NAME]" at bounding box center [332, 188] width 46 height 7
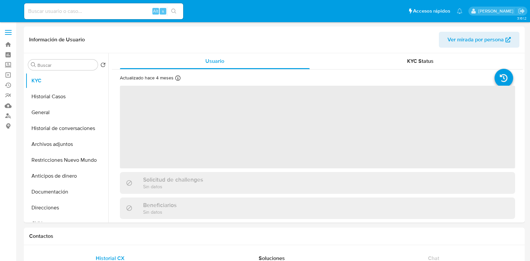
select select "10"
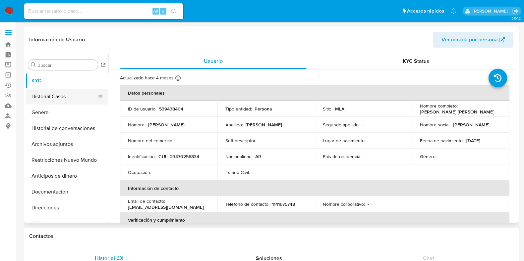
click at [66, 103] on button "Historial Casos" at bounding box center [64, 97] width 77 height 16
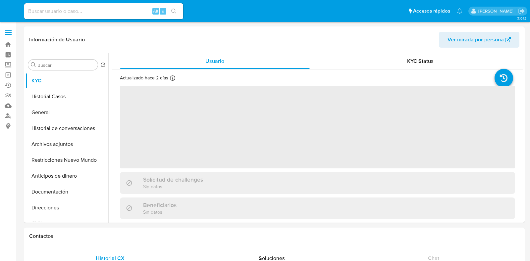
select select "10"
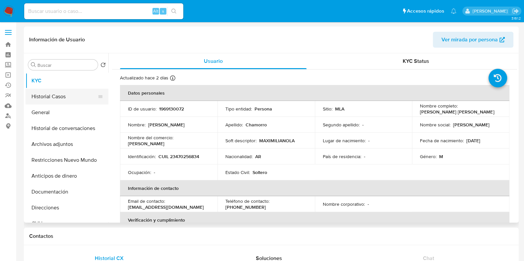
click at [61, 97] on button "Historial Casos" at bounding box center [64, 97] width 77 height 16
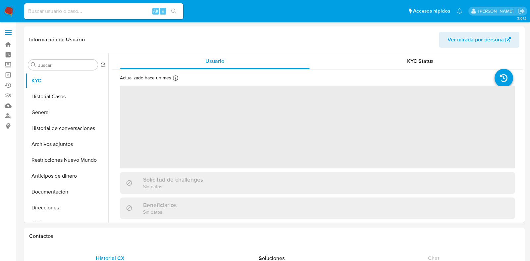
select select "10"
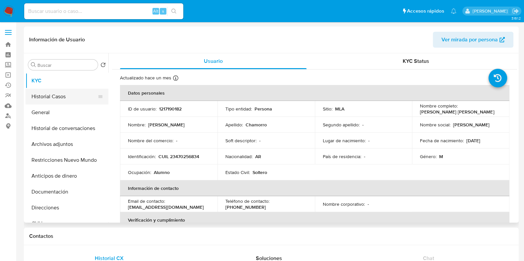
click at [51, 95] on button "Historial Casos" at bounding box center [64, 97] width 77 height 16
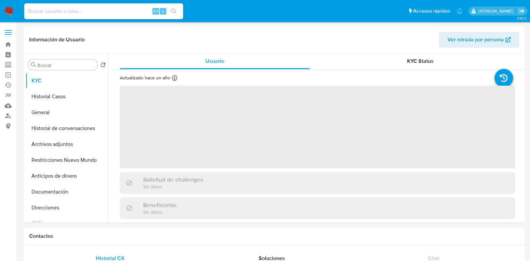
select select "10"
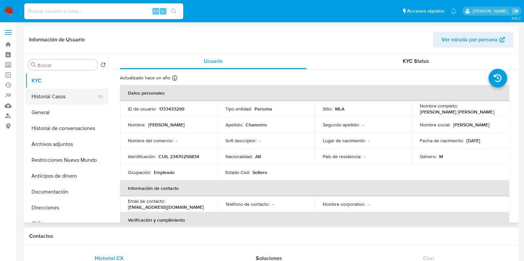
click at [60, 97] on button "Historial Casos" at bounding box center [64, 97] width 77 height 16
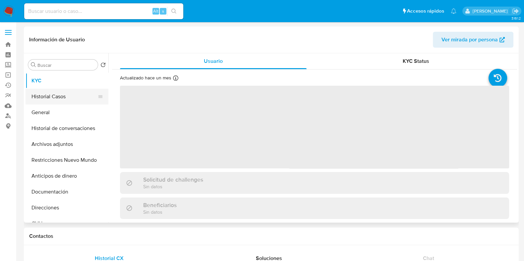
click at [53, 98] on button "Historial Casos" at bounding box center [64, 97] width 77 height 16
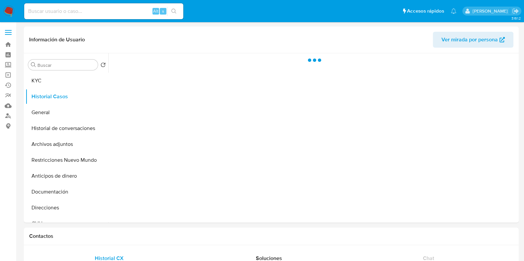
select select "10"
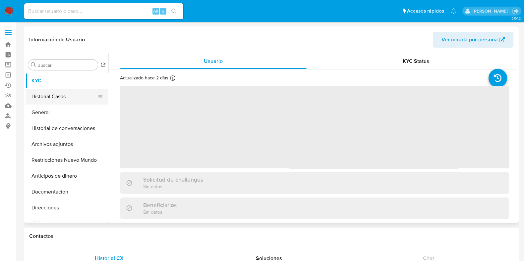
click at [55, 97] on button "Historial Casos" at bounding box center [64, 97] width 77 height 16
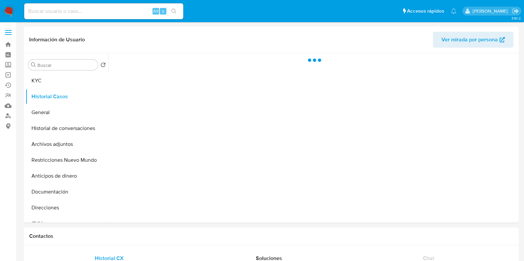
select select "10"
click at [58, 94] on button "Historial Casos" at bounding box center [64, 97] width 77 height 16
select select "10"
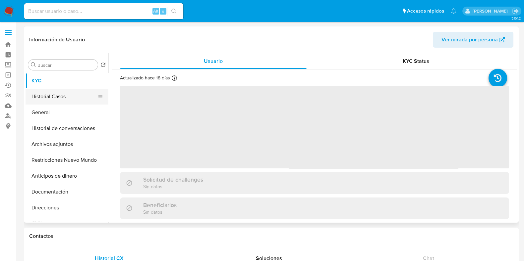
click at [54, 96] on button "Historial Casos" at bounding box center [64, 97] width 77 height 16
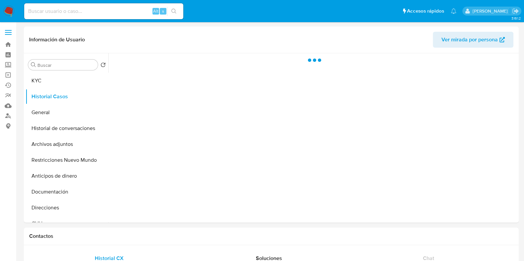
select select "10"
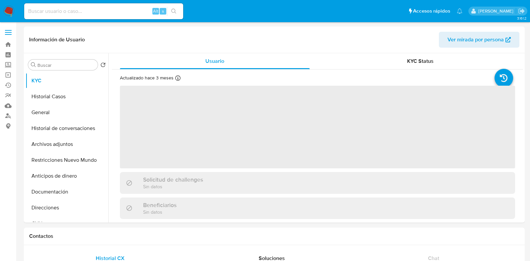
select select "10"
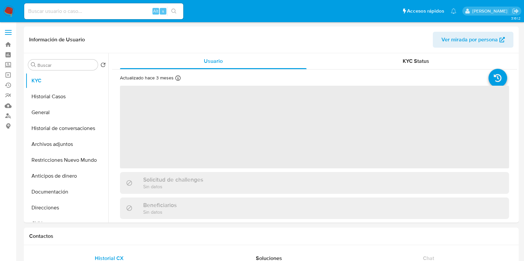
select select "10"
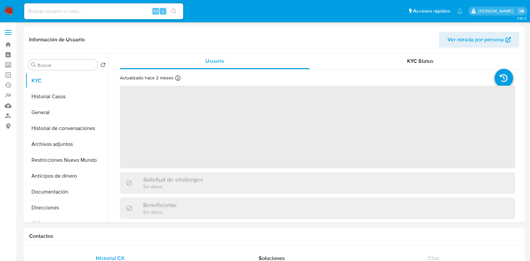
select select "10"
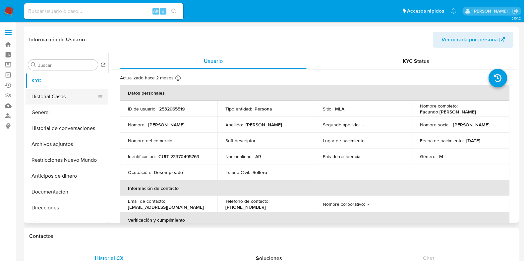
click at [52, 98] on button "Historial Casos" at bounding box center [64, 97] width 77 height 16
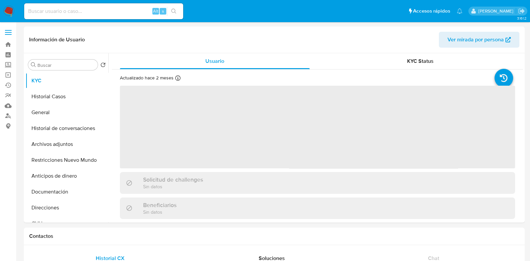
select select "10"
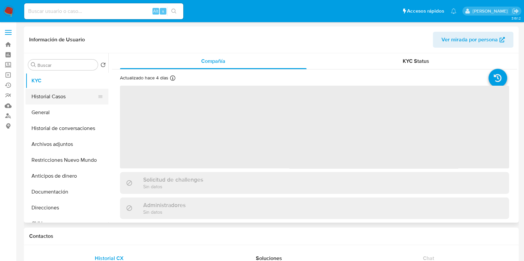
click at [57, 96] on button "Historial Casos" at bounding box center [64, 97] width 77 height 16
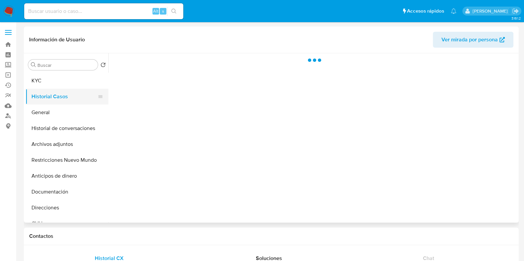
select select "10"
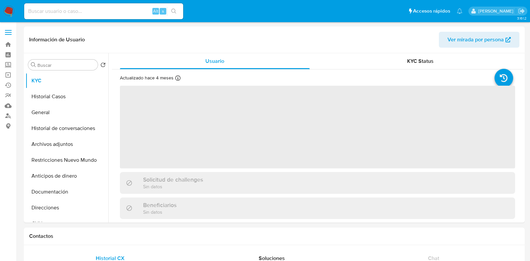
select select "10"
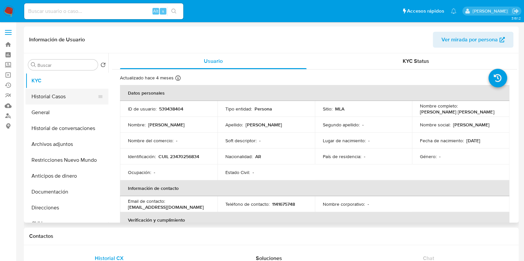
click at [70, 99] on button "Historial Casos" at bounding box center [64, 97] width 77 height 16
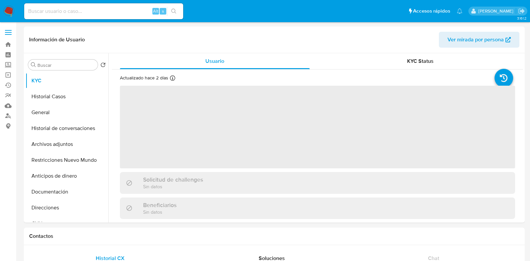
select select "10"
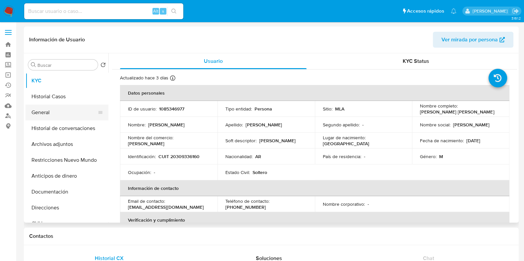
click at [50, 107] on button "General" at bounding box center [64, 113] width 77 height 16
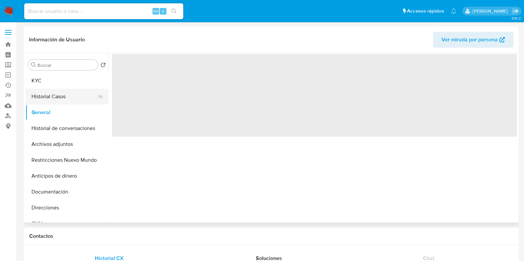
click at [53, 98] on button "Historial Casos" at bounding box center [64, 97] width 77 height 16
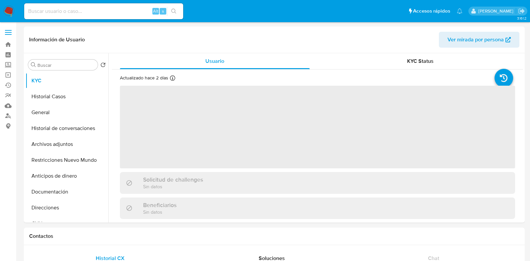
select select "10"
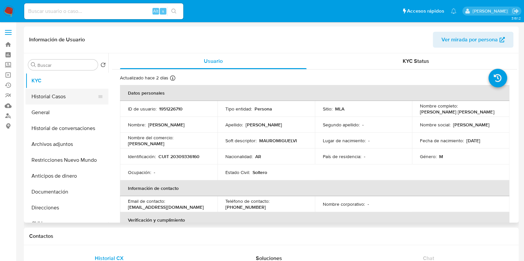
click at [55, 93] on button "Historial Casos" at bounding box center [64, 97] width 77 height 16
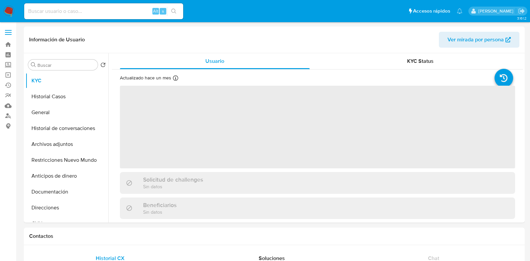
select select "10"
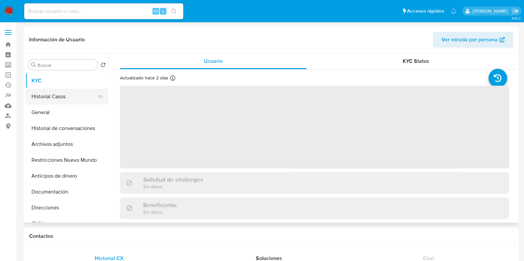
select select "10"
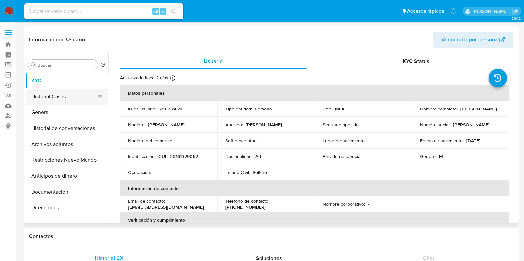
click at [56, 96] on button "Historial Casos" at bounding box center [64, 97] width 77 height 16
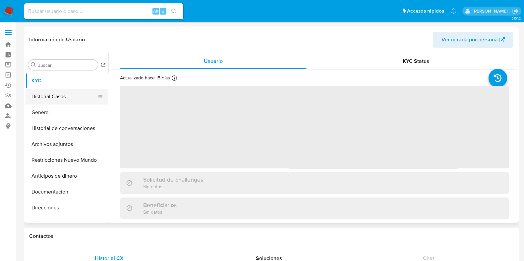
click at [56, 89] on button "Historial Casos" at bounding box center [64, 97] width 77 height 16
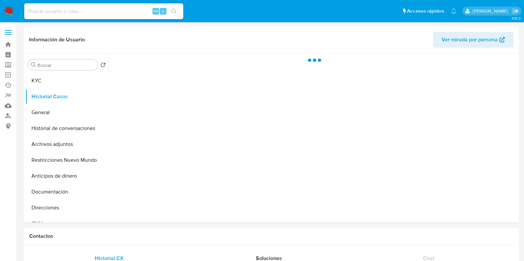
select select "10"
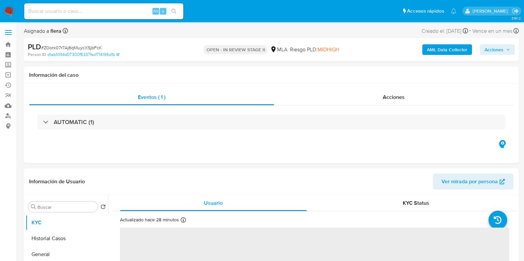
click at [498, 51] on span "Acciones" at bounding box center [493, 49] width 19 height 11
select select "10"
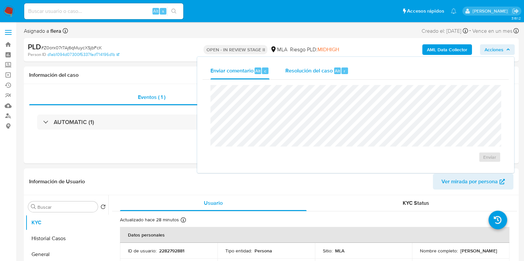
click at [338, 76] on div "Resolución del caso Alt r" at bounding box center [316, 70] width 63 height 17
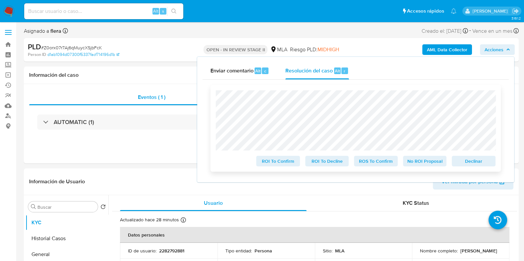
click at [478, 163] on span "Declinar" at bounding box center [473, 161] width 34 height 9
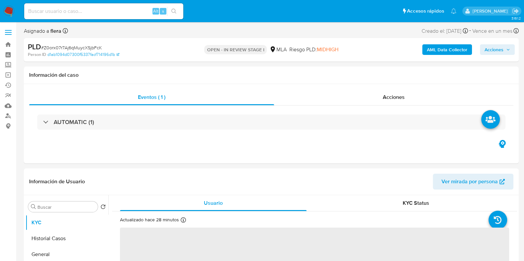
click at [503, 50] on span "Acciones" at bounding box center [497, 49] width 26 height 9
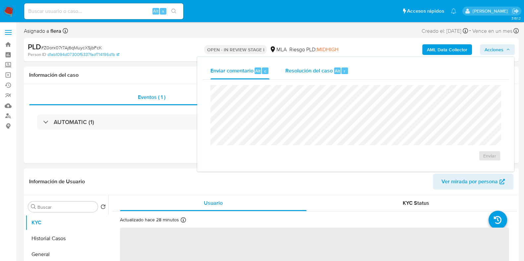
select select "10"
click at [340, 75] on div "Resolución del caso Alt r" at bounding box center [316, 70] width 63 height 17
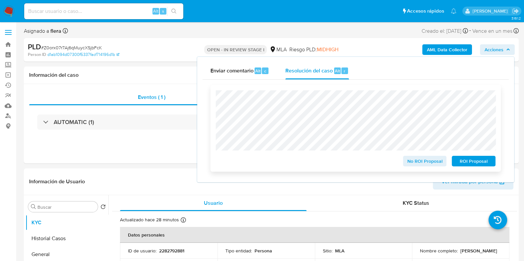
click at [470, 165] on span "ROI Proposal" at bounding box center [473, 161] width 34 height 9
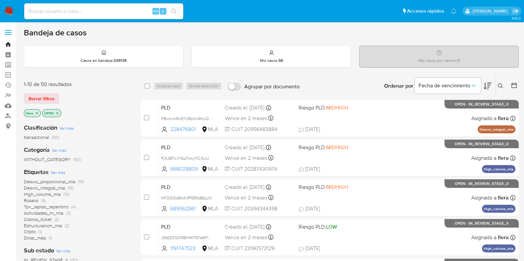
click at [5, 44] on link "Bandeja" at bounding box center [39, 44] width 79 height 10
click at [503, 83] on button at bounding box center [500, 86] width 11 height 8
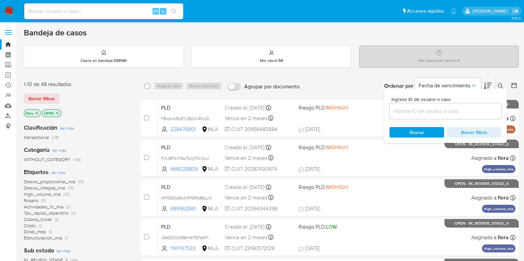
click at [408, 112] on input at bounding box center [445, 111] width 112 height 9
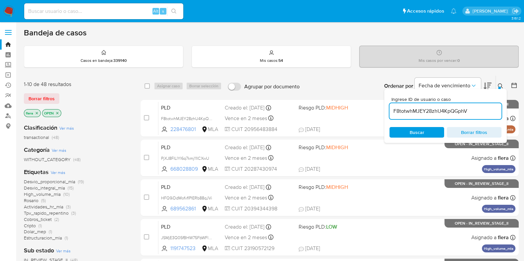
type input "F8totwhMJEY28zhU4KpQGphV"
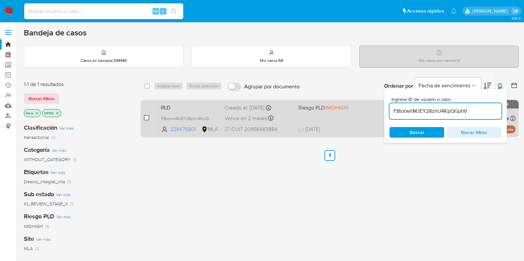
click at [147, 117] on input "checkbox" at bounding box center [146, 117] width 5 height 5
checkbox input "true"
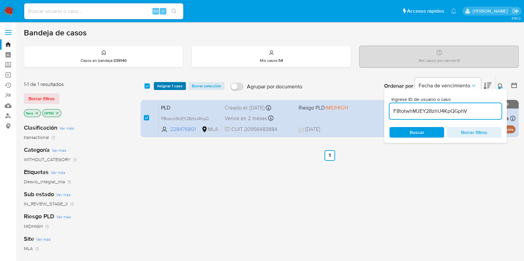
click at [168, 86] on span "Asignar 1 caso" at bounding box center [170, 86] width 26 height 7
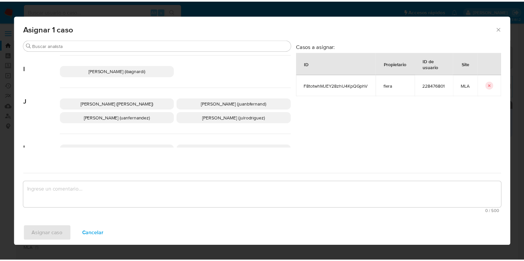
scroll to position [289, 0]
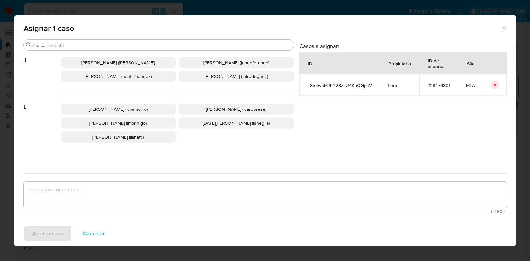
click at [205, 122] on span "Lucia Sol Neglia (lsneglia)" at bounding box center [236, 123] width 67 height 7
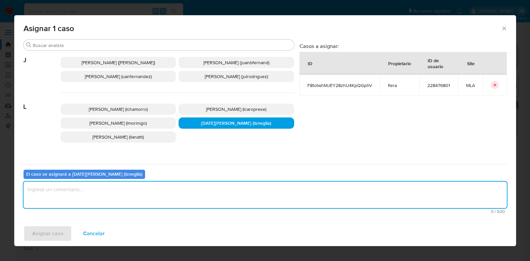
click at [150, 189] on textarea "assign-modal" at bounding box center [265, 195] width 483 height 26
click at [52, 237] on span "Asignar caso" at bounding box center [47, 234] width 31 height 15
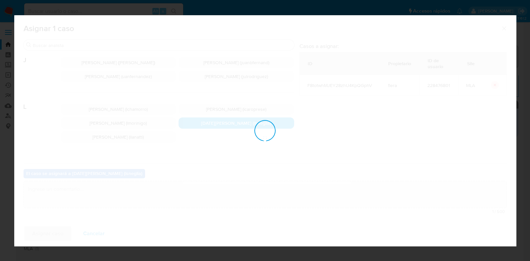
checkbox input "false"
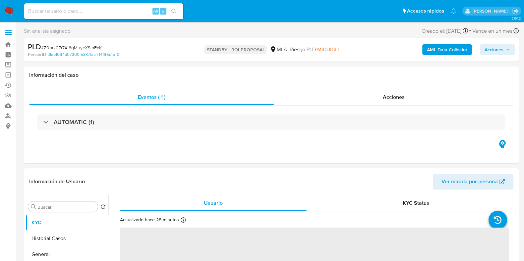
select select "10"
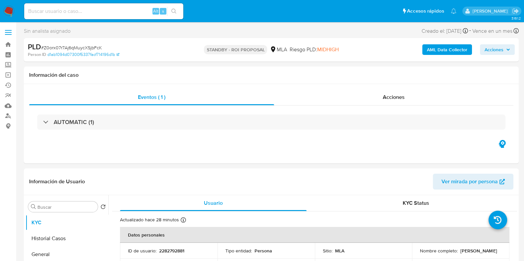
click at [75, 12] on input at bounding box center [103, 11] width 159 height 9
paste input "Jt8b8hE7sbpIvG0jyN3rhcyu"
type input "Jt8b8hE7sbpIvG0jyN3rhcyu"
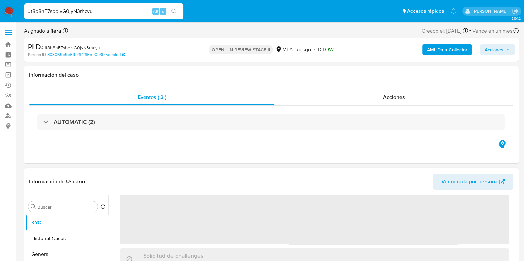
scroll to position [124, 0]
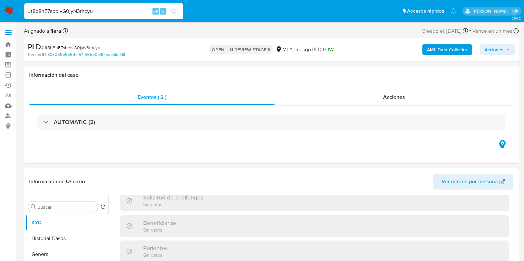
select select "10"
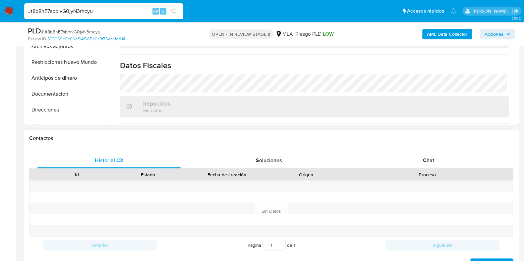
scroll to position [248, 0]
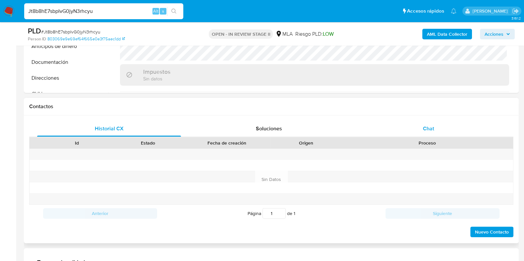
click at [431, 122] on div "Chat" at bounding box center [428, 129] width 144 height 16
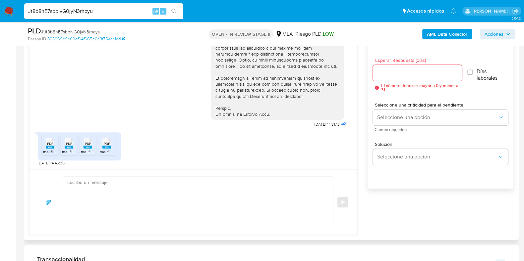
scroll to position [373, 0]
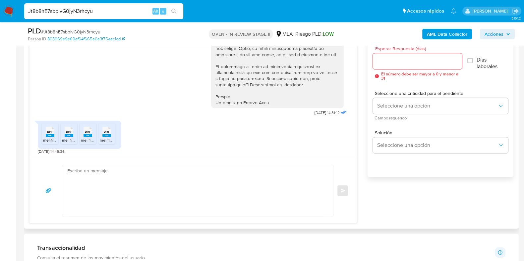
click at [47, 135] on rect at bounding box center [50, 135] width 9 height 3
click at [72, 133] on icon at bounding box center [69, 132] width 9 height 10
click at [82, 133] on div "PDF PDF" at bounding box center [88, 131] width 14 height 13
click at [105, 135] on rect at bounding box center [106, 135] width 9 height 3
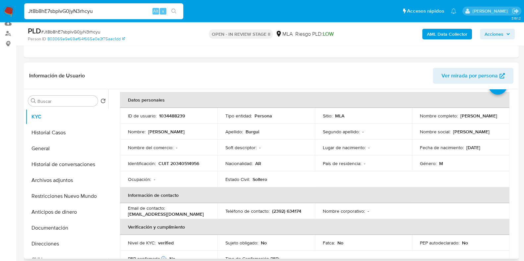
scroll to position [0, 0]
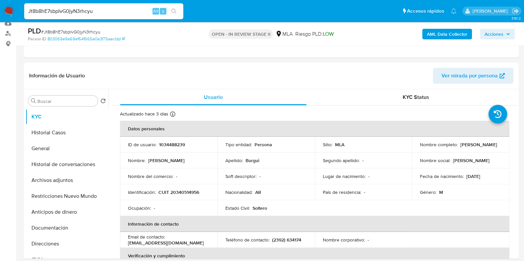
click at [89, 8] on input "Jt8b8hE7sbpIvG0jyN3rhcyu" at bounding box center [103, 11] width 159 height 9
drag, startPoint x: 464, startPoint y: 145, endPoint x: 419, endPoint y: 149, distance: 45.9
click at [420, 148] on div "Nombre completo : Rodrigo Ariel Burgui" at bounding box center [460, 145] width 81 height 6
copy p "[PERSON_NAME]"
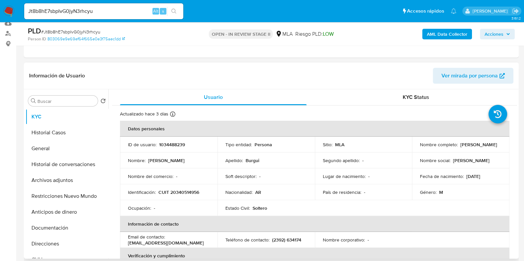
click at [179, 147] on p "1034488239" at bounding box center [172, 145] width 26 height 6
copy p "1034488239"
click at [49, 226] on button "Documentación" at bounding box center [64, 228] width 77 height 16
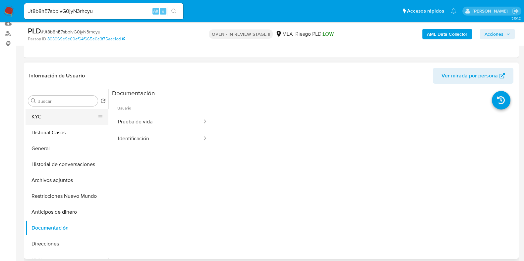
click at [51, 118] on button "KYC" at bounding box center [64, 117] width 77 height 16
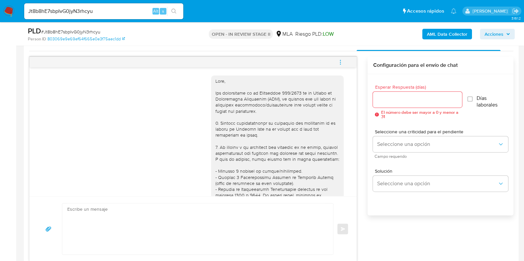
scroll to position [353, 0]
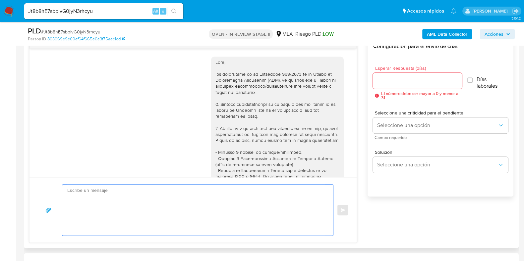
paste textarea "Hola, ¡Muchas gracias por tu respuesta! Confirmamos la recepción de la document…"
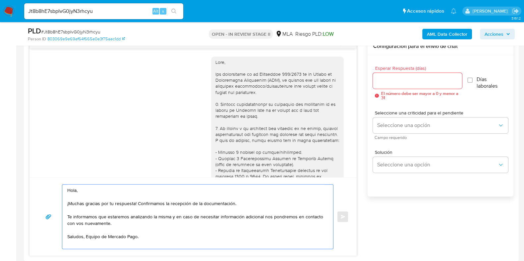
type textarea "Hola, ¡Muchas gracias por tu respuesta! Confirmamos la recepción de la document…"
click at [399, 76] on div at bounding box center [417, 81] width 89 height 16
click at [396, 77] on input "Esperar Respuesta (días)" at bounding box center [417, 81] width 89 height 9
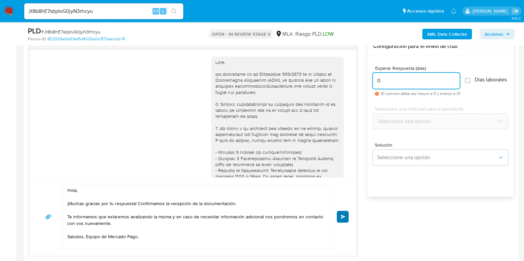
type input "0"
click at [340, 215] on span "Enviar" at bounding box center [342, 217] width 5 height 4
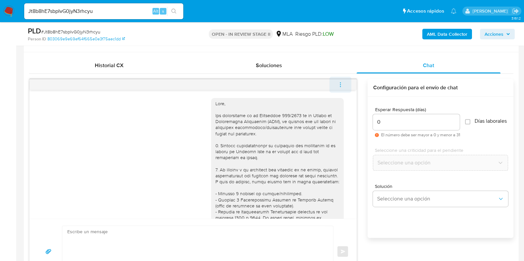
scroll to position [368, 0]
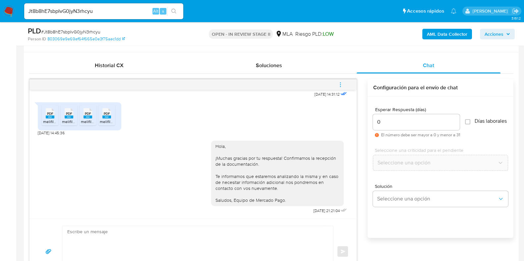
click at [342, 83] on icon "menu-action" at bounding box center [340, 85] width 6 height 6
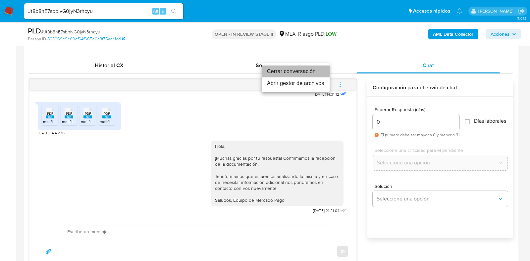
click at [298, 71] on li "Cerrar conversación" at bounding box center [296, 72] width 68 height 12
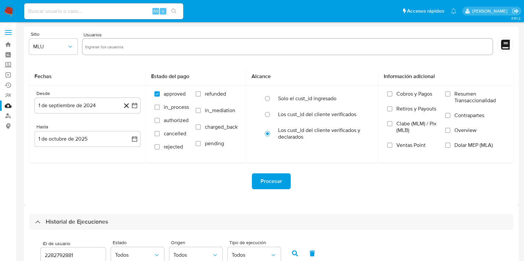
select select "10"
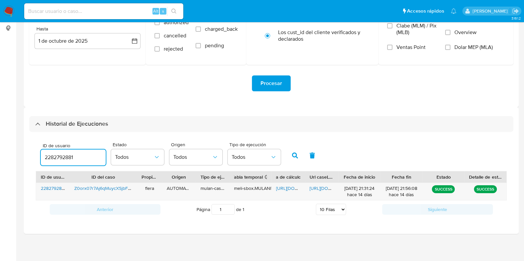
click at [56, 155] on input "2282792881" at bounding box center [73, 157] width 65 height 9
type input "1034488239"
click at [295, 156] on icon "button" at bounding box center [295, 156] width 6 height 6
click at [280, 190] on span "https://docs.google.com/spreadsheets/d/11qb4NRkKdwMgzf1kZYtTvh0h6ZxEjMGFq3phAFP…" at bounding box center [299, 188] width 46 height 7
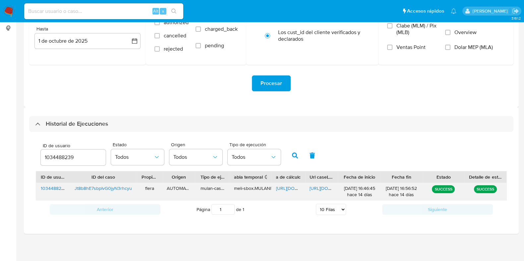
click at [315, 187] on span "https://docs.google.com/document/d/1lSKhYbUcgRtVlaR-RsI9xADKrjSoP9-0G4xiaNIsw_g…" at bounding box center [332, 188] width 46 height 7
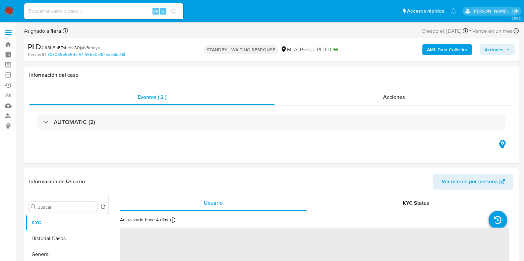
select select "10"
click at [78, 46] on span "# Jt8b8hE7sbpIvG0jyN3rhcyu" at bounding box center [70, 47] width 59 height 7
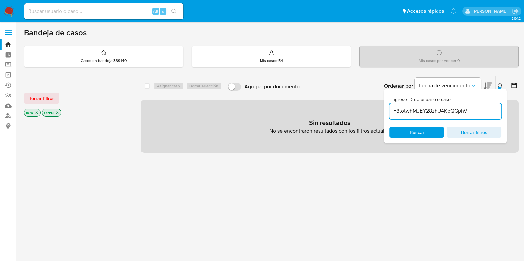
click at [457, 113] on input "F8totwhMJEY28zhU4KpQGphV" at bounding box center [445, 111] width 112 height 9
paste input "Jt8b8hE7sbpIvG0jyN3rhcyu"
type input "Jt8b8hE7sbpIvG0jyN3rhcyu"
click at [57, 112] on icon "close-filter" at bounding box center [57, 113] width 4 height 4
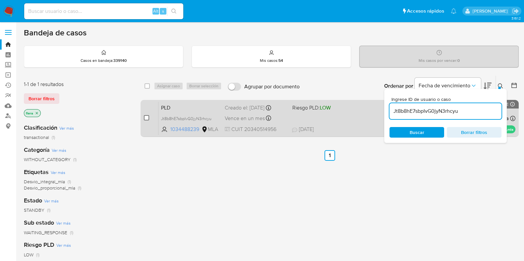
click at [145, 119] on input "checkbox" at bounding box center [146, 117] width 5 height 5
checkbox input "true"
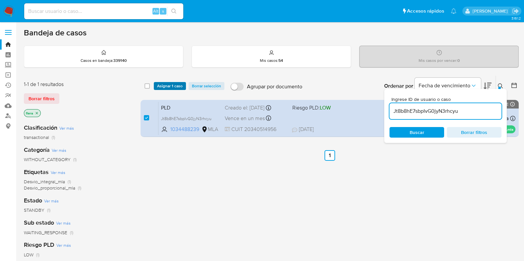
click at [173, 85] on span "Asignar 1 caso" at bounding box center [170, 86] width 26 height 7
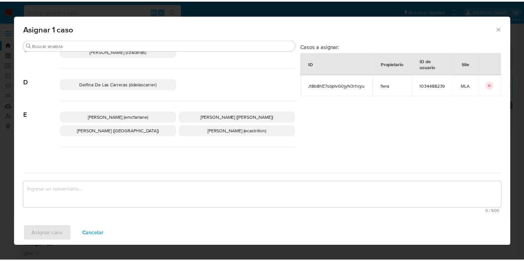
scroll to position [124, 0]
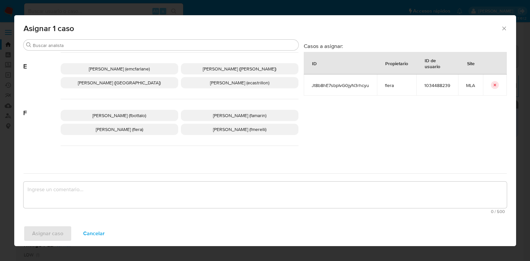
click at [141, 128] on span "Florencia Cecilia Lera (flera)" at bounding box center [119, 129] width 47 height 7
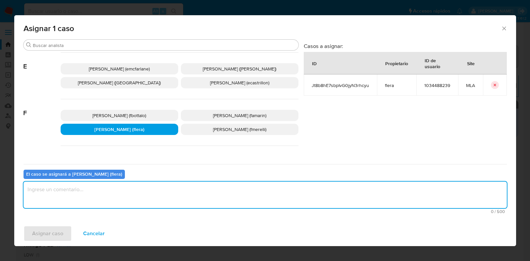
click at [119, 189] on textarea "assign-modal" at bounding box center [265, 195] width 483 height 26
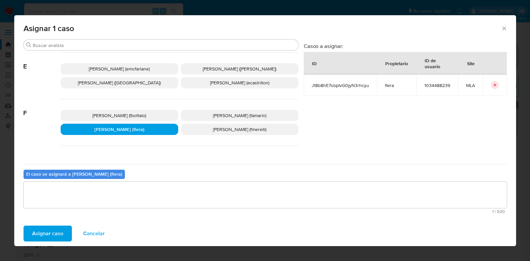
click at [57, 232] on span "Asignar caso" at bounding box center [47, 234] width 31 height 15
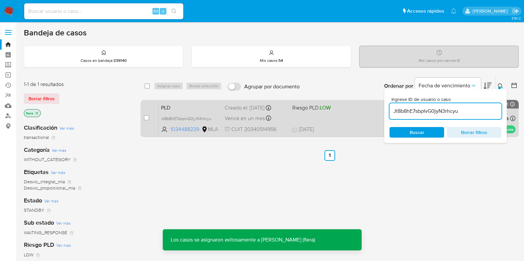
click at [180, 108] on span "PLD" at bounding box center [190, 107] width 58 height 9
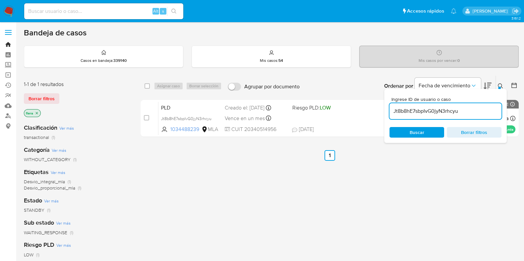
click at [8, 43] on link "Bandeja" at bounding box center [39, 44] width 79 height 10
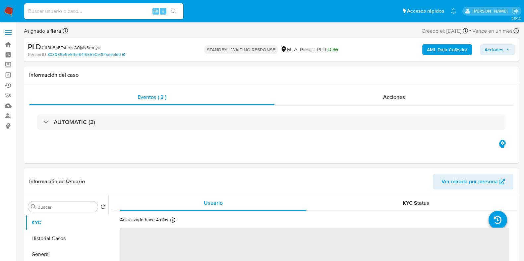
select select "10"
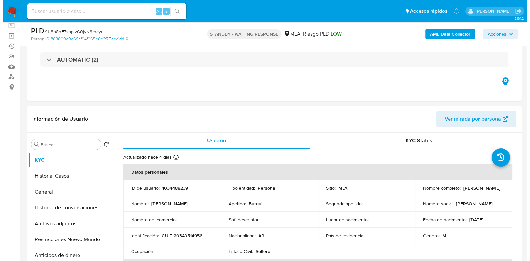
scroll to position [82, 0]
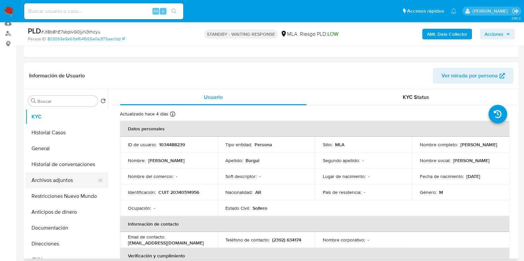
click at [56, 177] on button "Archivos adjuntos" at bounding box center [64, 181] width 77 height 16
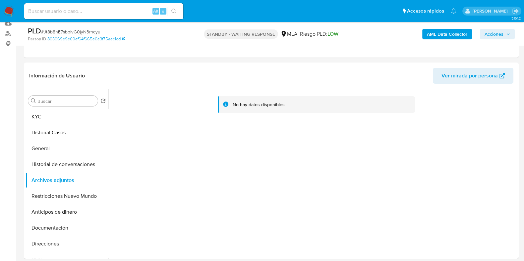
click at [463, 33] on b "AML Data Collector" at bounding box center [447, 34] width 40 height 11
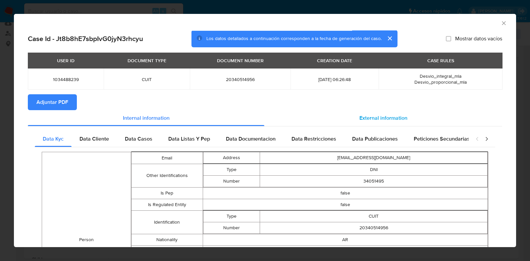
click at [379, 119] on span "External information" at bounding box center [383, 118] width 48 height 8
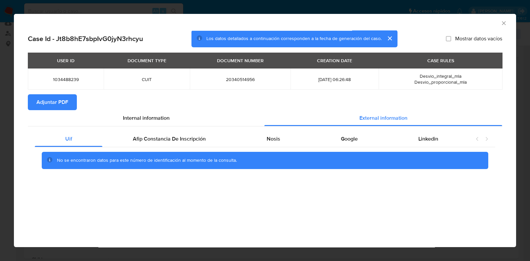
click at [274, 148] on div "No se encontraron datos para este número de identificación al momento de la con…" at bounding box center [265, 160] width 460 height 26
click at [273, 141] on span "Nosis" at bounding box center [274, 139] width 14 height 8
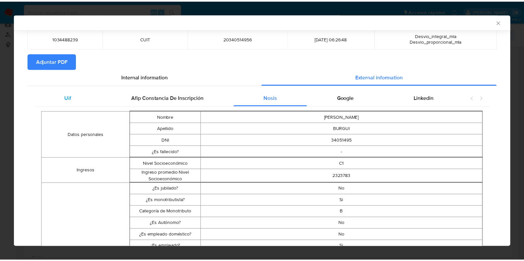
scroll to position [0, 0]
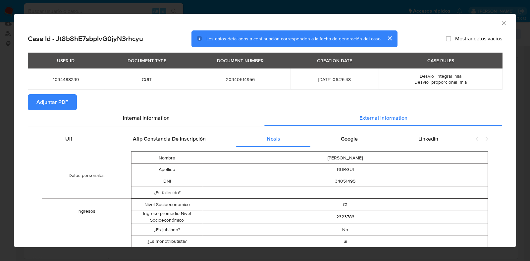
click at [53, 109] on span "Adjuntar PDF" at bounding box center [52, 102] width 32 height 15
click at [500, 21] on icon "Cerrar ventana" at bounding box center [503, 23] width 7 height 7
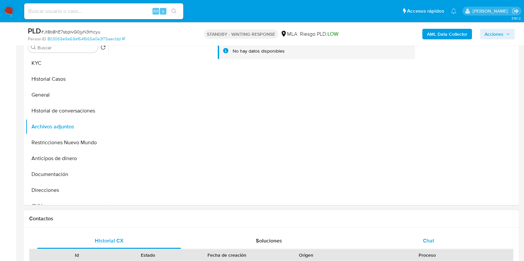
scroll to position [165, 0]
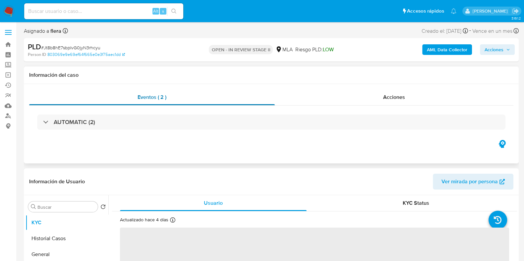
select select "10"
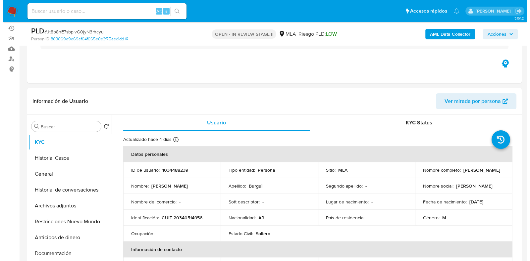
scroll to position [82, 0]
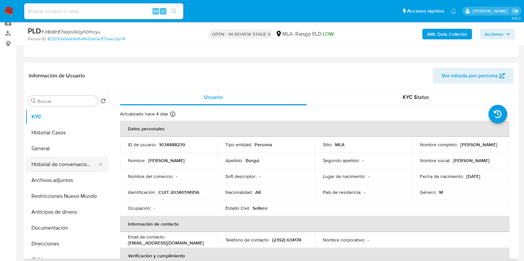
click at [62, 164] on button "Historial de conversaciones" at bounding box center [64, 165] width 77 height 16
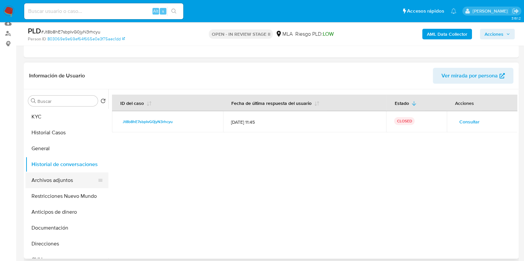
click at [67, 181] on button "Archivos adjuntos" at bounding box center [64, 181] width 77 height 16
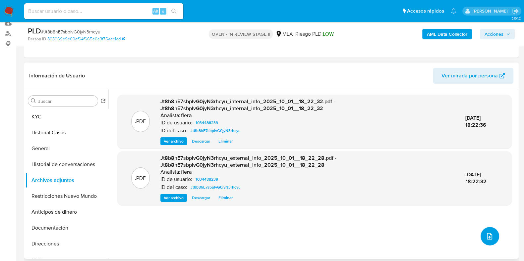
click at [485, 236] on icon "upload-file" at bounding box center [489, 236] width 8 height 8
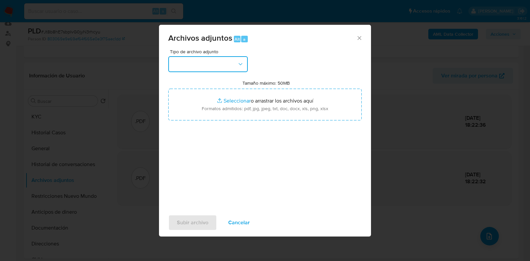
click at [184, 66] on button "button" at bounding box center [207, 64] width 79 height 16
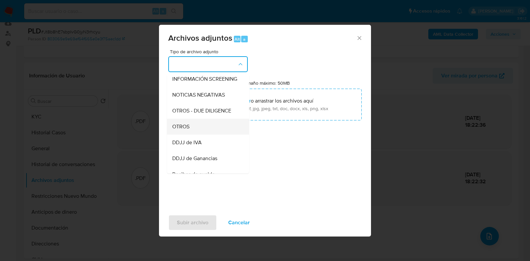
click at [199, 134] on div "OTROS" at bounding box center [206, 127] width 68 height 16
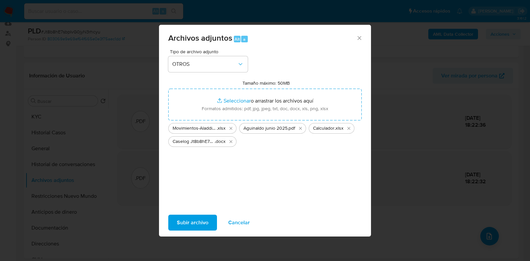
click at [193, 222] on span "Subir archivo" at bounding box center [192, 223] width 31 height 15
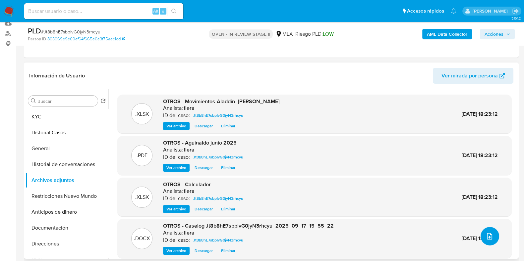
click at [485, 238] on icon "upload-file" at bounding box center [489, 236] width 8 height 8
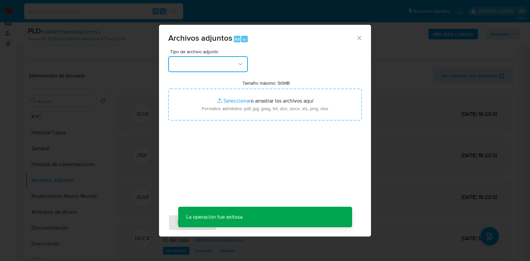
click at [220, 66] on button "button" at bounding box center [207, 64] width 79 height 16
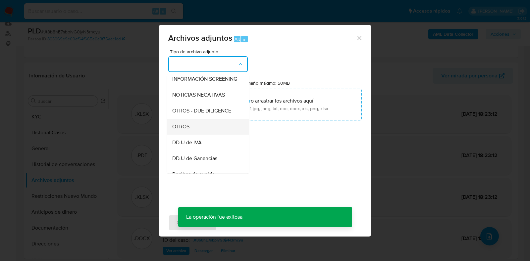
click at [198, 135] on div "OTROS" at bounding box center [206, 127] width 68 height 16
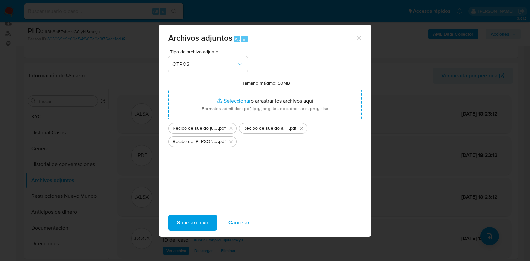
click at [188, 227] on span "Subir archivo" at bounding box center [192, 223] width 31 height 15
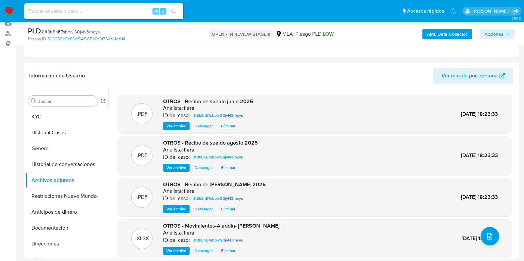
click at [52, 118] on button "KYC" at bounding box center [67, 117] width 83 height 16
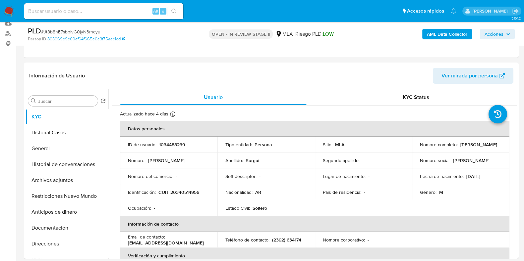
click at [503, 33] on span "Acciones" at bounding box center [493, 34] width 19 height 11
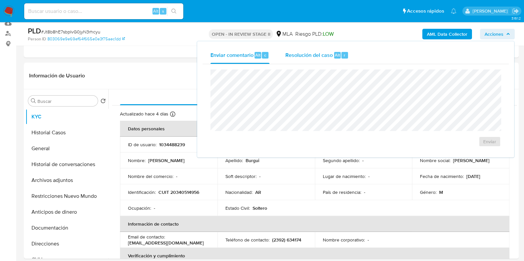
click at [332, 54] on div "Resolución del caso Alt r" at bounding box center [316, 55] width 63 height 17
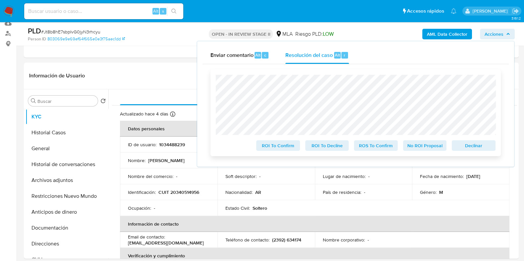
click at [422, 144] on span "No ROI Proposal" at bounding box center [424, 145] width 34 height 9
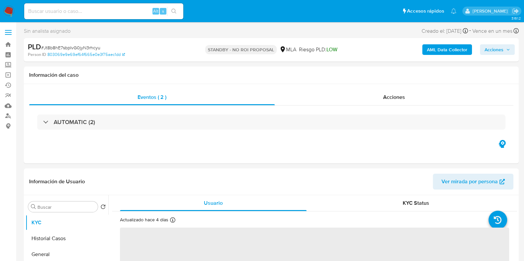
select select "10"
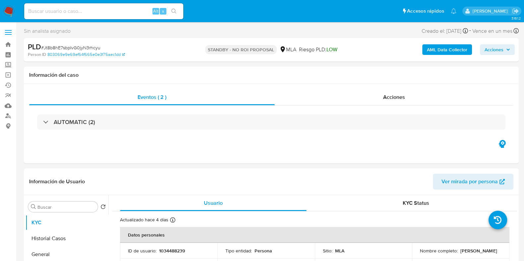
click at [82, 12] on input at bounding box center [103, 11] width 159 height 9
paste input "eJeM3riKz353cU4TId9mz2PM"
type input "eJeM3riKz353cU4TId9mz2PM"
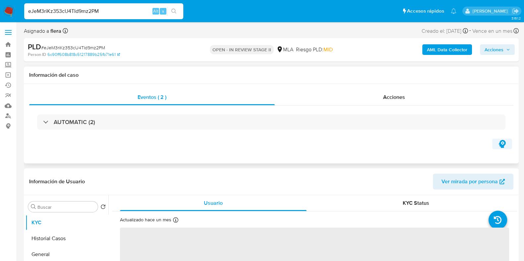
select select "10"
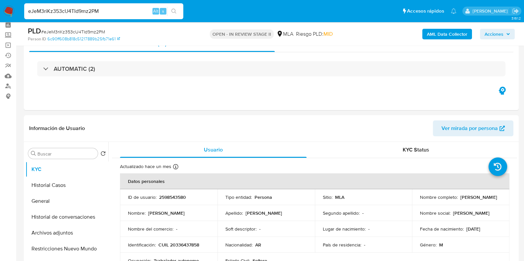
scroll to position [82, 0]
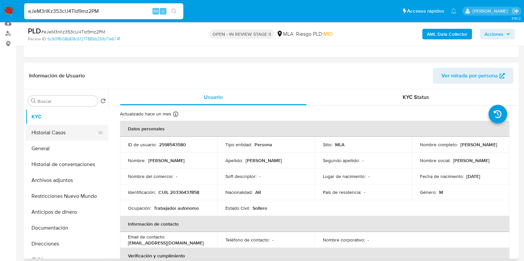
click at [61, 136] on button "Historial Casos" at bounding box center [64, 133] width 77 height 16
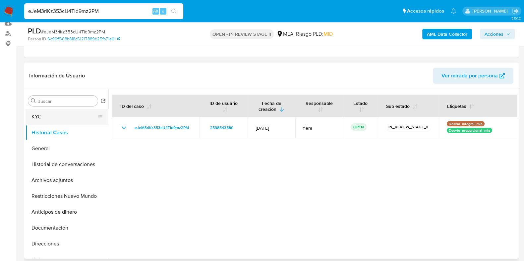
click at [49, 117] on button "KYC" at bounding box center [64, 117] width 77 height 16
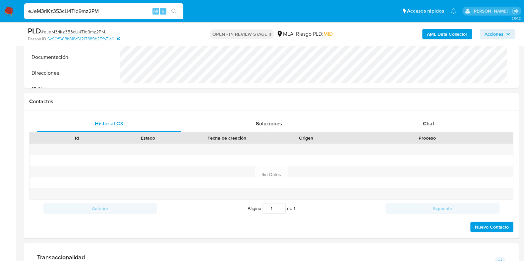
scroll to position [289, 0]
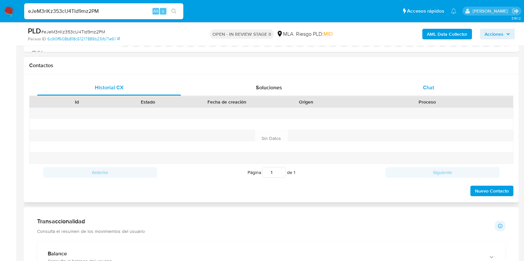
click at [422, 85] on div "Chat" at bounding box center [428, 88] width 144 height 16
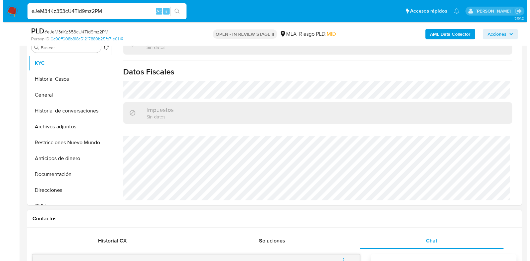
scroll to position [124, 0]
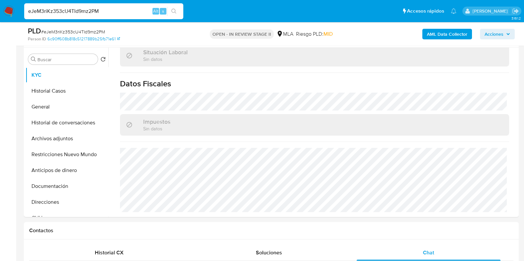
click at [440, 37] on b "AML Data Collector" at bounding box center [447, 34] width 40 height 11
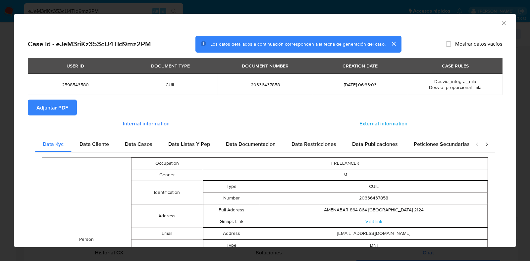
click at [390, 126] on span "External information" at bounding box center [383, 124] width 48 height 8
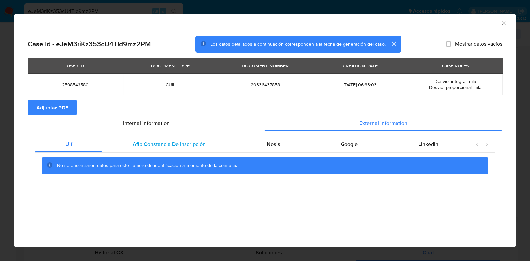
click at [152, 139] on div "Afip Constancia De Inscripción" at bounding box center [168, 144] width 133 height 16
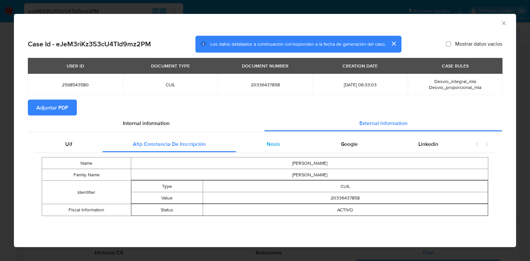
click at [276, 138] on div "Nosis" at bounding box center [273, 144] width 74 height 16
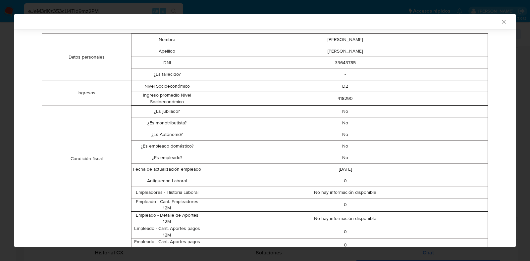
scroll to position [40, 0]
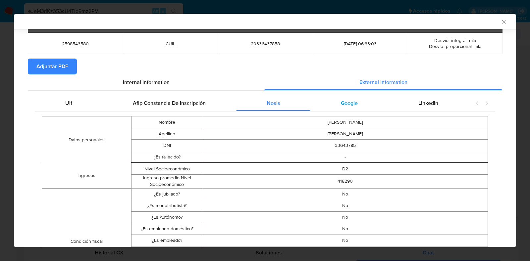
click at [341, 105] on span "Google" at bounding box center [349, 103] width 17 height 8
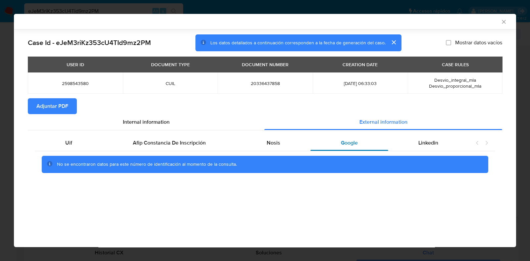
scroll to position [0, 0]
click at [435, 136] on div "Linkedin" at bounding box center [428, 143] width 80 height 16
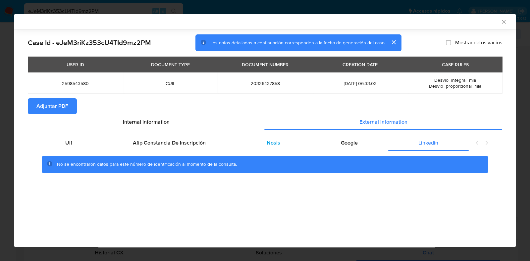
click at [272, 144] on span "Nosis" at bounding box center [274, 143] width 14 height 8
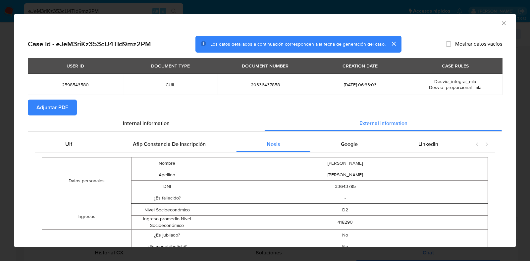
click at [44, 109] on span "Adjuntar PDF" at bounding box center [52, 107] width 32 height 15
click at [502, 24] on icon "Cerrar ventana" at bounding box center [504, 23] width 4 height 4
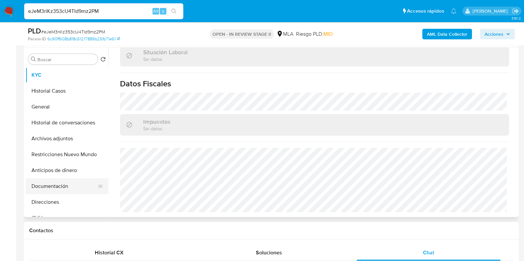
click at [58, 192] on button "Documentación" at bounding box center [64, 187] width 77 height 16
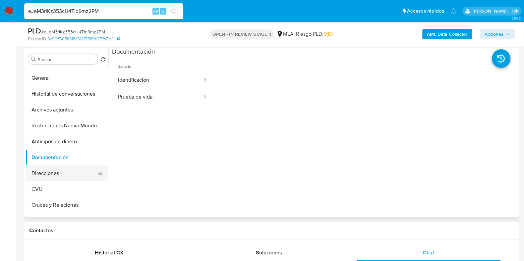
scroll to position [41, 0]
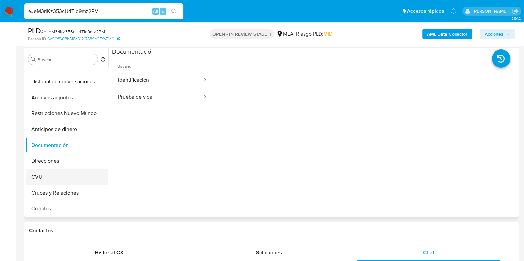
click at [48, 180] on button "CVU" at bounding box center [64, 177] width 77 height 16
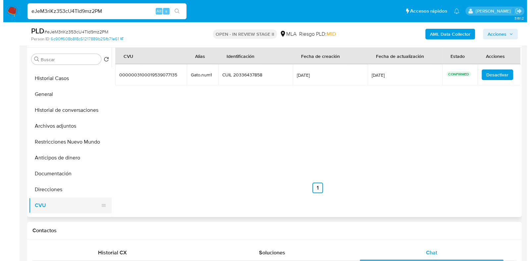
scroll to position [0, 0]
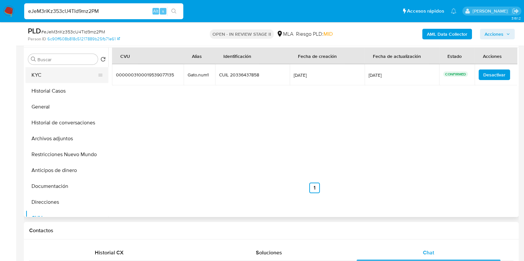
click at [68, 78] on button "KYC" at bounding box center [64, 75] width 77 height 16
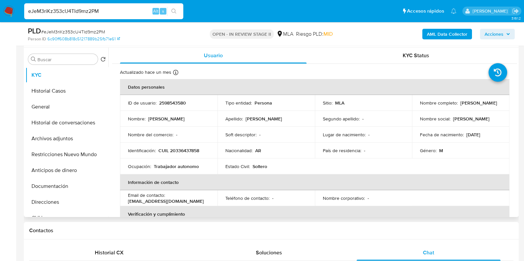
click at [171, 101] on p "2598543580" at bounding box center [172, 103] width 27 height 6
copy p "2598543580"
drag, startPoint x: 467, startPoint y: 108, endPoint x: 418, endPoint y: 105, distance: 49.1
click at [420, 105] on div "Nombre completo : Ricardo Elias Gonzalez" at bounding box center [460, 103] width 81 height 6
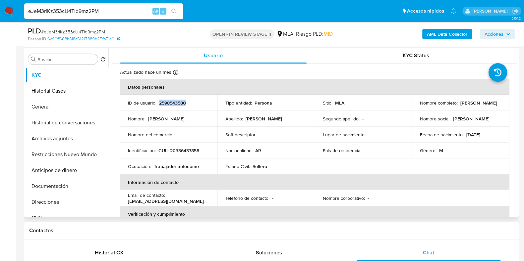
copy p "[PERSON_NAME]"
click at [445, 30] on b "AML Data Collector" at bounding box center [447, 34] width 40 height 11
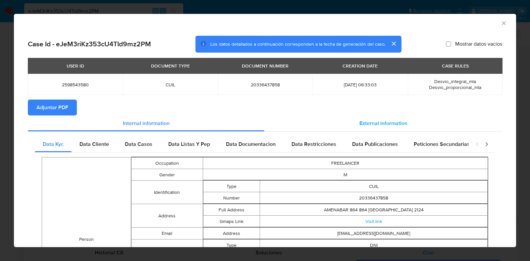
click at [365, 129] on div "External information" at bounding box center [383, 124] width 238 height 16
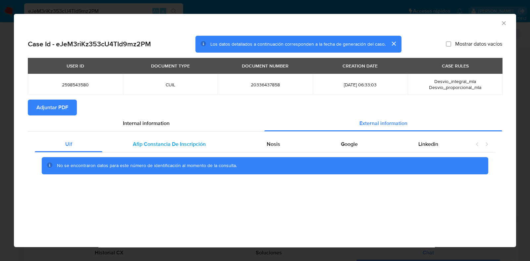
click at [171, 142] on span "Afip Constancia De Inscripción" at bounding box center [169, 144] width 73 height 8
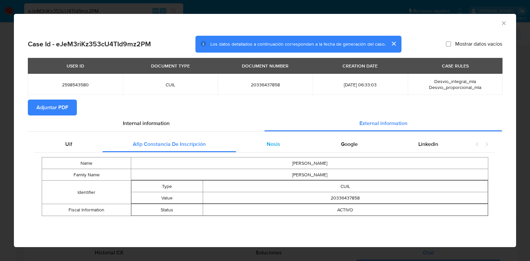
click at [282, 146] on div "Nosis" at bounding box center [273, 144] width 74 height 16
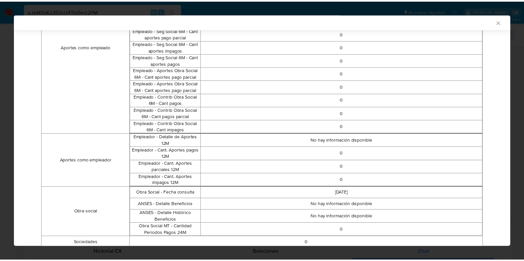
scroll to position [400, 0]
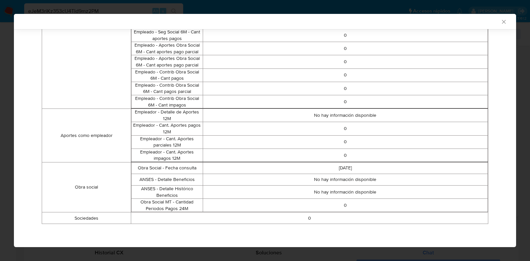
click at [500, 22] on icon "Cerrar ventana" at bounding box center [503, 22] width 7 height 7
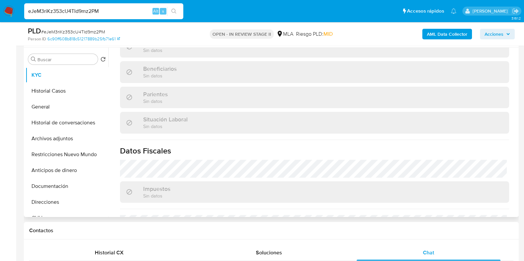
scroll to position [289, 0]
click at [428, 247] on div "Chat" at bounding box center [428, 253] width 144 height 16
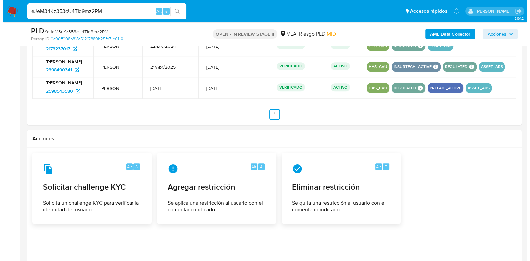
scroll to position [1020, 0]
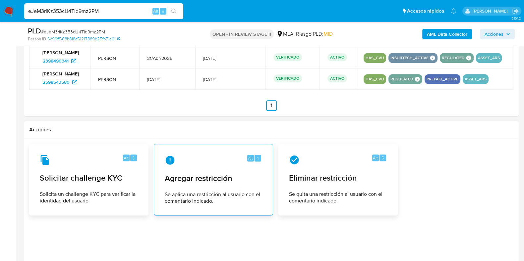
click at [212, 195] on span "Se aplica una restricción al usuario con el comentario indicado." at bounding box center [213, 197] width 97 height 13
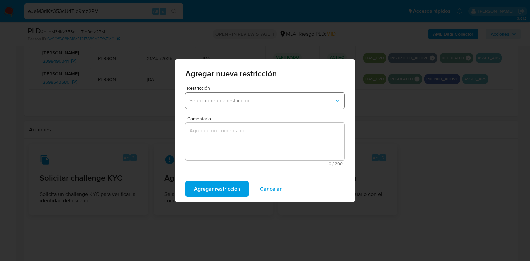
click at [210, 102] on span "Seleccione una restricción" at bounding box center [261, 100] width 144 height 7
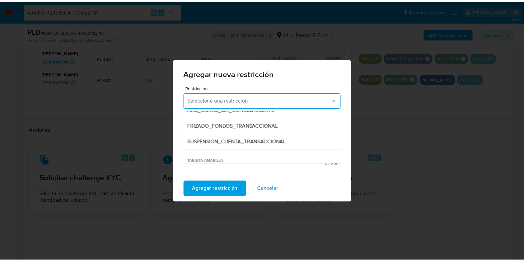
scroll to position [82, 0]
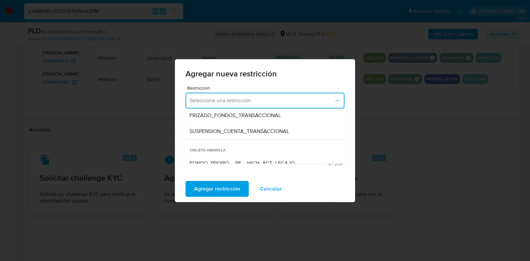
click at [213, 133] on span "SUSPENSION_CUENTA_TRANSACCIONAL" at bounding box center [239, 131] width 100 height 7
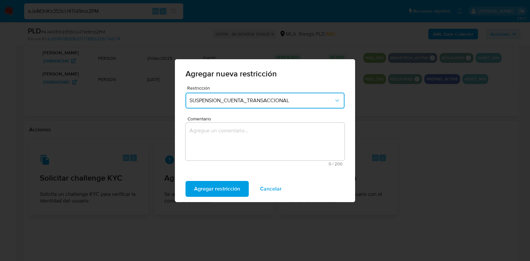
click at [220, 154] on textarea "Comentario" at bounding box center [264, 142] width 159 height 38
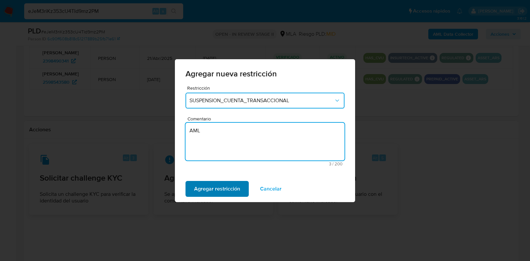
type textarea "AML"
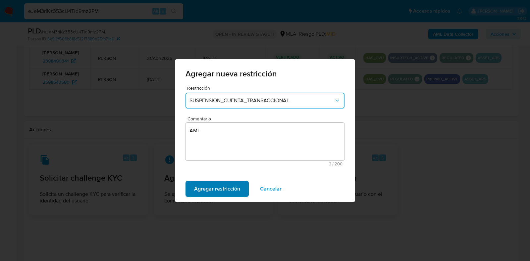
click at [213, 196] on span "Agregar restricción" at bounding box center [217, 189] width 46 height 15
click at [213, 188] on span "Confirmar" at bounding box center [206, 189] width 24 height 15
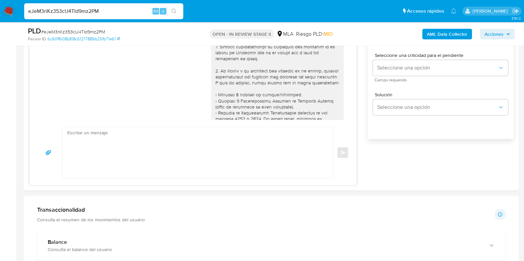
scroll to position [358, 0]
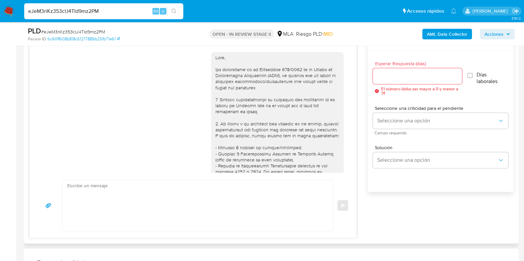
click at [147, 208] on textarea at bounding box center [195, 205] width 257 height 51
paste textarea "Hola XXX, Muchas gracias por tu respuesta. Analizamos tu caso y verificamos que…"
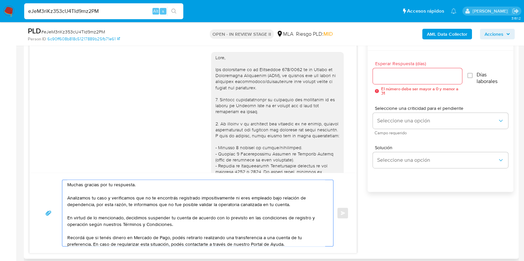
scroll to position [0, 0]
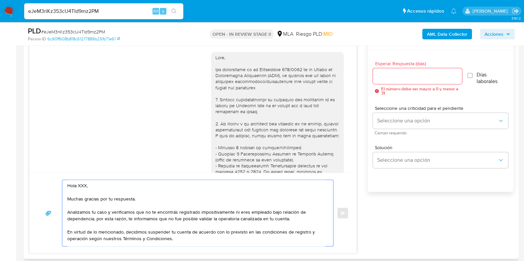
click at [87, 187] on textarea "Hola XXX, Muchas gracias por tu respuesta. Analizamos tu caso y verificamos que…" at bounding box center [195, 213] width 257 height 66
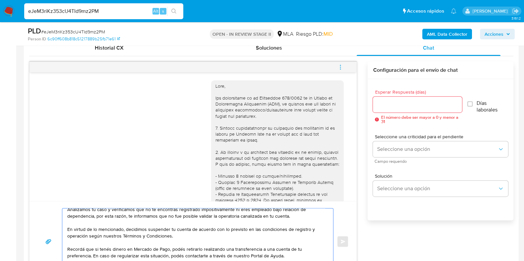
scroll to position [275, 0]
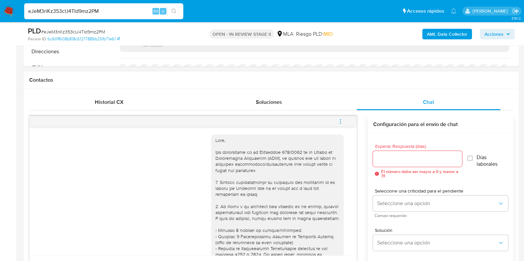
type textarea "Hola, Muchas gracias por tu respuesta. Analizamos tu caso y verificamos que no …"
click at [379, 158] on input "Esperar Respuesta (días)" at bounding box center [417, 159] width 89 height 9
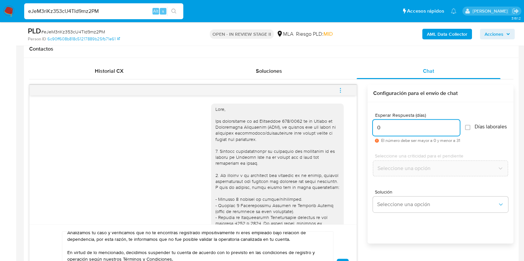
scroll to position [316, 0]
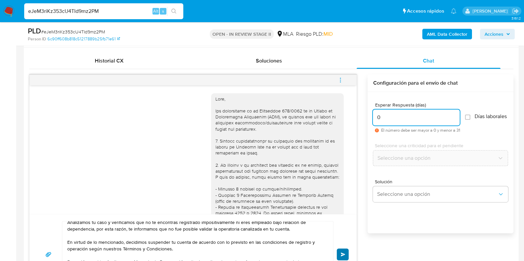
type input "0"
click at [346, 250] on button "Enviar" at bounding box center [342, 255] width 12 height 12
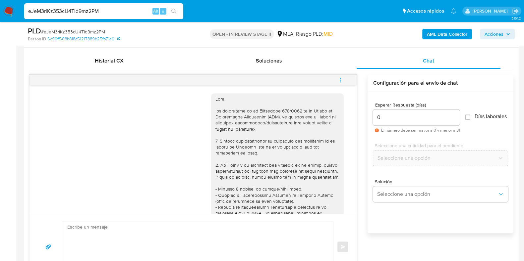
scroll to position [0, 0]
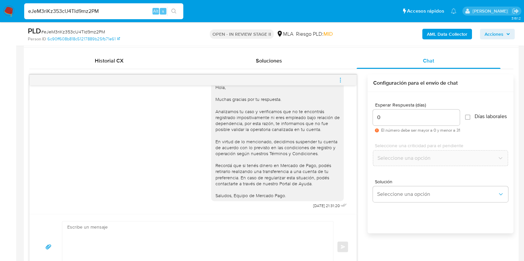
click at [341, 80] on icon "menu-action" at bounding box center [340, 80] width 6 height 6
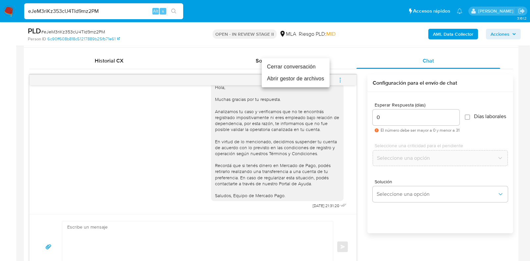
click at [286, 70] on li "Cerrar conversación" at bounding box center [296, 67] width 68 height 12
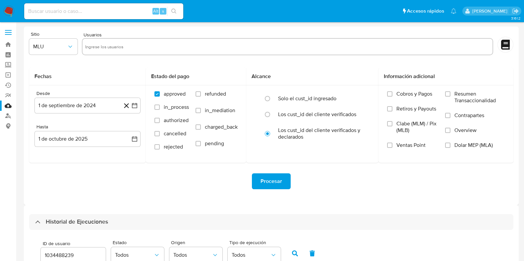
select select "10"
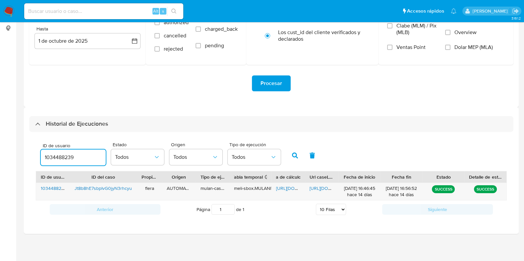
click at [66, 157] on input "1034488239" at bounding box center [73, 157] width 65 height 9
type input "2598543580"
click at [293, 156] on icon "button" at bounding box center [295, 156] width 6 height 6
click at [286, 189] on span "[URL][DOMAIN_NAME]" at bounding box center [299, 188] width 46 height 7
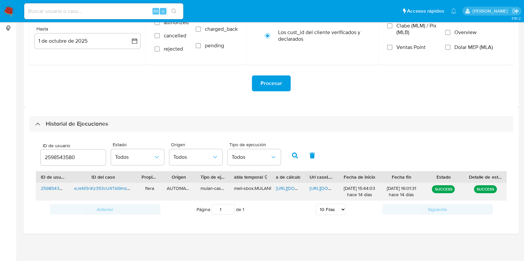
click at [322, 187] on span "[URL][DOMAIN_NAME]" at bounding box center [332, 188] width 46 height 7
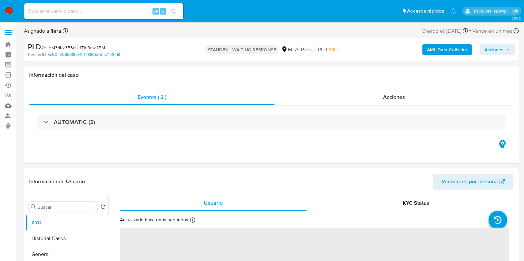
select select "10"
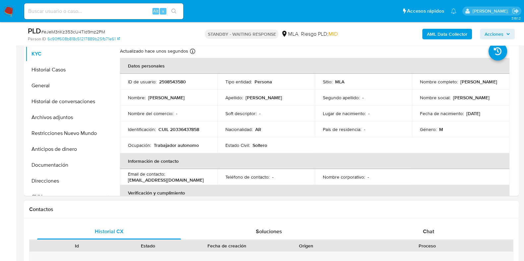
scroll to position [228, 0]
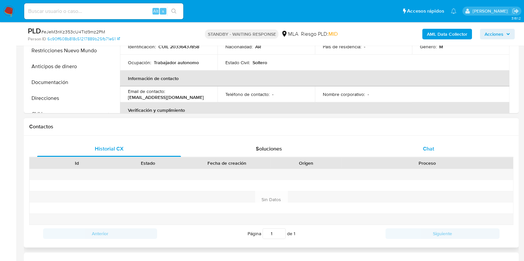
click at [432, 143] on div "Chat" at bounding box center [428, 149] width 144 height 16
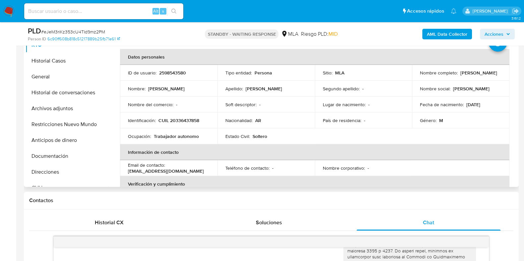
scroll to position [104, 0]
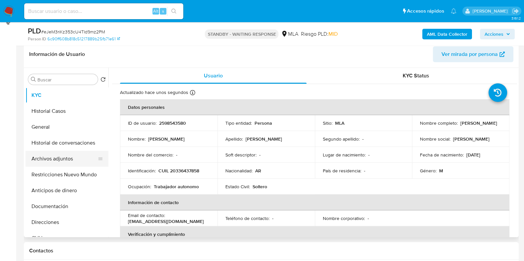
click at [59, 159] on button "Archivos adjuntos" at bounding box center [64, 159] width 77 height 16
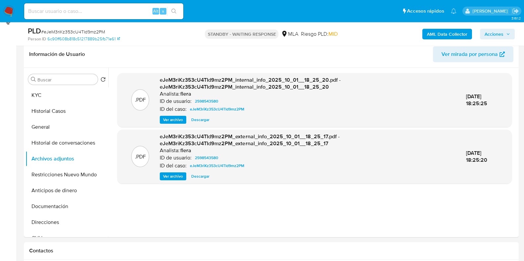
click at [94, 30] on span "# eJeM3riKz353cU4TId9mz2PM" at bounding box center [73, 31] width 64 height 7
copy span "eJeM3riKz353cU4TId9mz2PM"
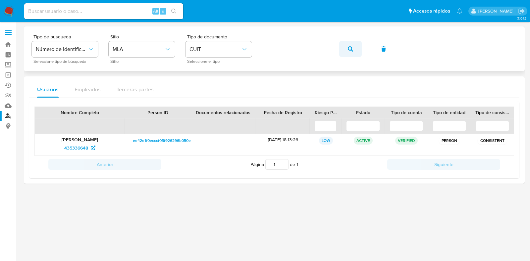
click at [349, 48] on icon "button" at bounding box center [350, 48] width 5 height 5
click at [84, 146] on span "1945002996" at bounding box center [76, 148] width 26 height 11
click at [349, 50] on icon "button" at bounding box center [350, 48] width 5 height 5
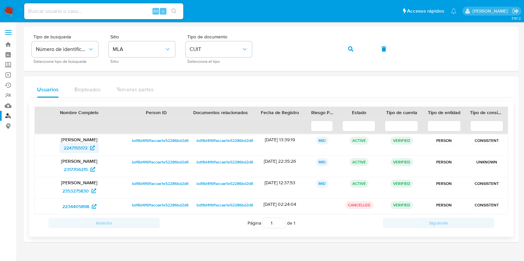
click at [78, 145] on span "2247155172" at bounding box center [76, 148] width 24 height 11
click at [75, 170] on span "2317706215" at bounding box center [76, 169] width 24 height 11
click at [84, 193] on span "2353275830" at bounding box center [75, 191] width 26 height 11
click at [78, 208] on span "2234405898" at bounding box center [75, 206] width 27 height 11
click at [351, 45] on span "button" at bounding box center [350, 49] width 5 height 15
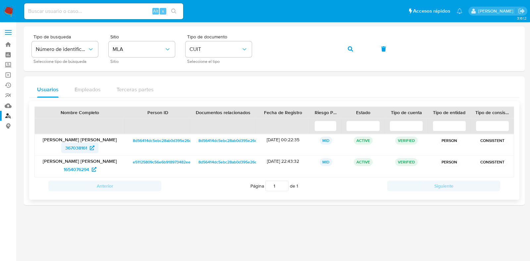
click at [82, 151] on span "367038161" at bounding box center [76, 148] width 22 height 11
click at [76, 169] on span "1654076294" at bounding box center [77, 169] width 26 height 11
click at [354, 50] on button "button" at bounding box center [350, 49] width 23 height 16
click at [71, 147] on span "553698053" at bounding box center [76, 148] width 24 height 11
click at [71, 165] on span "2413534627" at bounding box center [76, 169] width 25 height 11
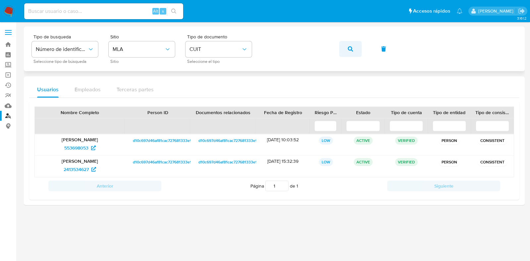
click at [348, 45] on span "button" at bounding box center [350, 49] width 5 height 15
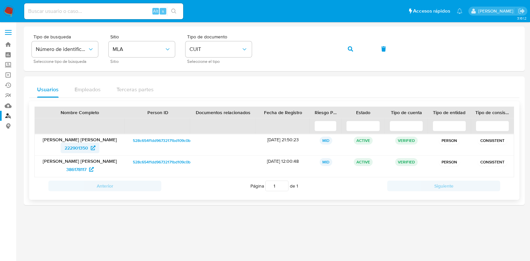
click at [83, 145] on span "222901350" at bounding box center [77, 148] width 24 height 11
click at [67, 169] on span "386178117" at bounding box center [76, 169] width 20 height 11
click at [347, 50] on button "button" at bounding box center [350, 49] width 23 height 16
click at [76, 146] on span "367038161" at bounding box center [76, 148] width 22 height 11
click at [71, 171] on span "1654076294" at bounding box center [77, 169] width 26 height 11
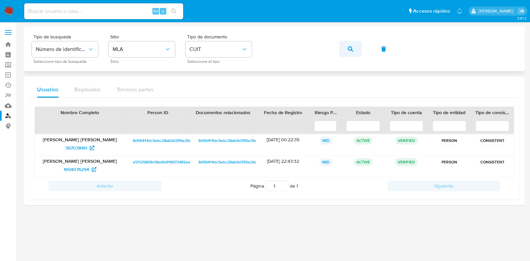
click at [349, 47] on icon "button" at bounding box center [350, 48] width 5 height 5
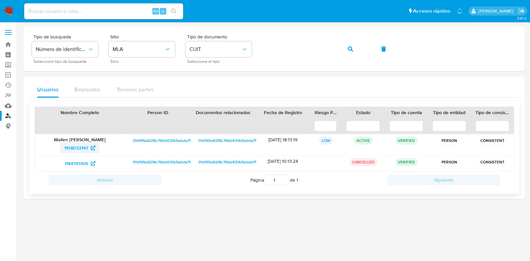
click at [79, 148] on span "1108032147" at bounding box center [76, 148] width 24 height 11
click at [76, 164] on span "1184745106" at bounding box center [77, 163] width 24 height 11
click at [347, 44] on button "button" at bounding box center [350, 49] width 23 height 16
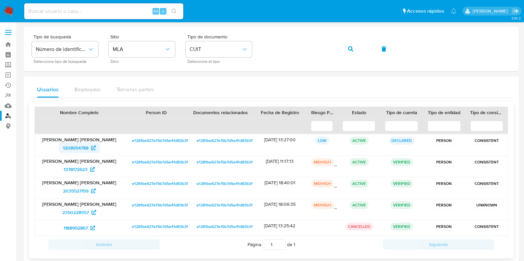
click at [79, 145] on span "1208954788" at bounding box center [76, 148] width 26 height 11
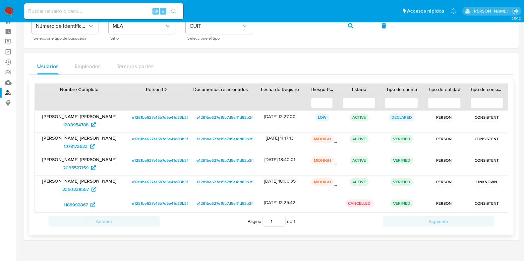
scroll to position [35, 0]
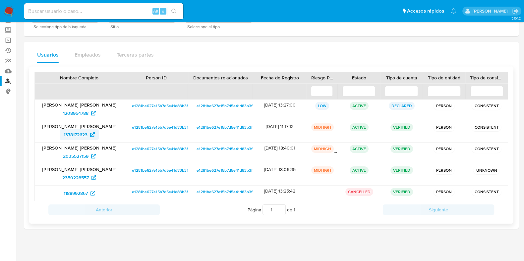
click at [78, 133] on span "1378172623" at bounding box center [76, 134] width 24 height 11
click at [77, 154] on span "2035527159" at bounding box center [76, 156] width 26 height 11
click at [78, 175] on span "2350228557" at bounding box center [75, 178] width 26 height 11
click at [78, 194] on span "1188992867" at bounding box center [76, 193] width 24 height 11
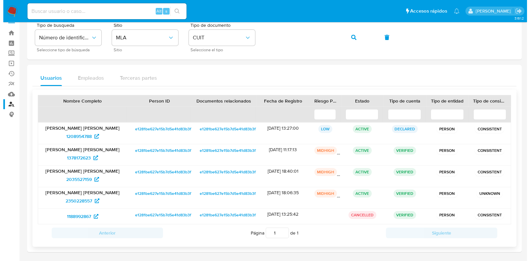
scroll to position [0, 0]
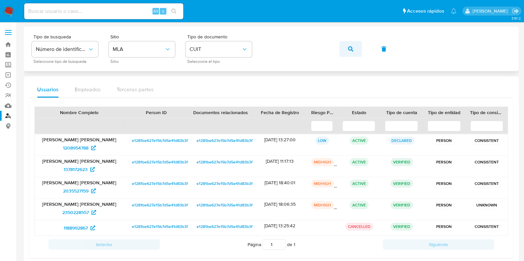
click at [347, 48] on button "button" at bounding box center [350, 49] width 23 height 16
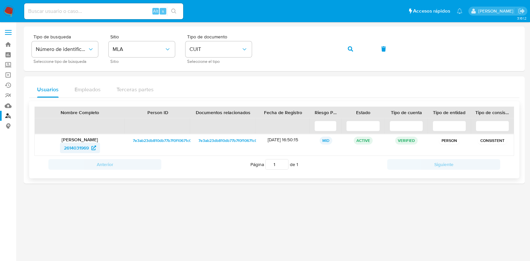
click at [77, 149] on span "2614031969" at bounding box center [76, 148] width 25 height 11
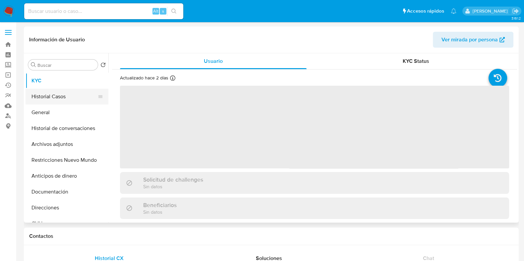
click at [66, 99] on button "Historial Casos" at bounding box center [64, 97] width 77 height 16
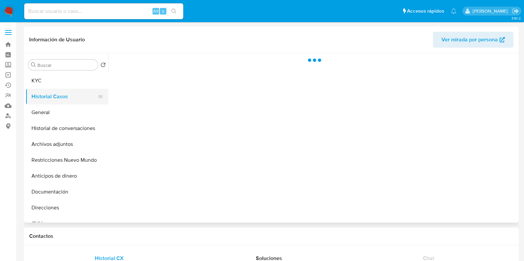
select select "10"
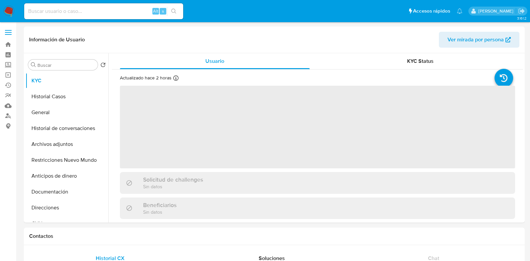
select select "10"
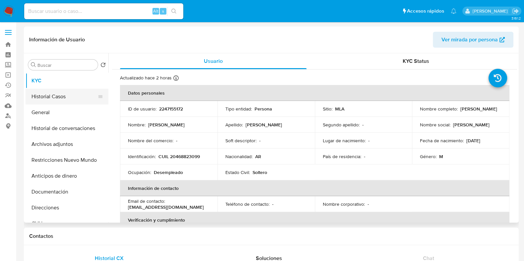
click at [38, 93] on button "Historial Casos" at bounding box center [64, 97] width 77 height 16
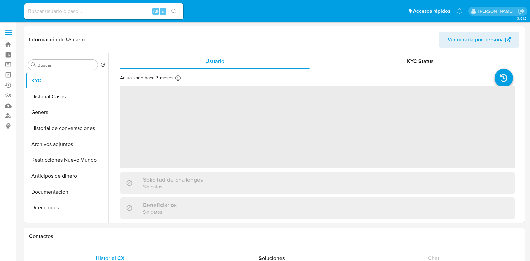
select select "10"
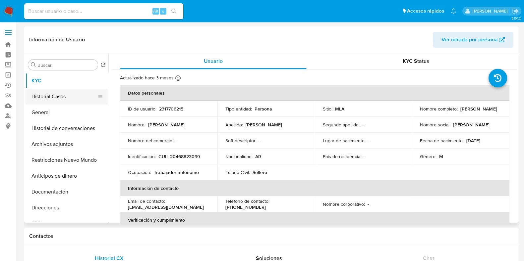
click at [51, 98] on button "Historial Casos" at bounding box center [64, 97] width 77 height 16
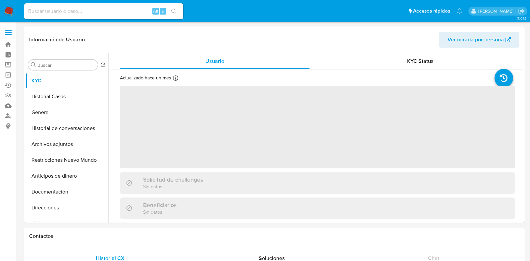
select select "10"
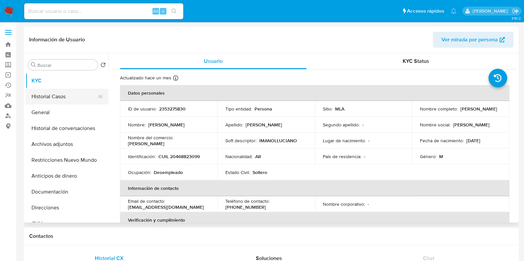
click at [75, 95] on button "Historial Casos" at bounding box center [64, 97] width 77 height 16
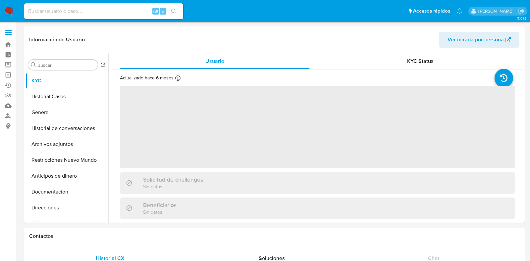
select select "10"
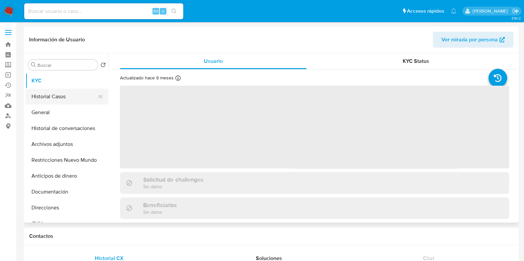
click at [59, 91] on button "Historial Casos" at bounding box center [64, 97] width 77 height 16
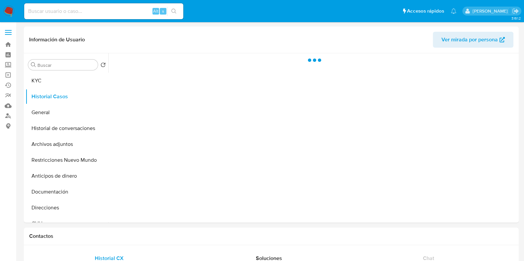
select select "10"
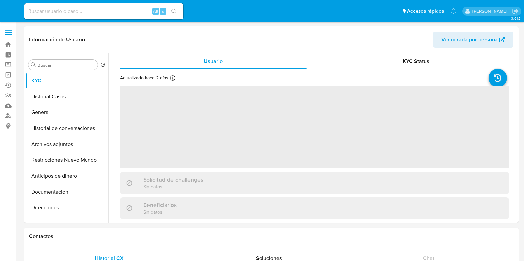
select select "10"
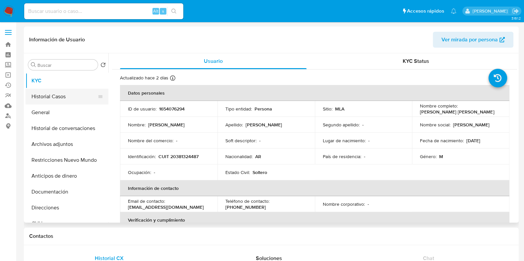
click at [68, 93] on button "Historial Casos" at bounding box center [64, 97] width 77 height 16
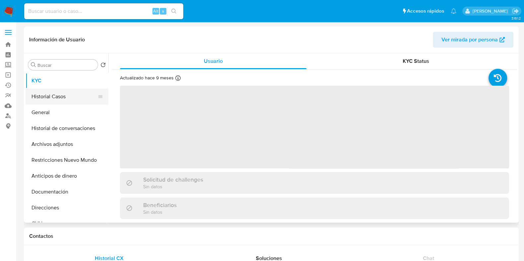
click at [58, 97] on button "Historial Casos" at bounding box center [64, 97] width 77 height 16
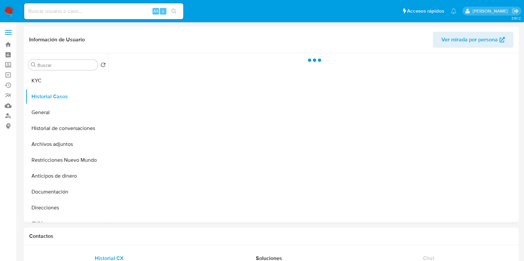
select select "10"
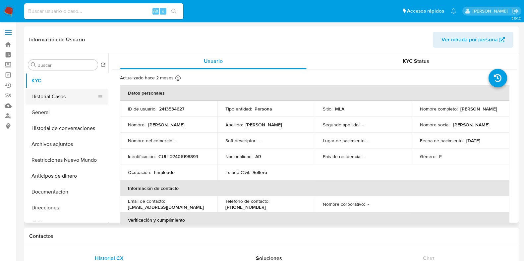
select select "10"
click at [56, 99] on button "Historial Casos" at bounding box center [64, 97] width 77 height 16
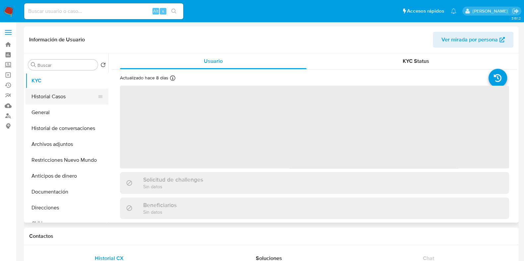
click at [67, 98] on button "Historial Casos" at bounding box center [64, 97] width 77 height 16
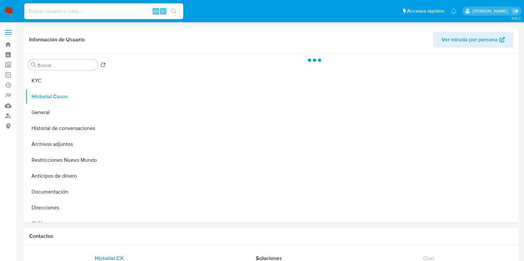
select select "10"
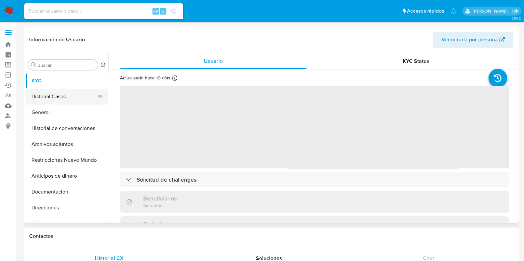
select select "10"
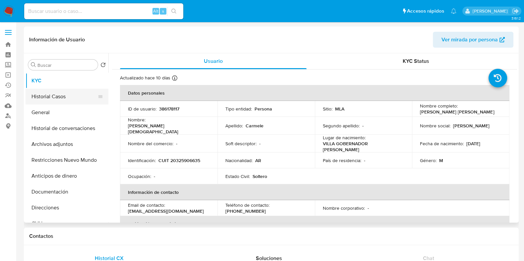
click at [70, 96] on button "Historial Casos" at bounding box center [64, 97] width 77 height 16
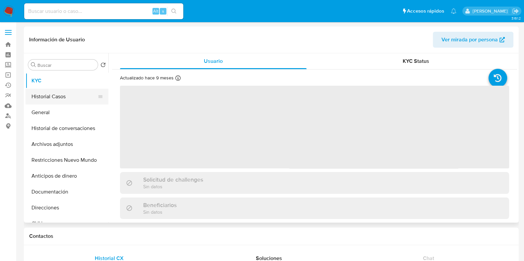
click at [49, 98] on button "Historial Casos" at bounding box center [64, 97] width 77 height 16
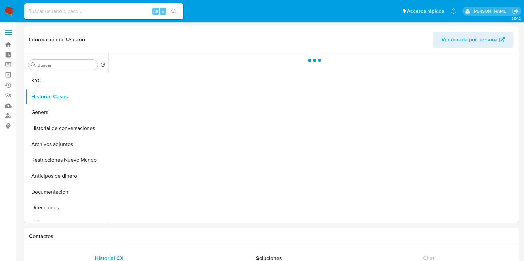
select select "10"
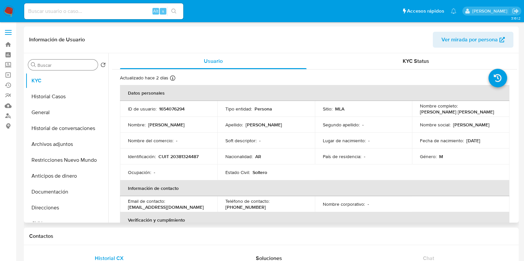
select select "10"
click at [45, 102] on button "Historial Casos" at bounding box center [64, 97] width 77 height 16
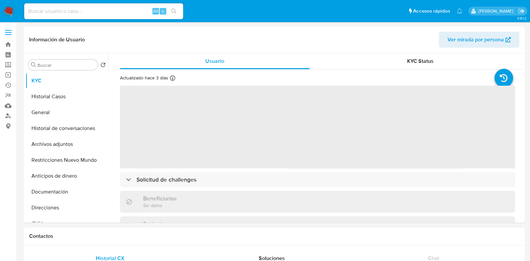
select select "10"
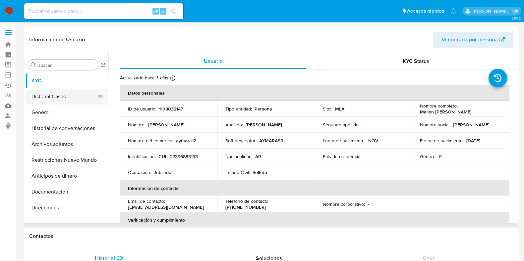
click at [69, 92] on button "Historial Casos" at bounding box center [64, 97] width 77 height 16
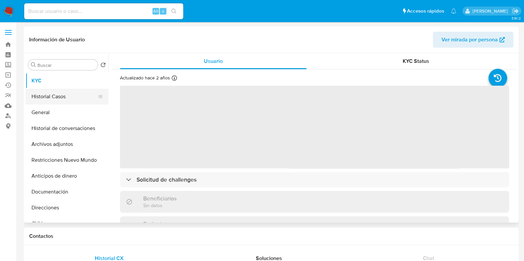
click at [56, 93] on button "Historial Casos" at bounding box center [64, 97] width 77 height 16
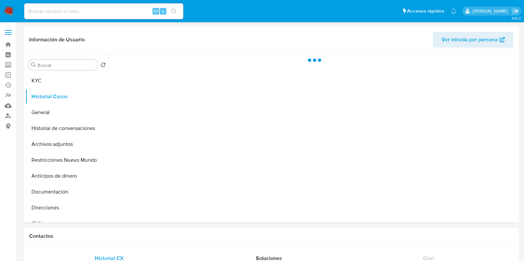
select select "10"
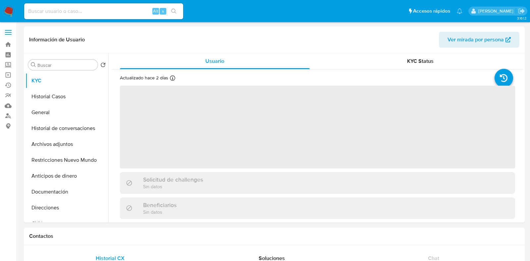
select select "10"
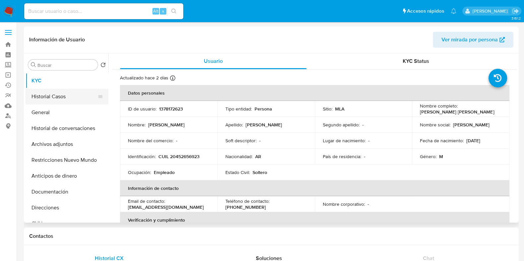
click at [63, 94] on button "Historial Casos" at bounding box center [64, 97] width 77 height 16
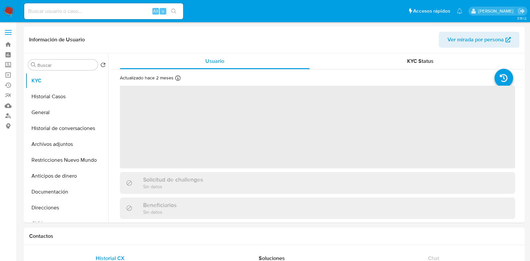
select select "10"
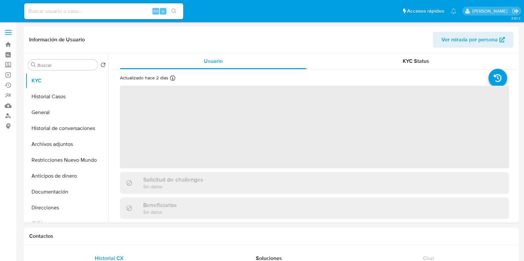
select select "10"
click at [57, 103] on button "Historial Casos" at bounding box center [64, 97] width 77 height 16
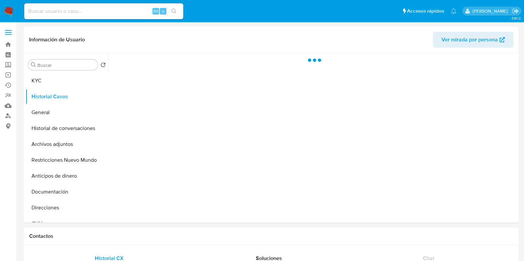
select select "10"
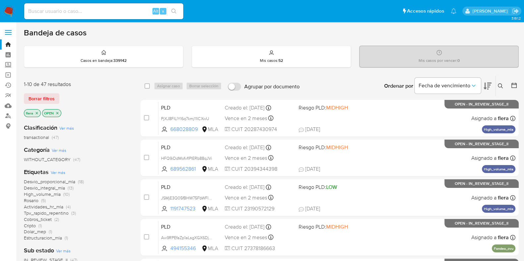
click at [501, 87] on icon at bounding box center [499, 85] width 5 height 5
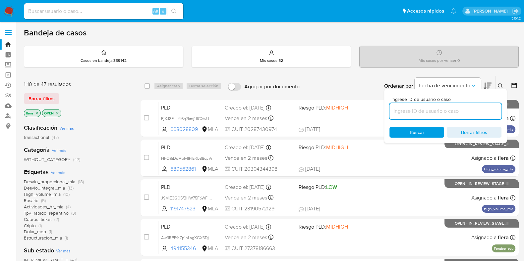
click at [436, 113] on input at bounding box center [445, 111] width 112 height 9
type input "eJeM3riKz353cU4TId9mz2PM"
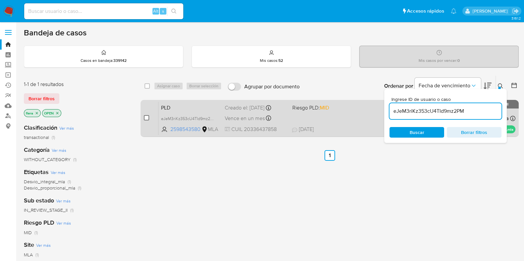
click at [149, 117] on input "checkbox" at bounding box center [146, 117] width 5 height 5
checkbox input "true"
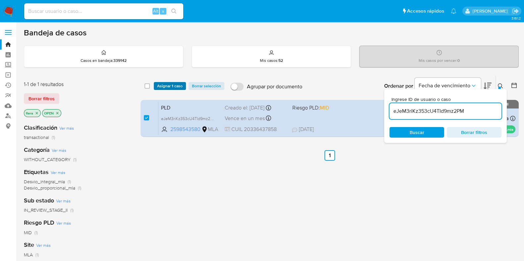
click at [166, 87] on span "Asignar 1 caso" at bounding box center [170, 86] width 26 height 7
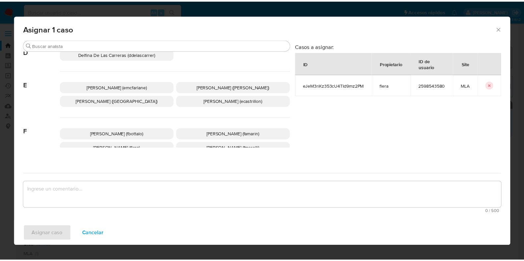
scroll to position [124, 0]
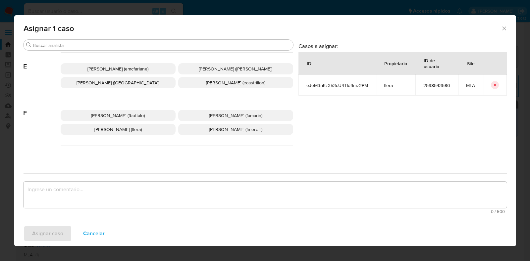
click at [142, 127] on span "Florencia Cecilia Lera (flera)" at bounding box center [117, 129] width 47 height 7
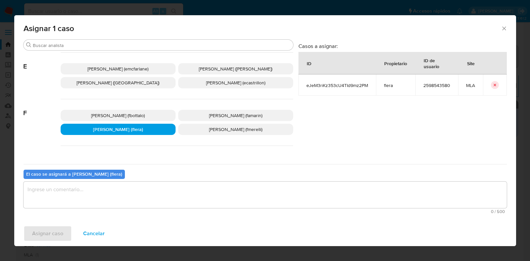
click at [118, 204] on textarea "assign-modal" at bounding box center [265, 195] width 483 height 26
click at [63, 231] on button "Asignar caso" at bounding box center [48, 234] width 48 height 16
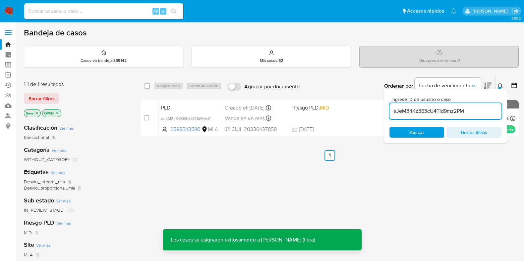
click at [170, 107] on span "PLD" at bounding box center [190, 107] width 58 height 9
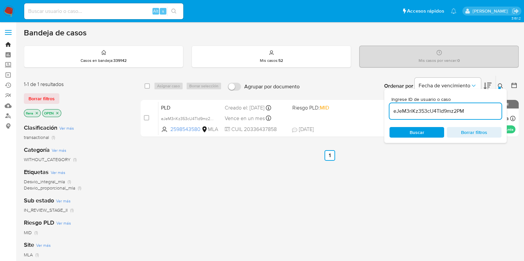
click at [8, 44] on link "Bandeja" at bounding box center [39, 44] width 79 height 10
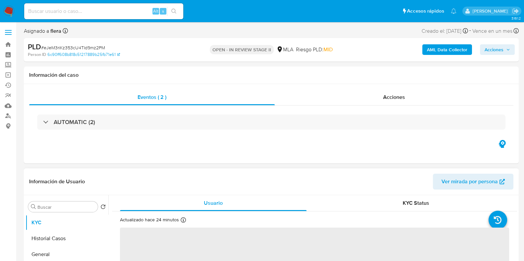
select select "10"
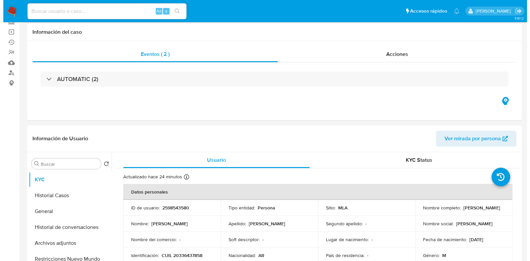
scroll to position [82, 0]
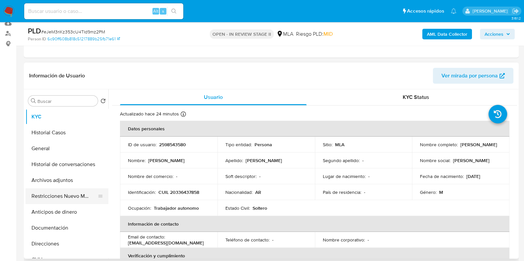
click at [59, 200] on button "Restricciones Nuevo Mundo" at bounding box center [64, 196] width 77 height 16
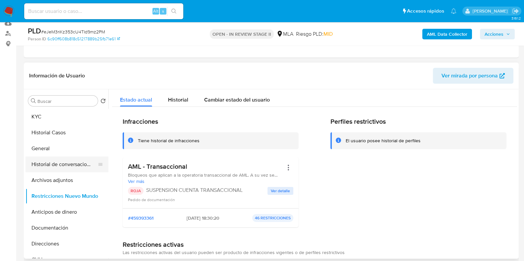
click at [59, 164] on button "Historial de conversaciones" at bounding box center [64, 165] width 77 height 16
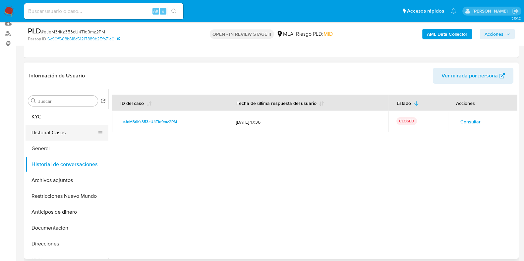
click at [60, 133] on button "Historial Casos" at bounding box center [64, 133] width 77 height 16
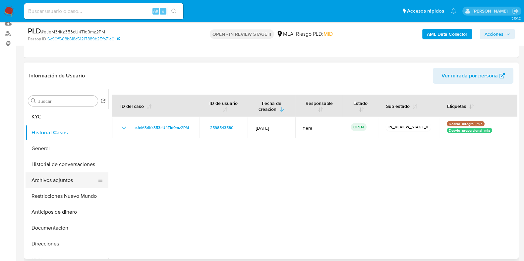
click at [67, 177] on button "Archivos adjuntos" at bounding box center [64, 181] width 77 height 16
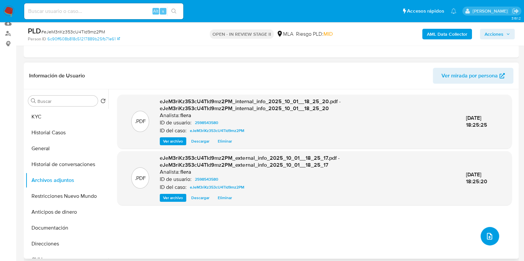
click at [489, 239] on span "upload-file" at bounding box center [489, 236] width 8 height 8
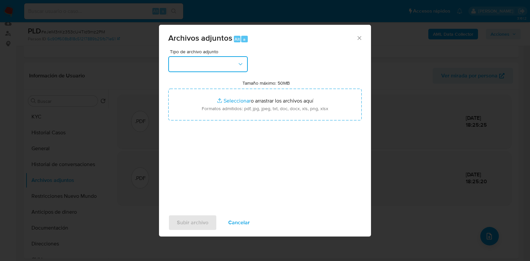
click at [235, 62] on button "button" at bounding box center [207, 64] width 79 height 16
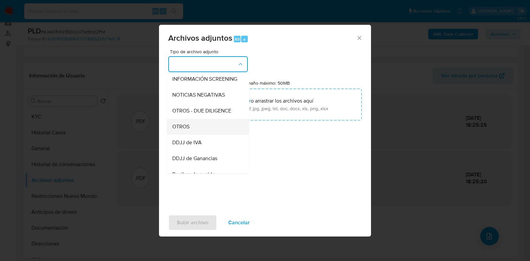
click at [198, 135] on div "OTROS" at bounding box center [206, 127] width 68 height 16
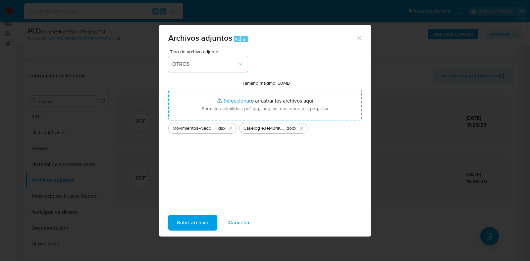
click at [205, 224] on span "Subir archivo" at bounding box center [192, 223] width 31 height 15
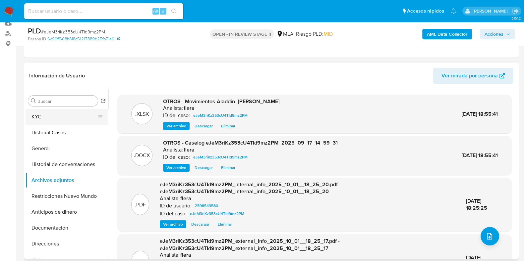
click at [53, 122] on button "KYC" at bounding box center [64, 117] width 77 height 16
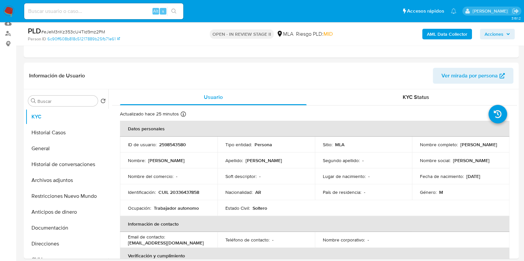
click at [507, 37] on span "Acciones" at bounding box center [497, 33] width 26 height 9
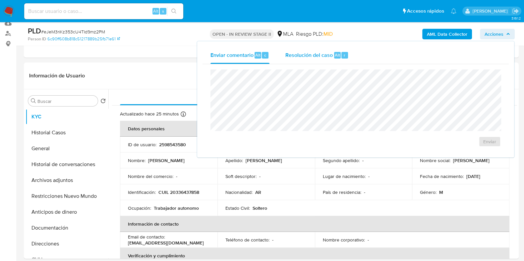
click at [323, 52] on span "Resolución del caso" at bounding box center [308, 55] width 47 height 8
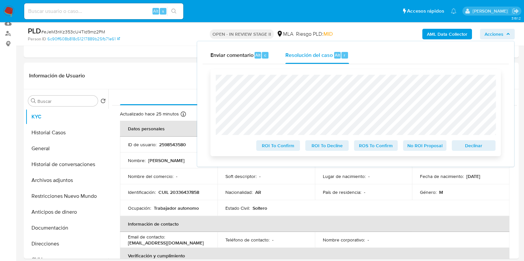
click at [471, 149] on span "Declinar" at bounding box center [473, 145] width 34 height 9
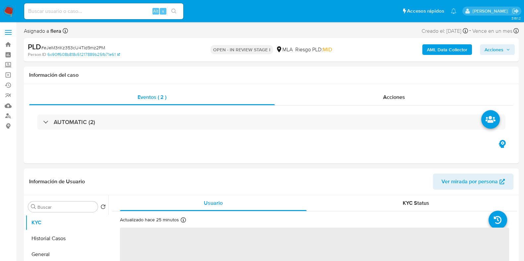
click at [494, 50] on span "Acciones" at bounding box center [493, 49] width 19 height 11
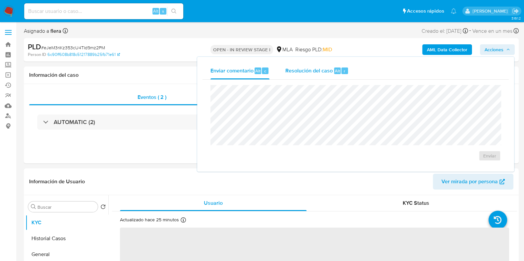
click at [339, 76] on div "Resolución del caso Alt r" at bounding box center [316, 70] width 63 height 17
select select "10"
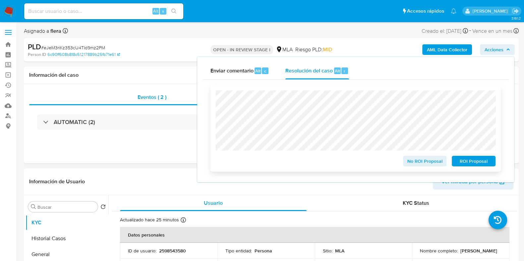
click at [470, 162] on span "ROI Proposal" at bounding box center [473, 161] width 34 height 9
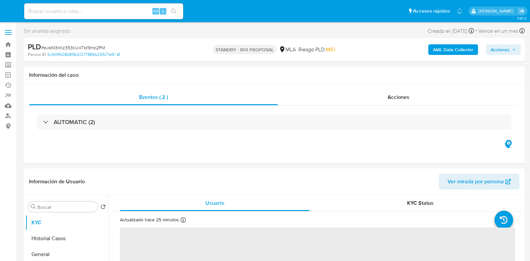
select select "10"
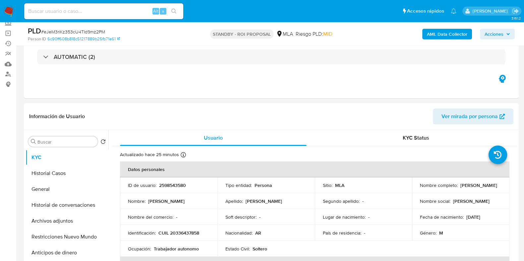
scroll to position [82, 0]
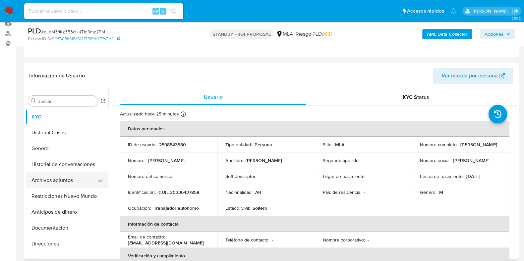
click at [56, 184] on button "Archivos adjuntos" at bounding box center [64, 181] width 77 height 16
